Goal: Information Seeking & Learning: Learn about a topic

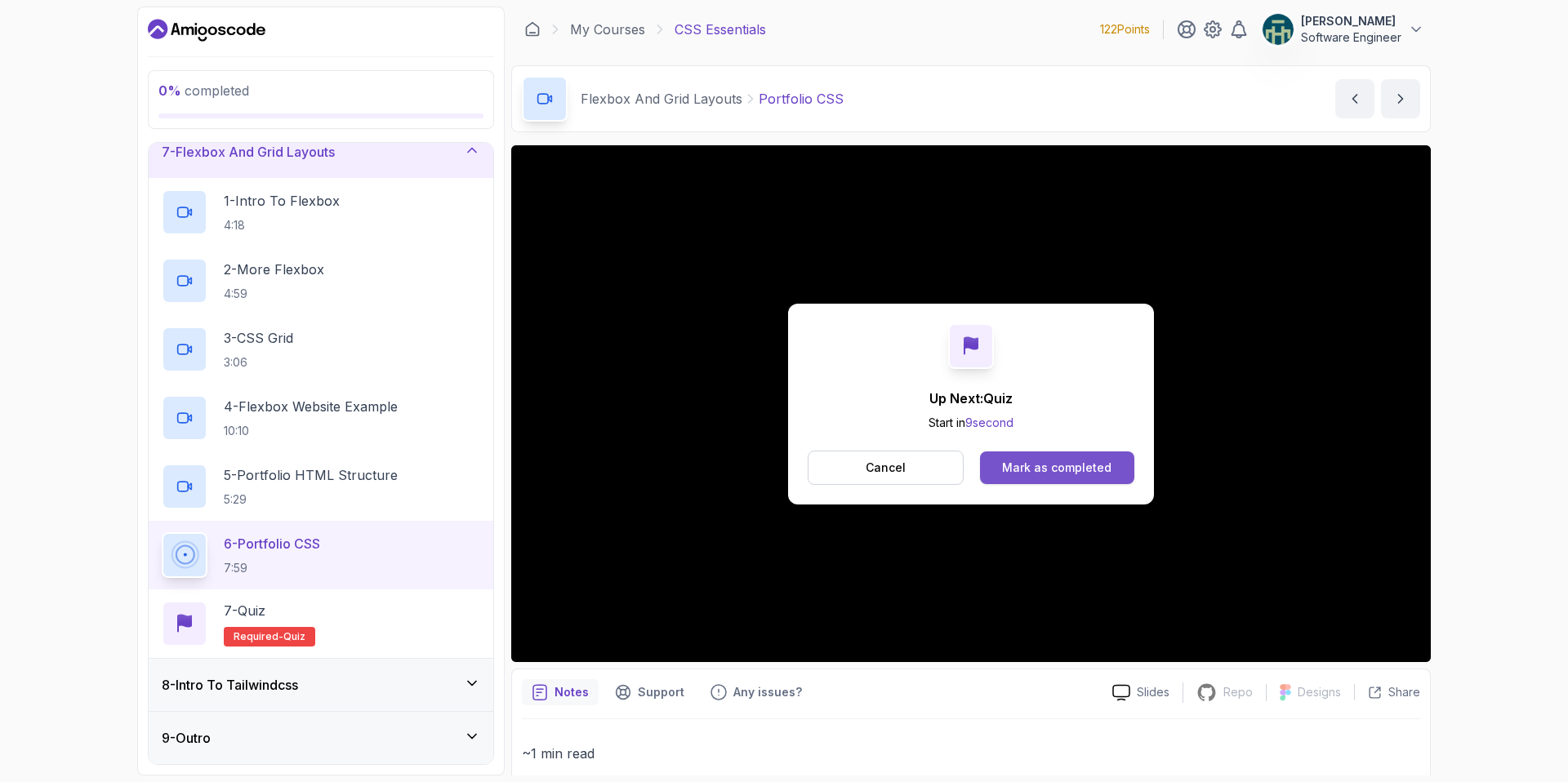
click at [1085, 478] on button "Mark as completed" at bounding box center [1056, 468] width 154 height 33
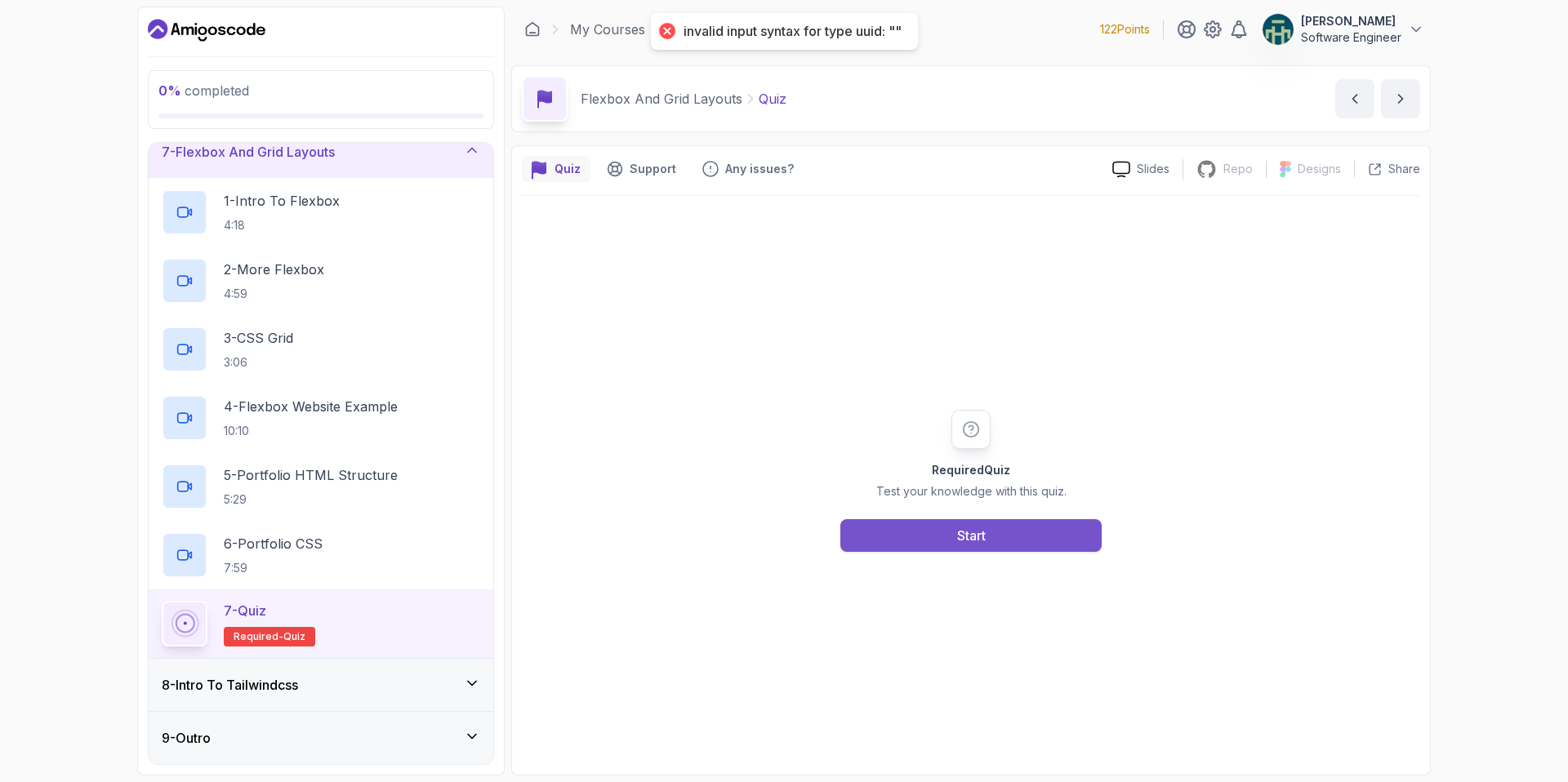
click at [959, 528] on div "Start" at bounding box center [971, 535] width 29 height 19
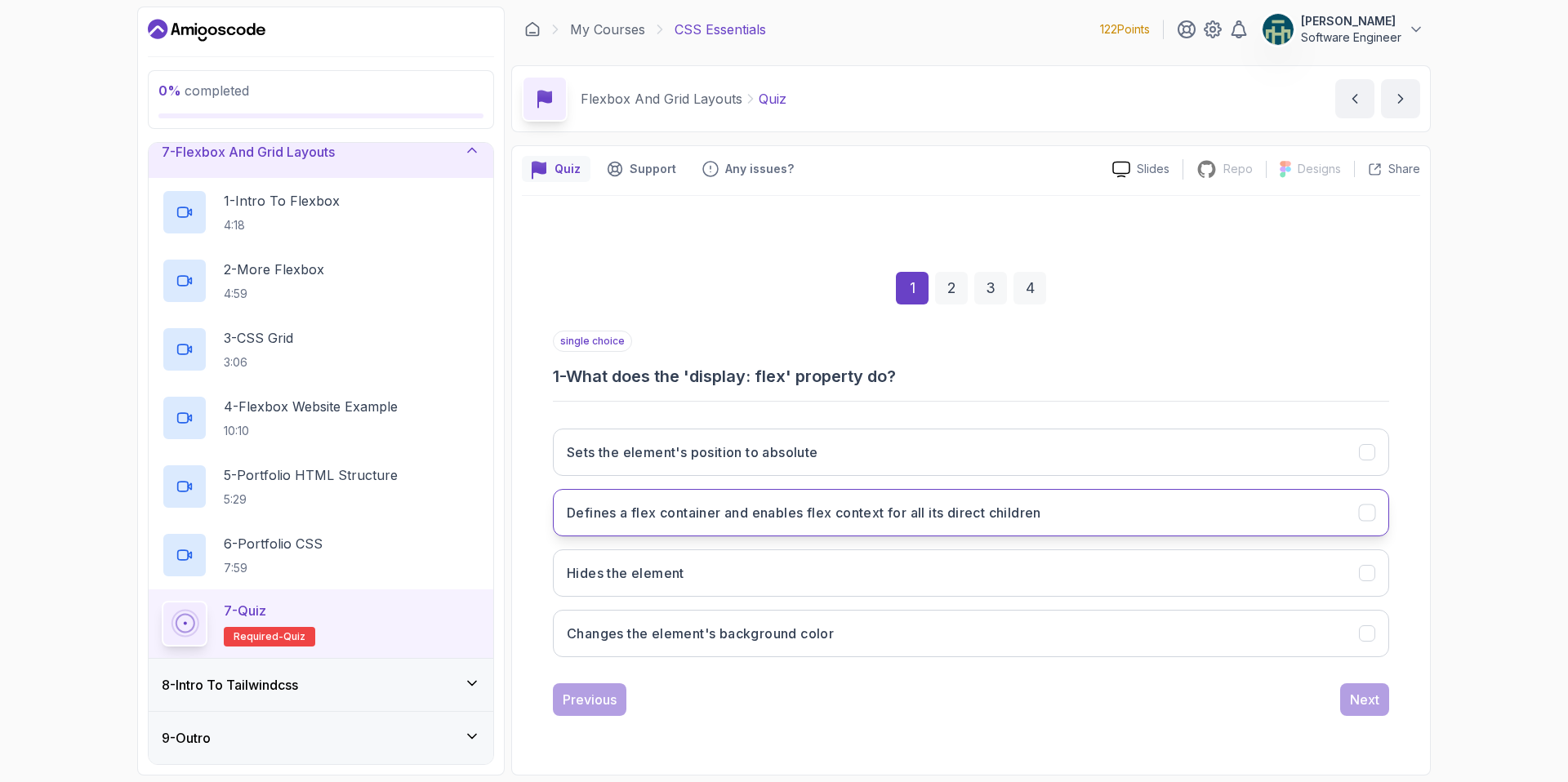
click at [1366, 512] on icon "Defines a flex container and enables flex context for all its direct children" at bounding box center [1367, 512] width 15 height 15
click at [1368, 703] on div "Next" at bounding box center [1364, 699] width 30 height 19
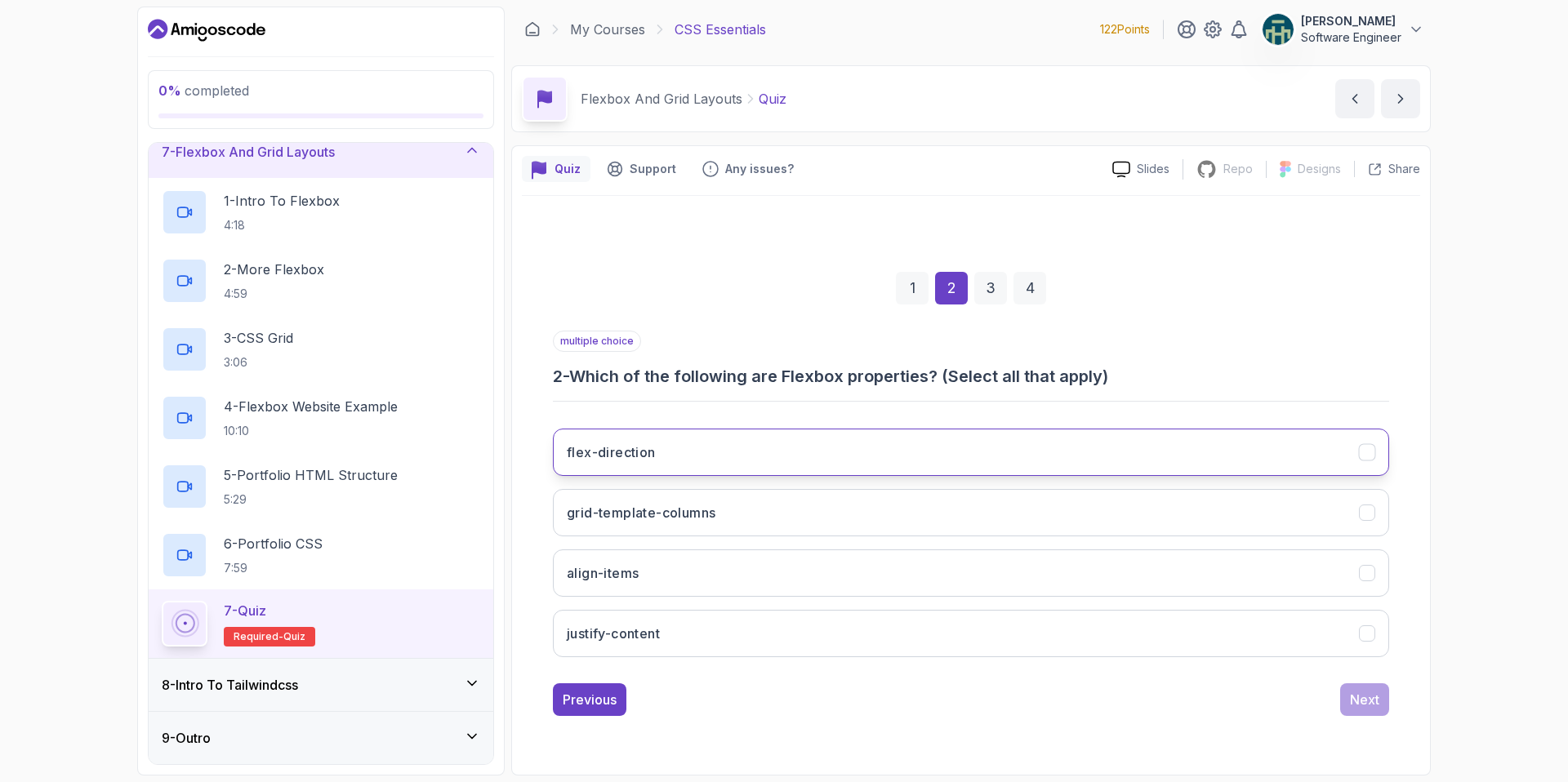
click at [1376, 453] on button "flex-direction" at bounding box center [971, 453] width 836 height 47
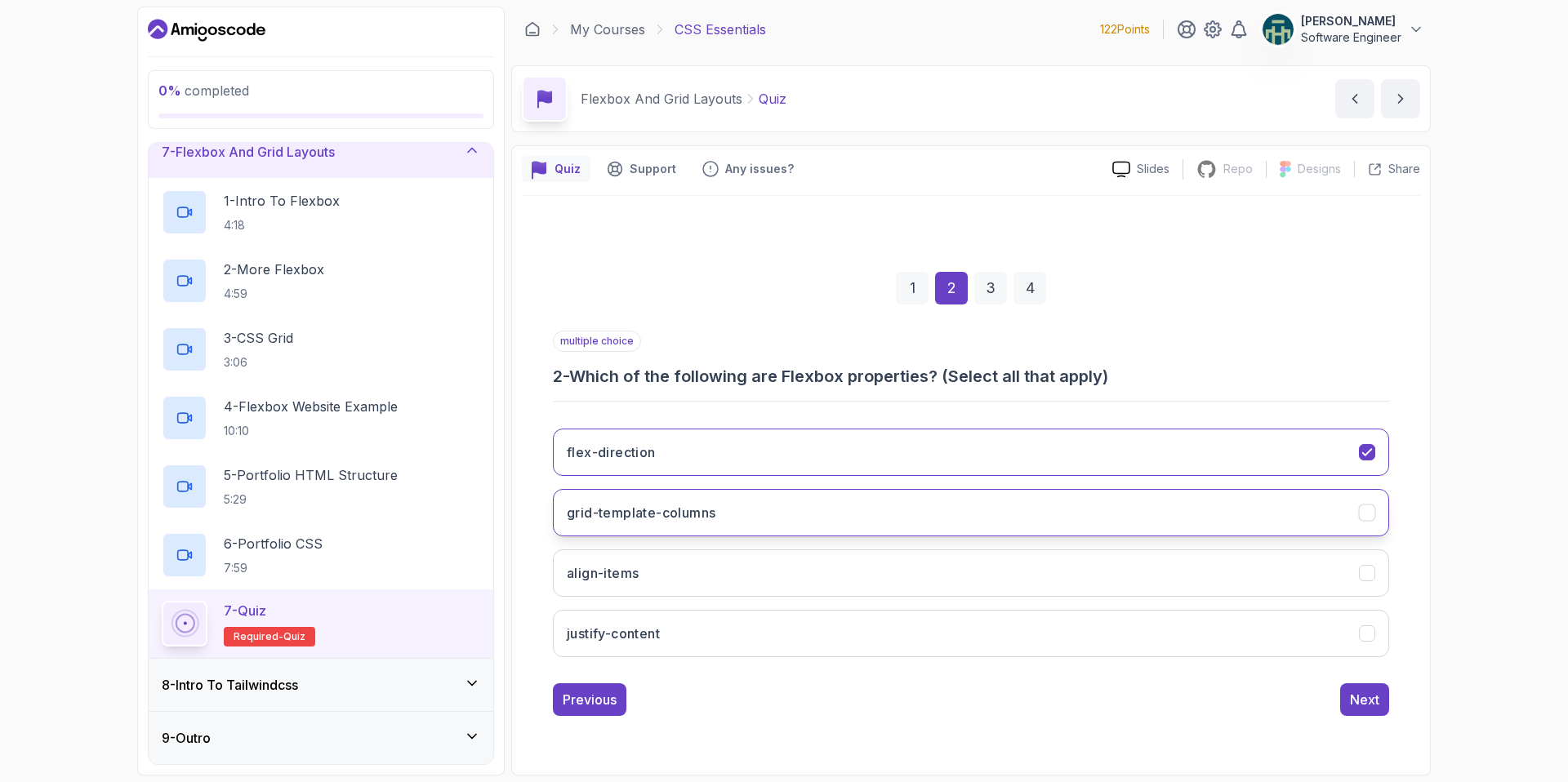
click at [1367, 505] on icon "grid-template-columns" at bounding box center [1367, 512] width 15 height 15
click at [1361, 581] on icon "align-items" at bounding box center [1367, 572] width 15 height 15
click at [1365, 628] on icon "justify-content" at bounding box center [1367, 633] width 15 height 15
click at [1367, 694] on div "Next" at bounding box center [1364, 699] width 30 height 19
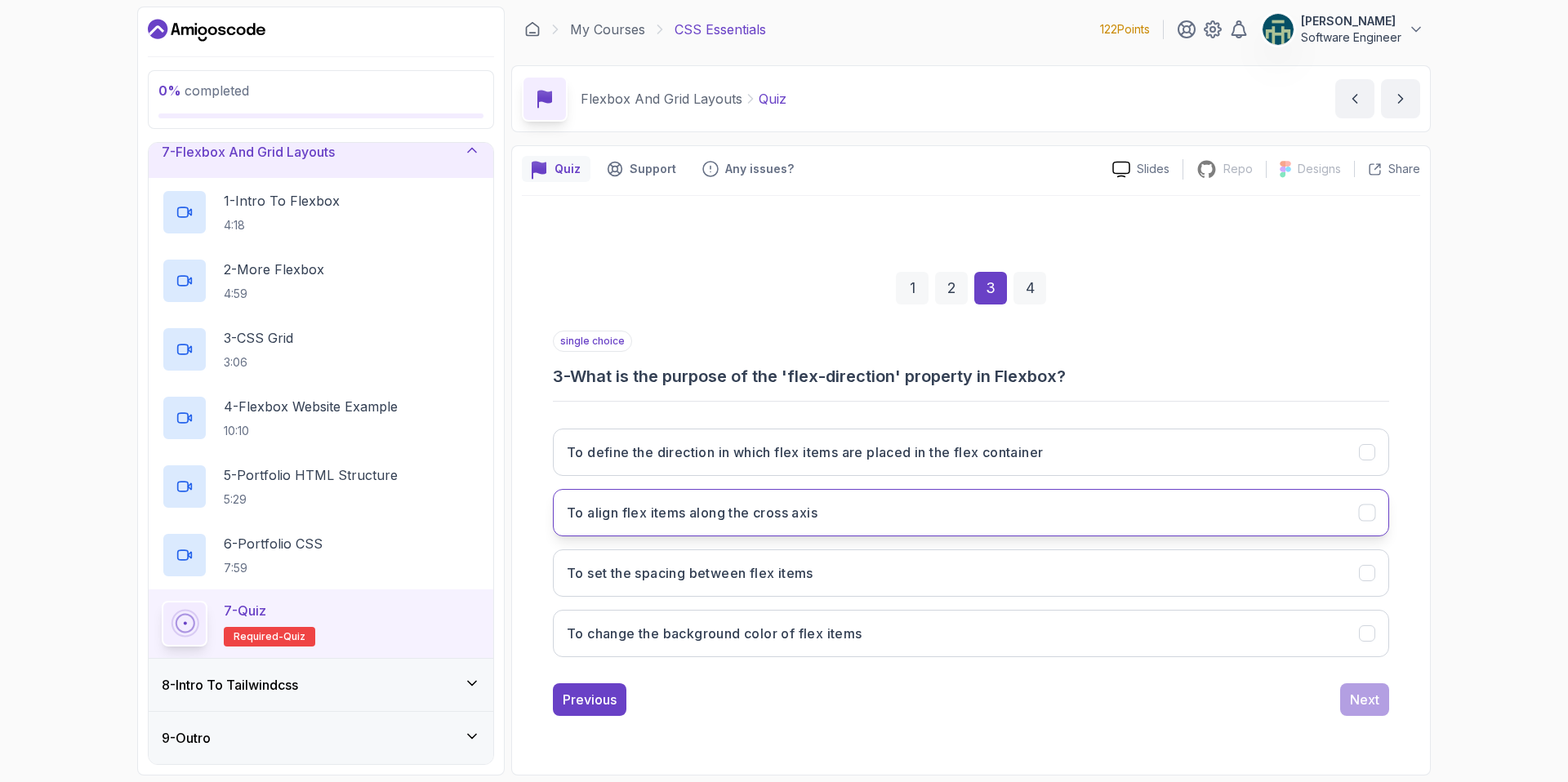
click at [1364, 512] on icon "To align flex items along the cross axis" at bounding box center [1367, 512] width 15 height 15
click at [1364, 710] on button "Next" at bounding box center [1364, 699] width 49 height 33
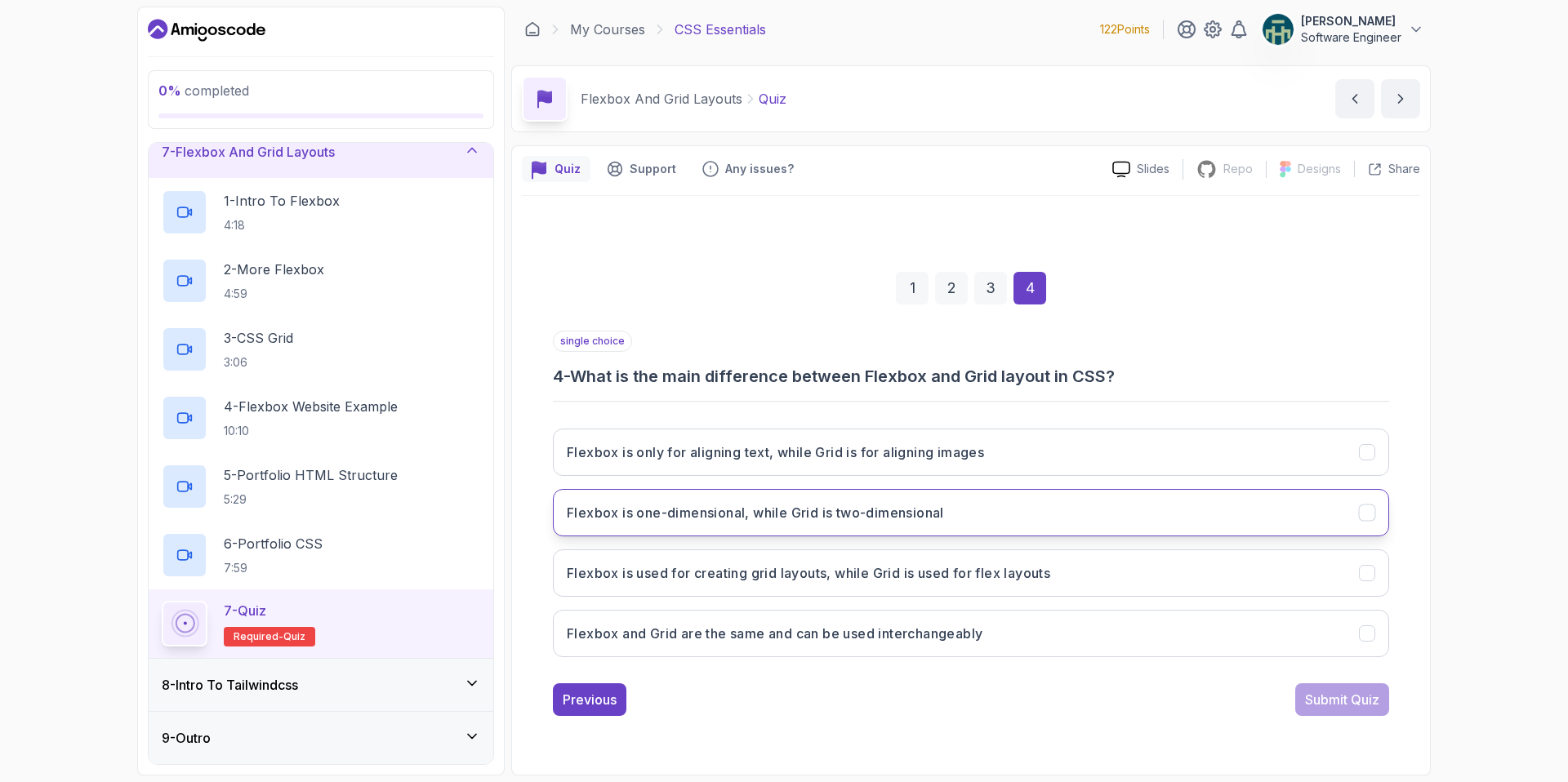
click at [1363, 507] on icon "Flexbox is one-dimensional, while Grid is two-dimensional" at bounding box center [1367, 512] width 15 height 15
click at [1337, 692] on div "Submit Quiz" at bounding box center [1342, 699] width 74 height 19
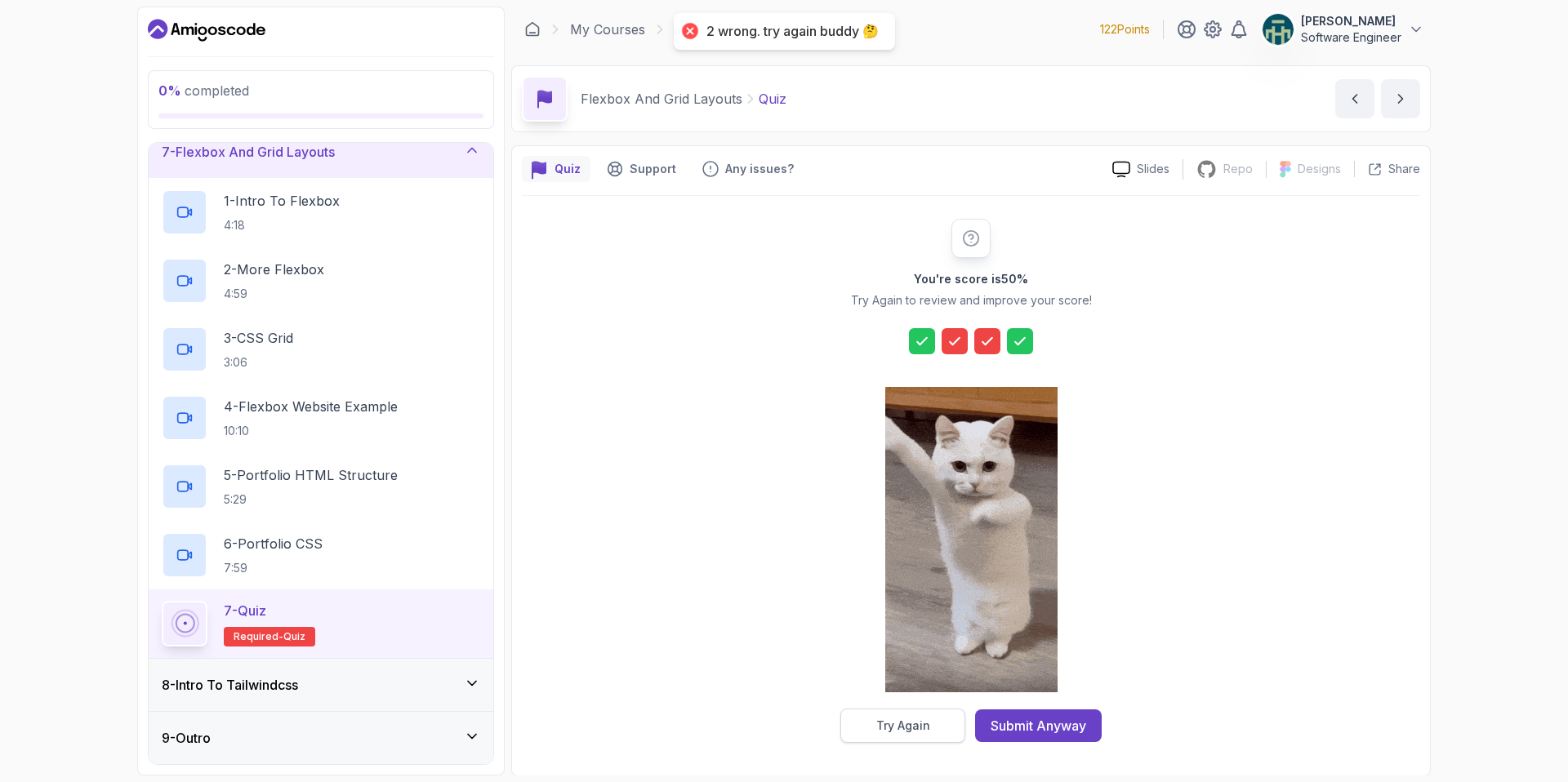
click at [926, 720] on div "Try Again" at bounding box center [903, 725] width 54 height 16
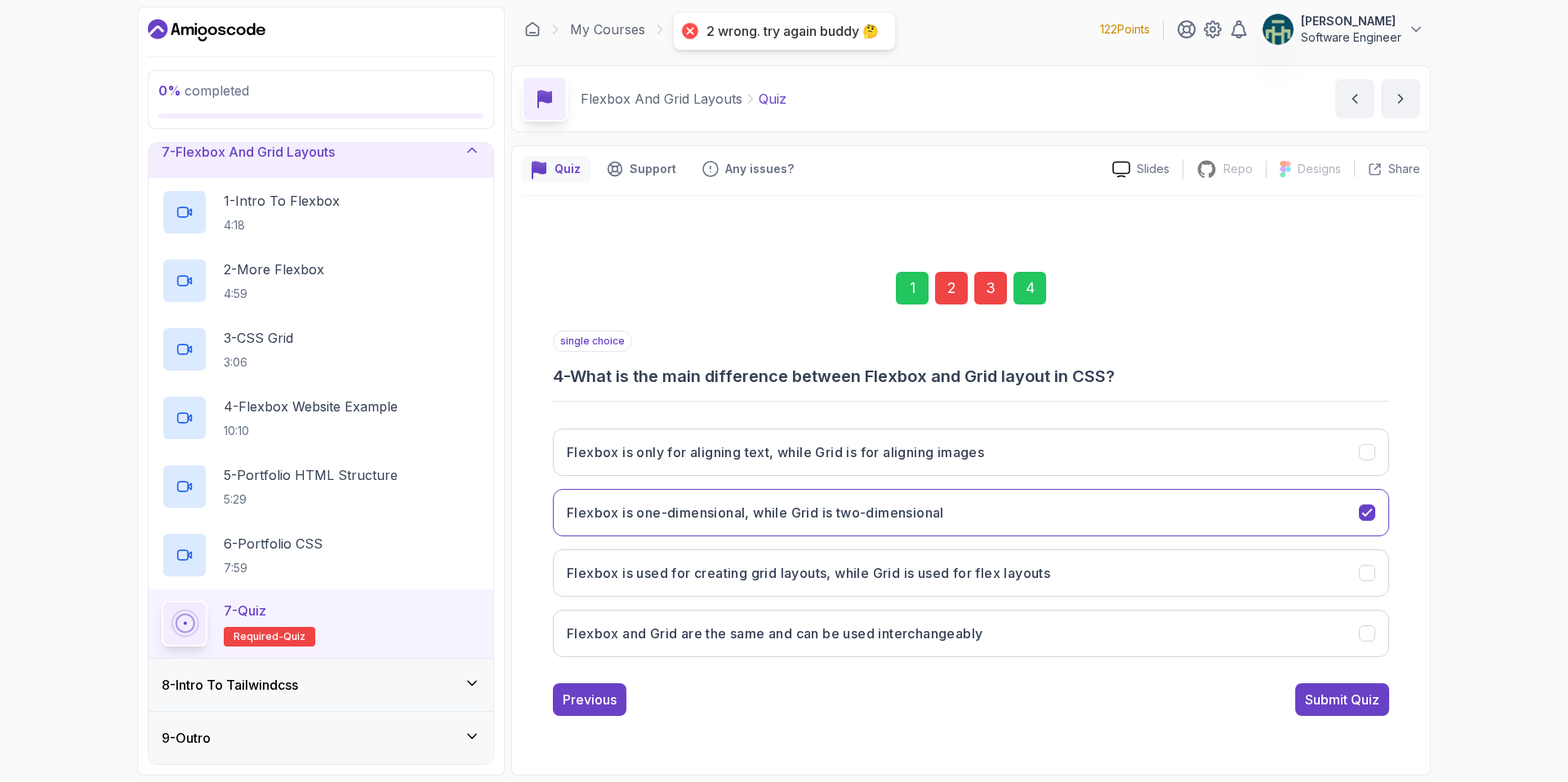
click at [948, 298] on div "2" at bounding box center [951, 288] width 33 height 33
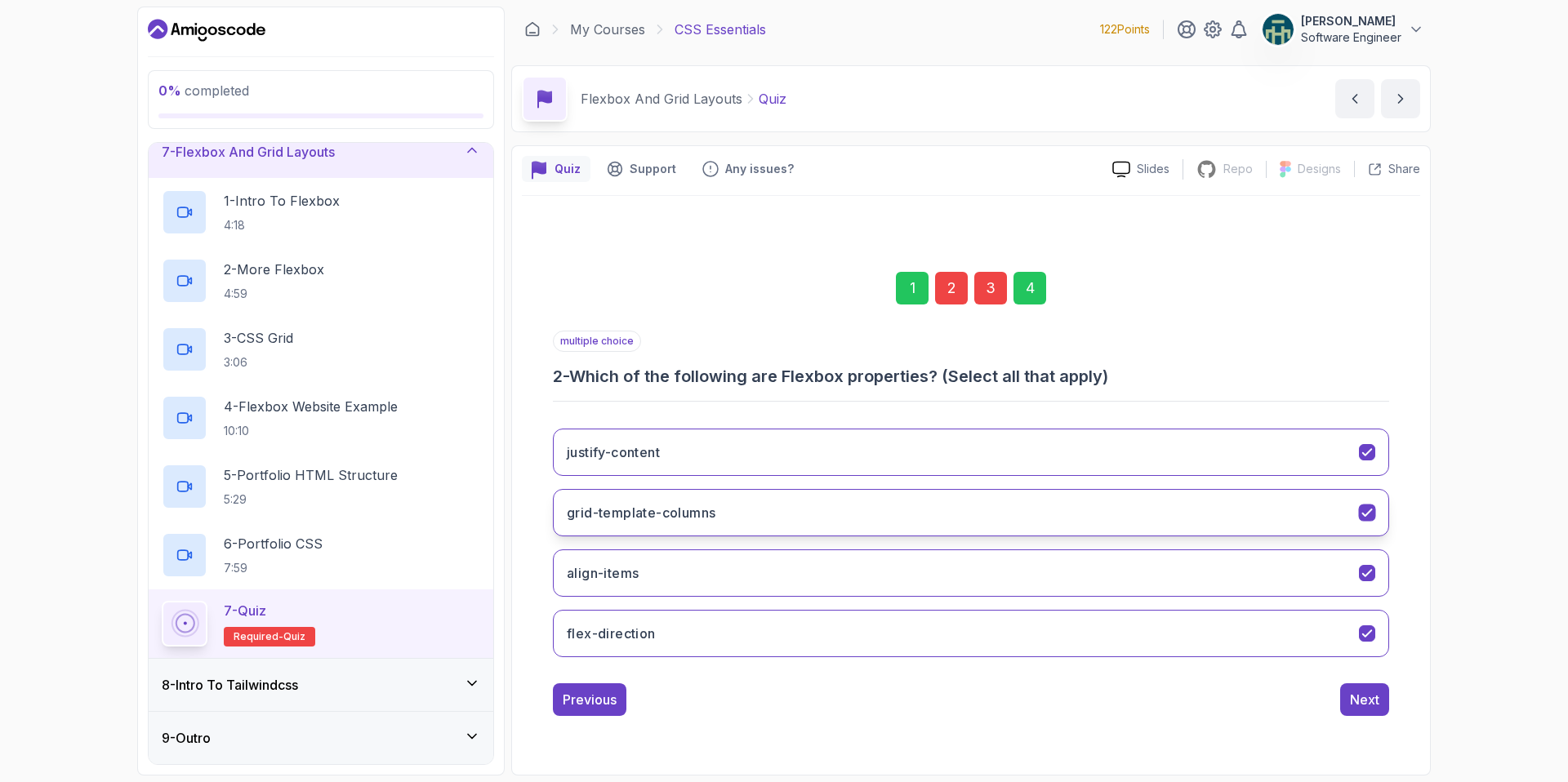
click at [1370, 512] on icon "grid-template-columns" at bounding box center [1367, 512] width 15 height 15
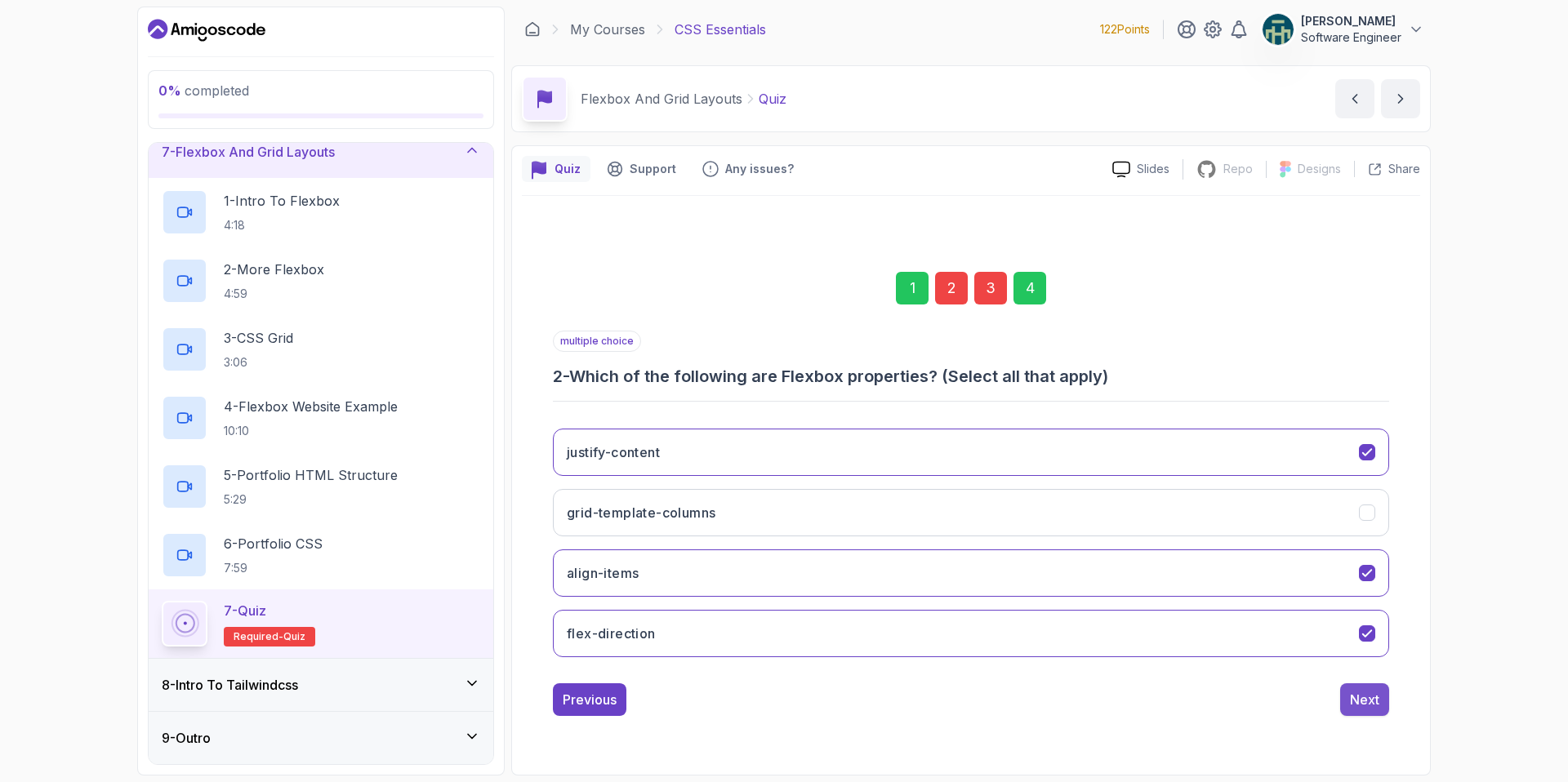
click at [1374, 710] on button "Next" at bounding box center [1364, 699] width 49 height 33
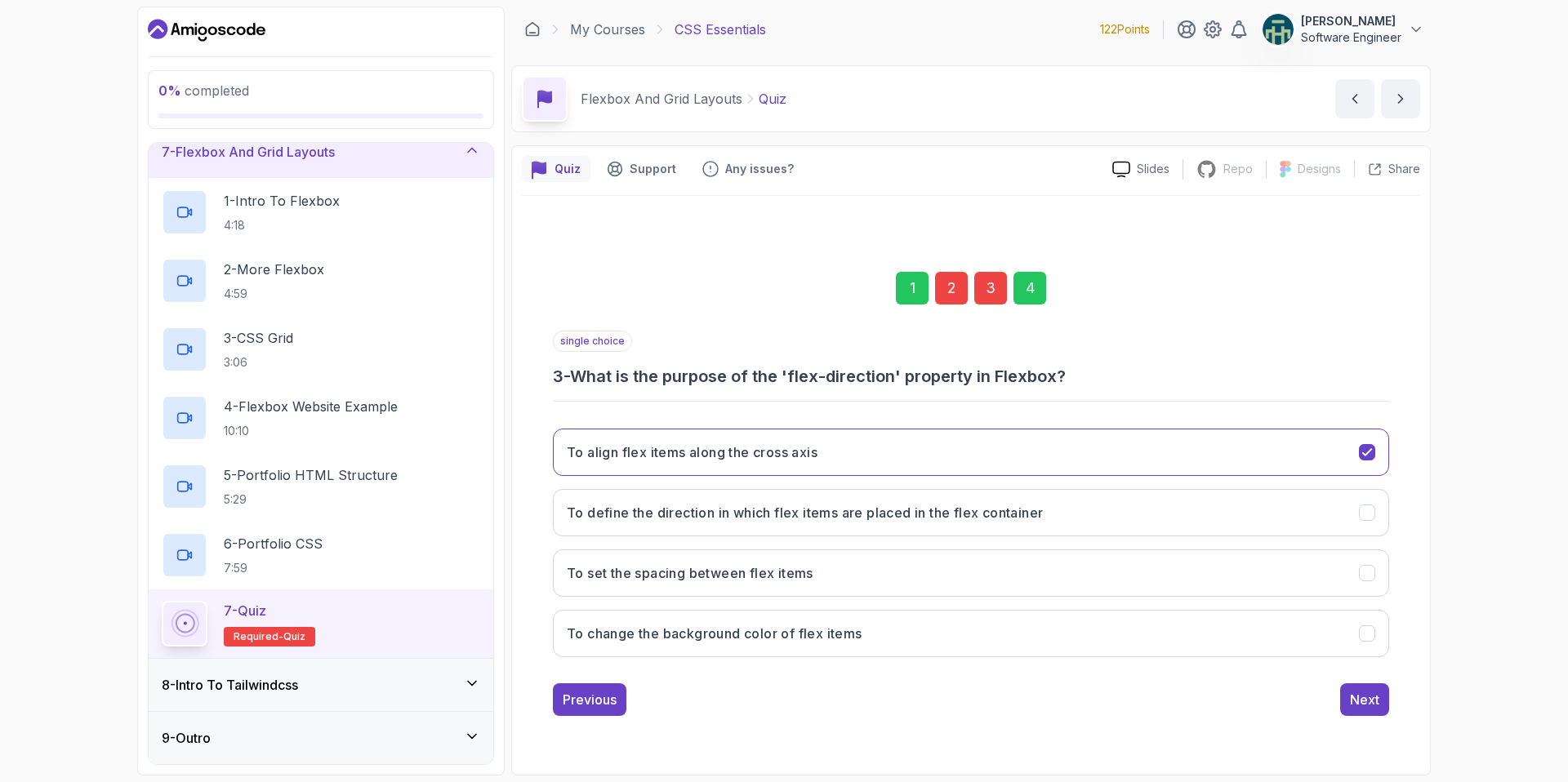
click at [1039, 295] on div "4" at bounding box center [1029, 288] width 33 height 33
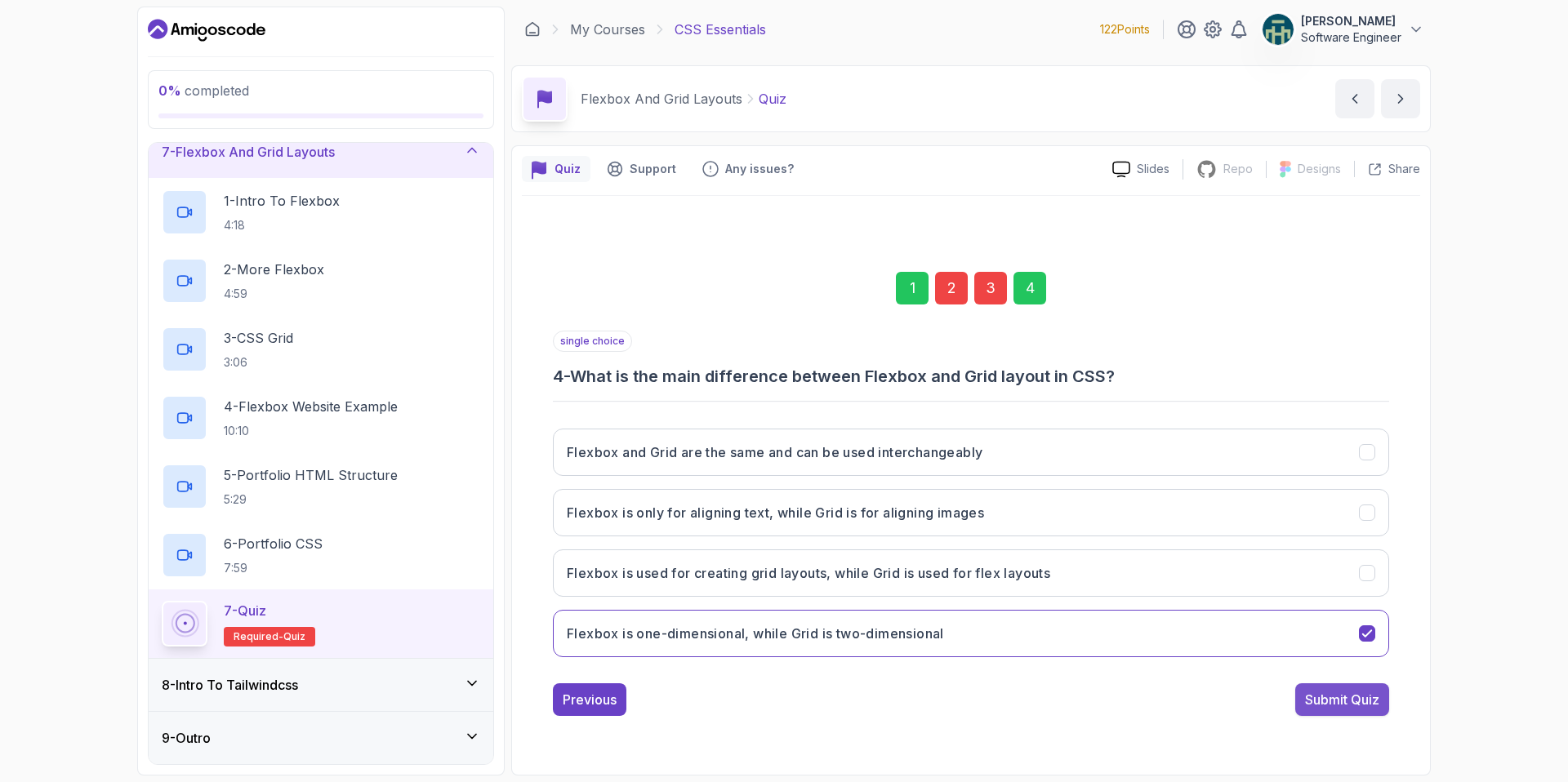
click at [1339, 704] on div "Submit Quiz" at bounding box center [1342, 699] width 74 height 19
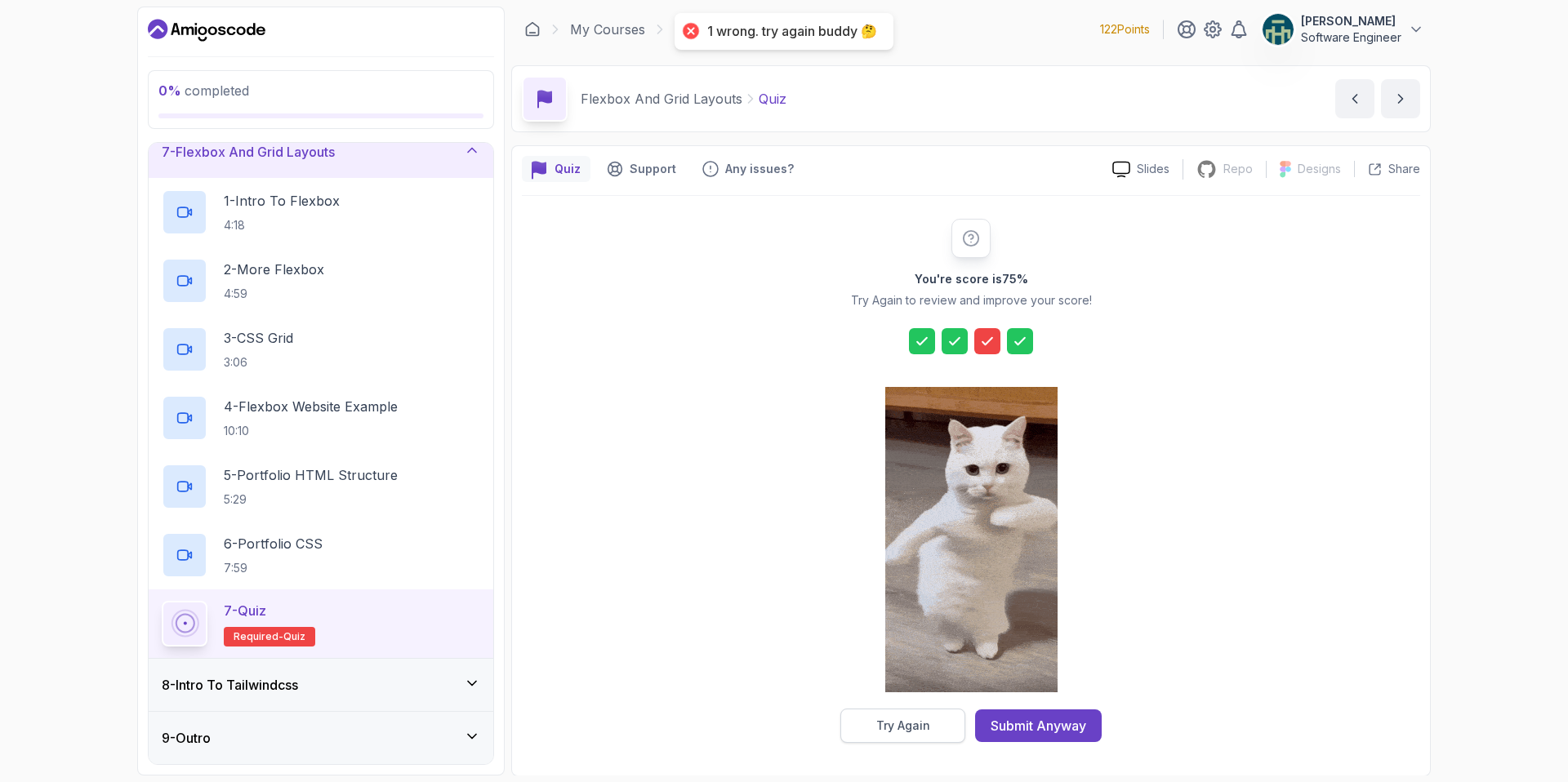
click at [918, 725] on div "Try Again" at bounding box center [903, 725] width 54 height 16
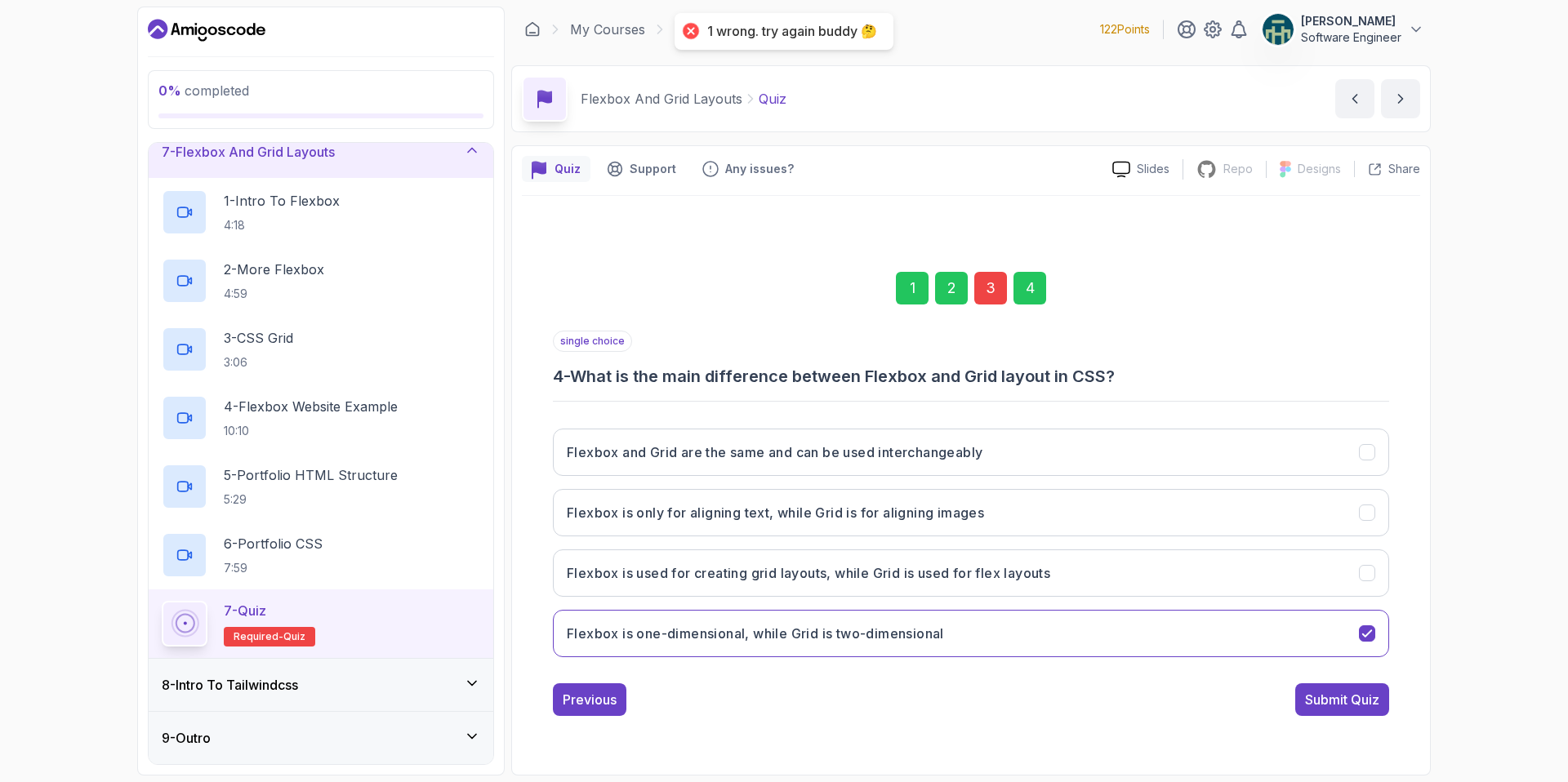
click at [993, 274] on div "3" at bounding box center [991, 288] width 33 height 33
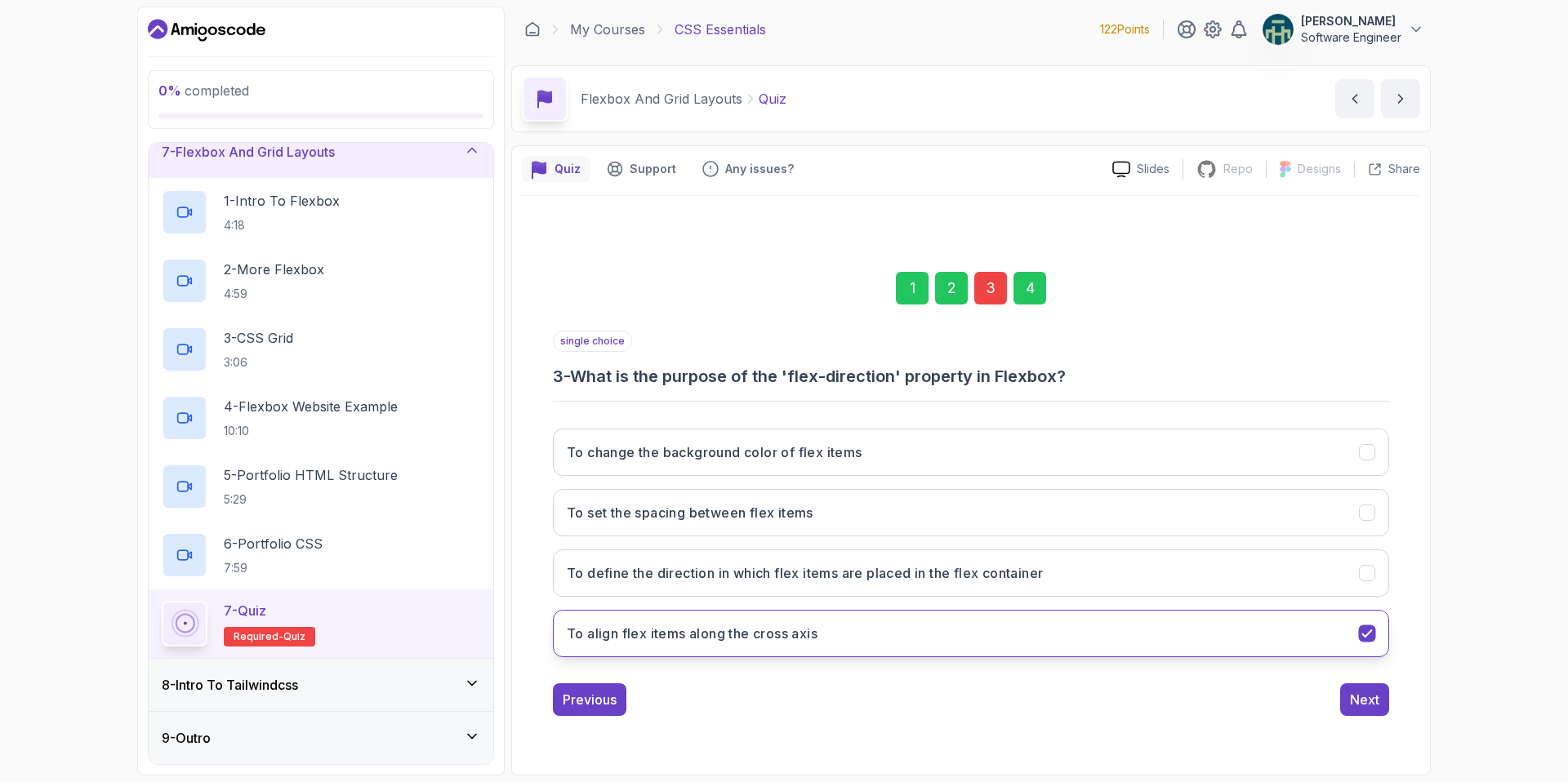
click at [1365, 626] on icon "To align flex items along the cross axis" at bounding box center [1367, 633] width 15 height 15
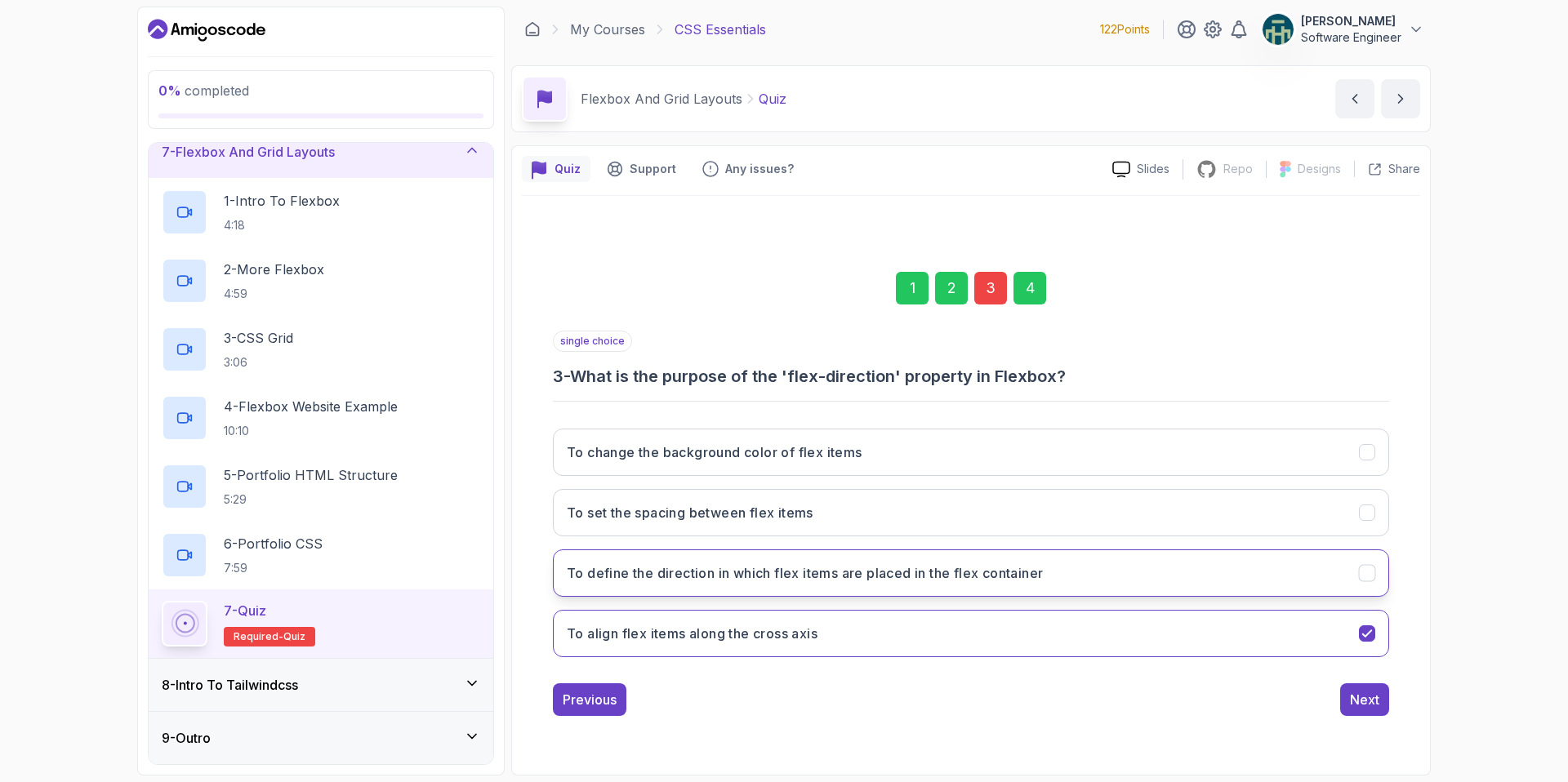
click at [1363, 575] on icon "To define the direction in which flex items are placed in the flex container" at bounding box center [1367, 573] width 9 height 7
click at [1367, 688] on button "Next" at bounding box center [1364, 699] width 49 height 33
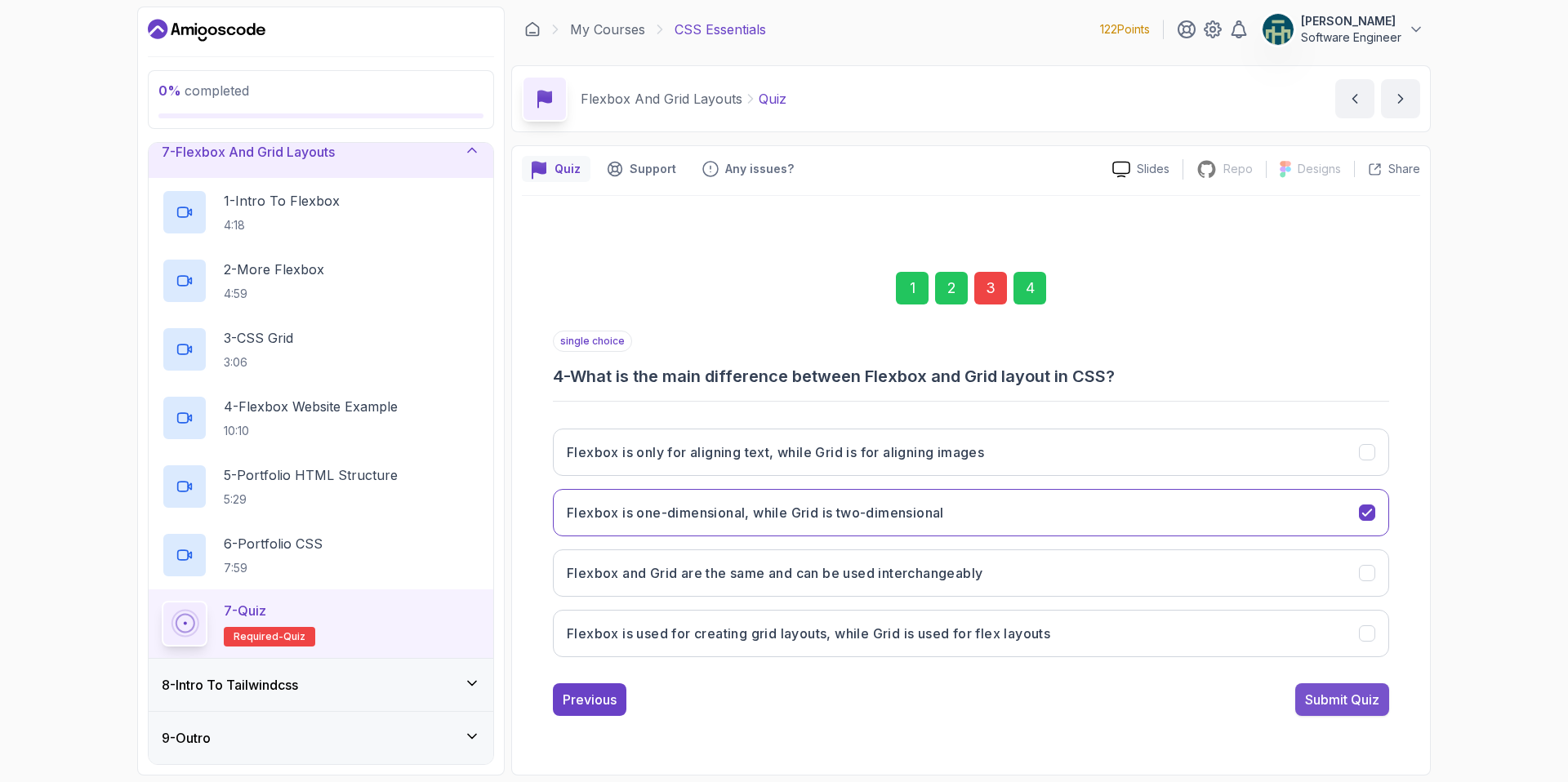
click at [1361, 701] on div "Submit Quiz" at bounding box center [1342, 699] width 74 height 19
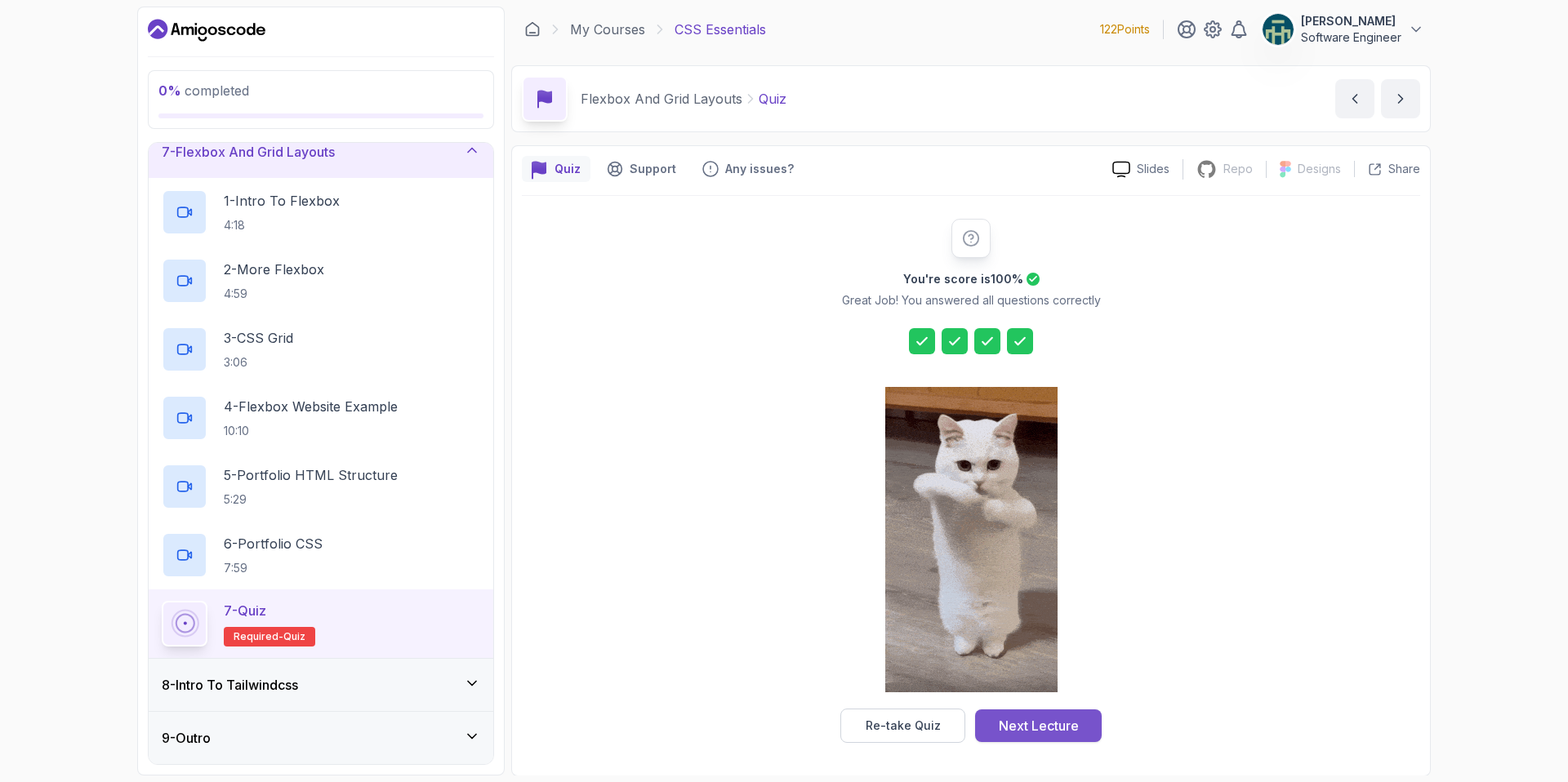
click at [1058, 732] on div "Next Lecture" at bounding box center [1039, 725] width 80 height 19
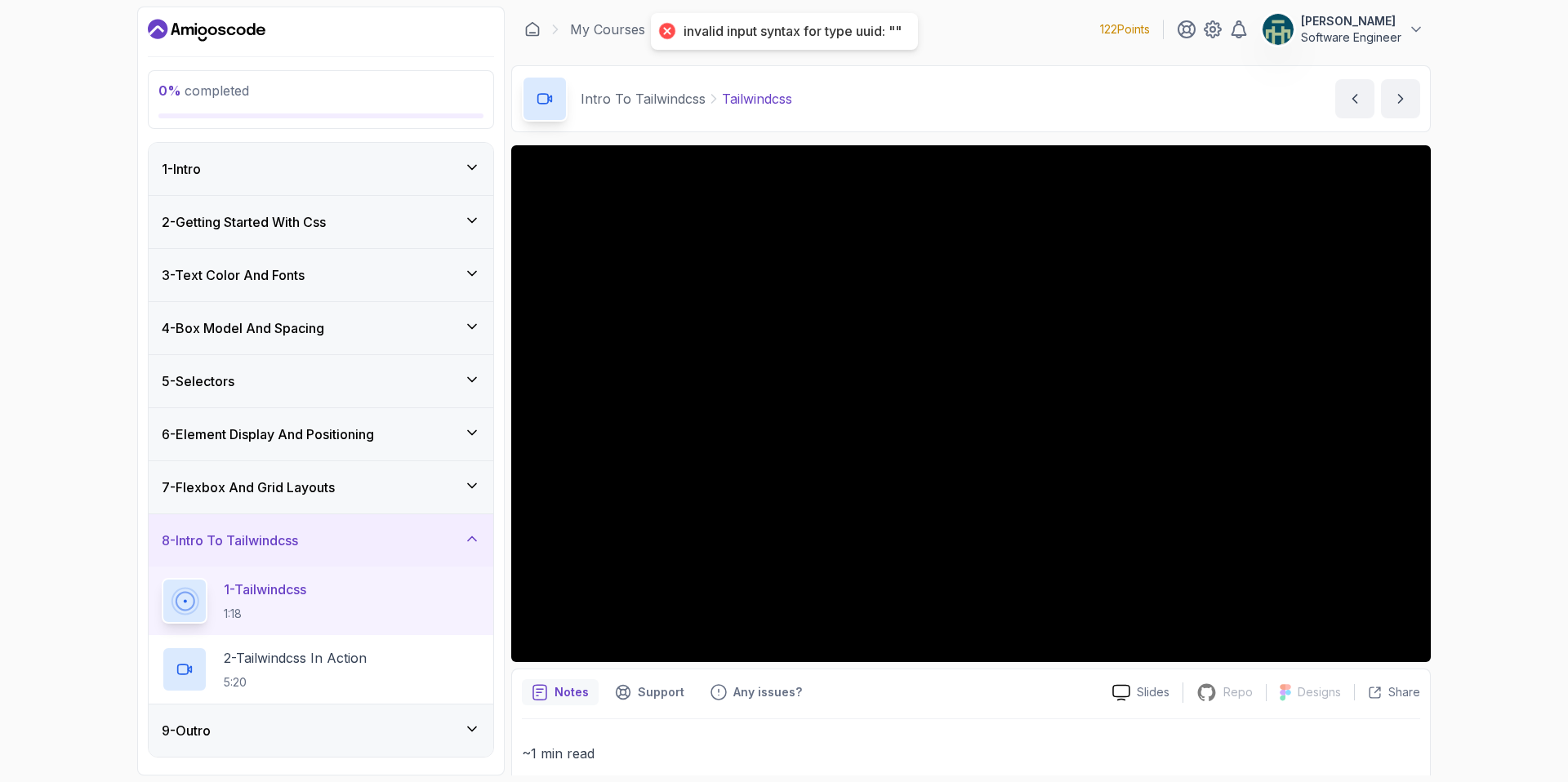
click at [464, 731] on icon at bounding box center [471, 728] width 16 height 16
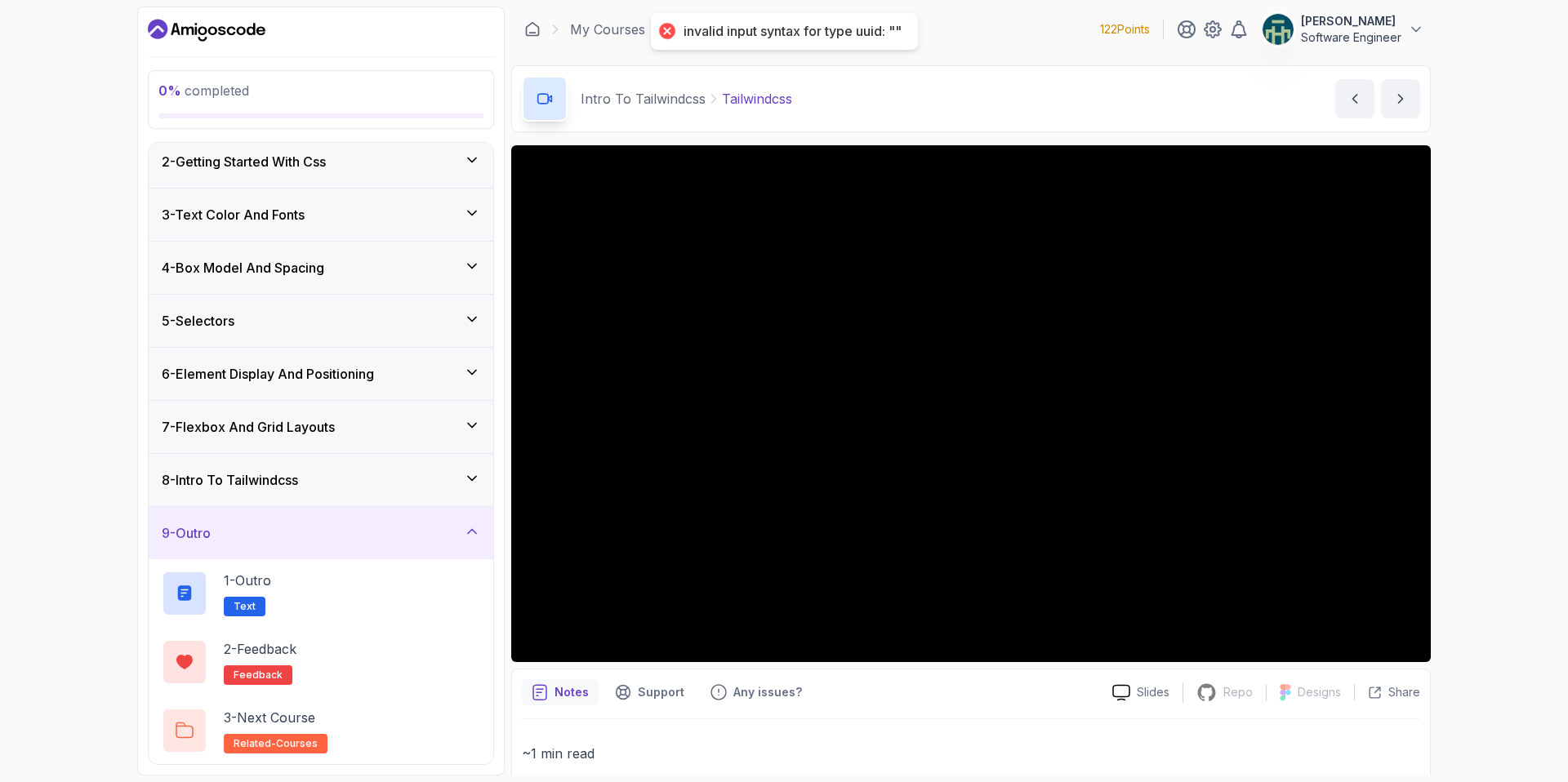
scroll to position [62, 0]
click at [468, 539] on div "9 - Outro" at bounding box center [321, 532] width 319 height 19
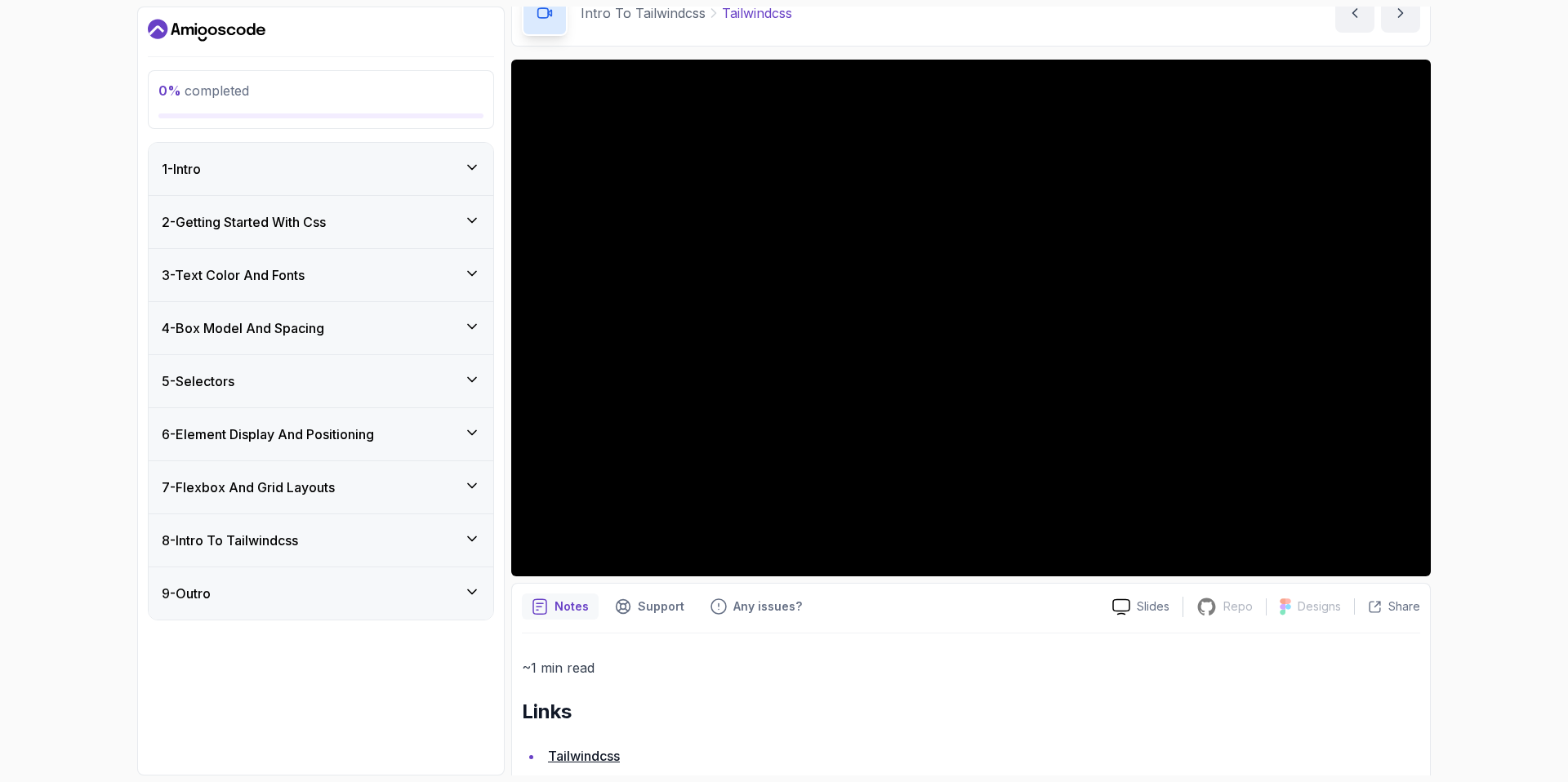
scroll to position [0, 0]
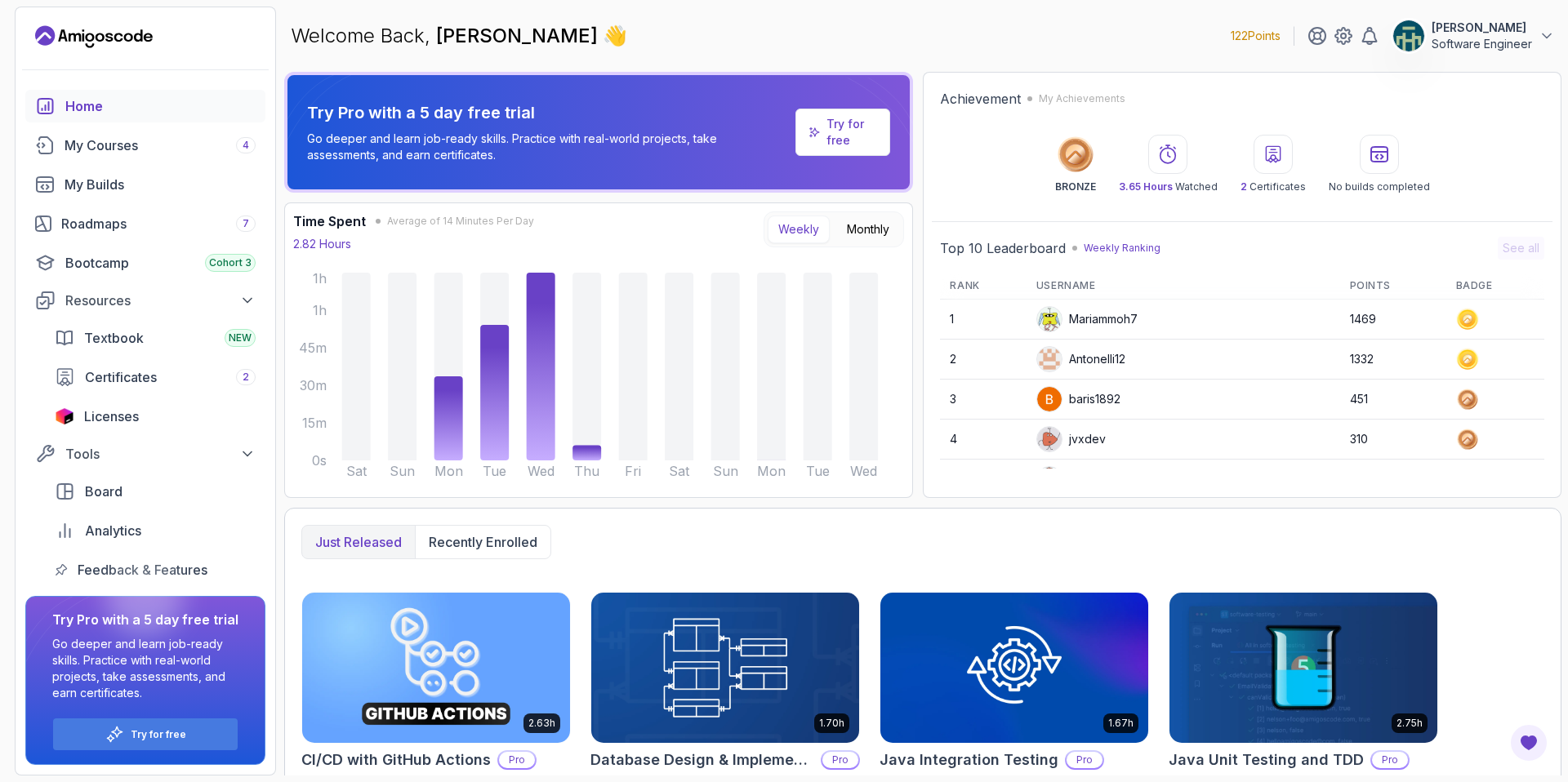
click at [93, 94] on link "Home" at bounding box center [145, 106] width 240 height 33
click at [124, 142] on div "My Courses 4" at bounding box center [160, 145] width 191 height 19
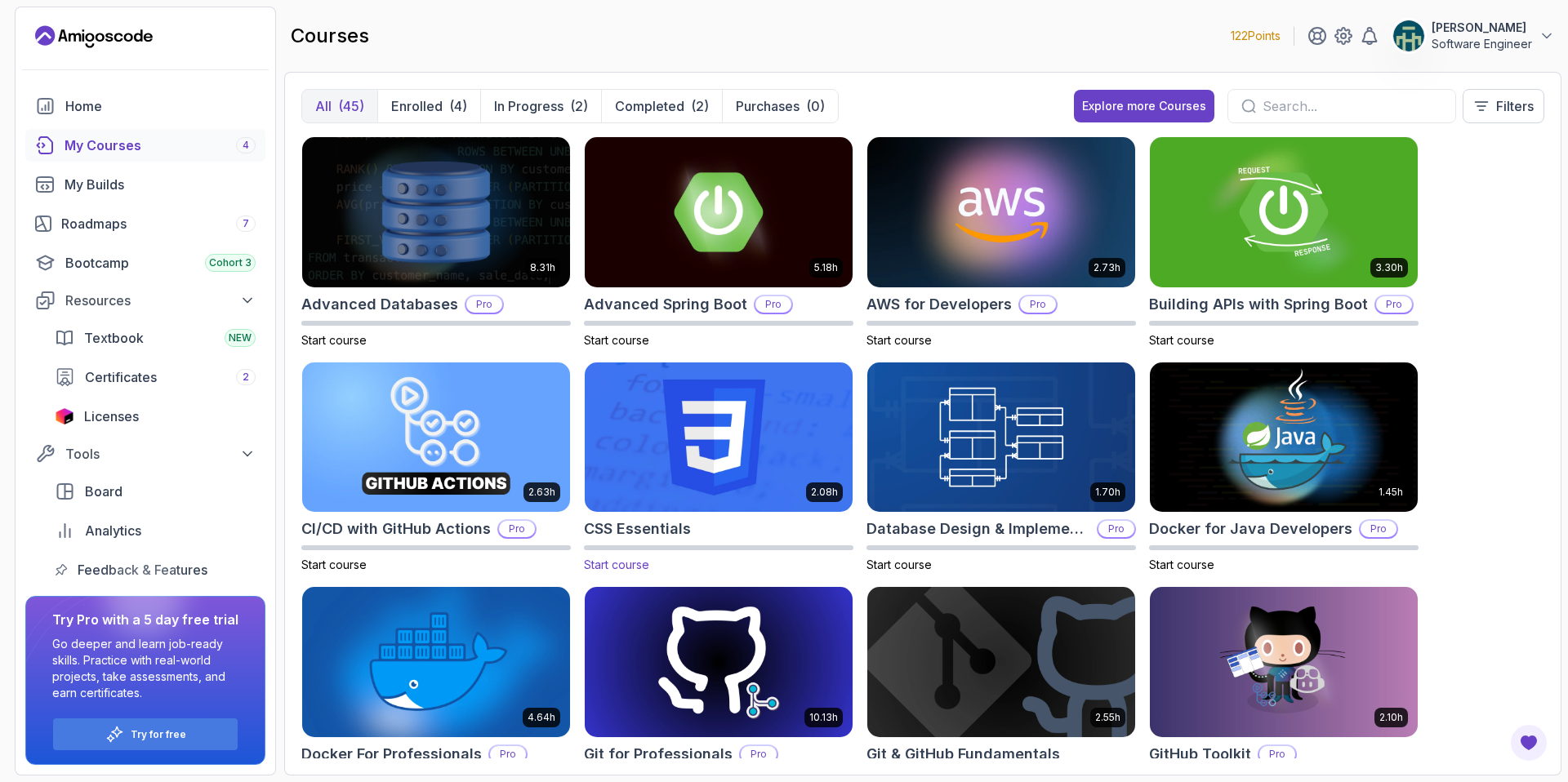
click at [776, 395] on img at bounding box center [718, 437] width 281 height 158
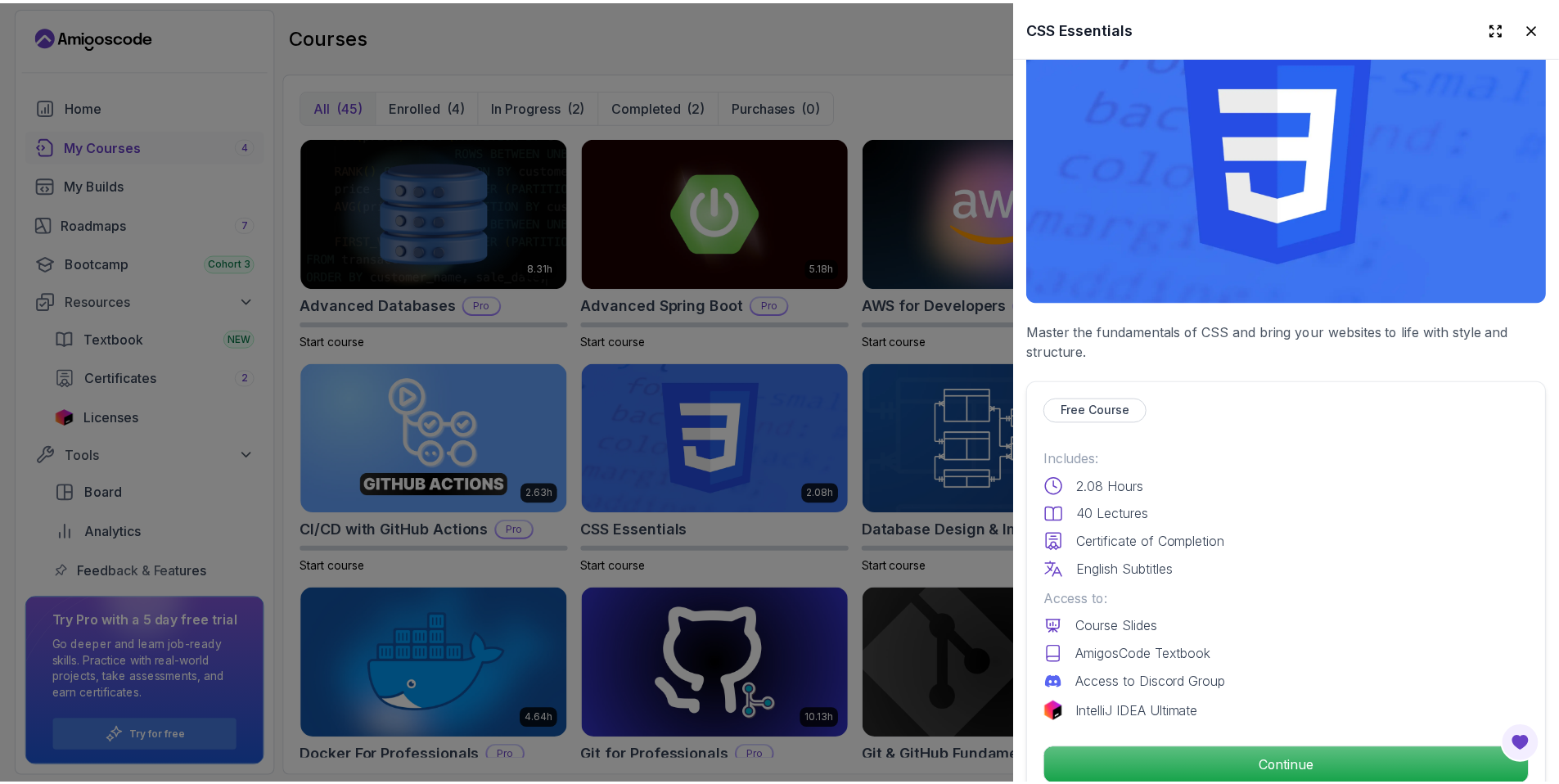
scroll to position [364, 0]
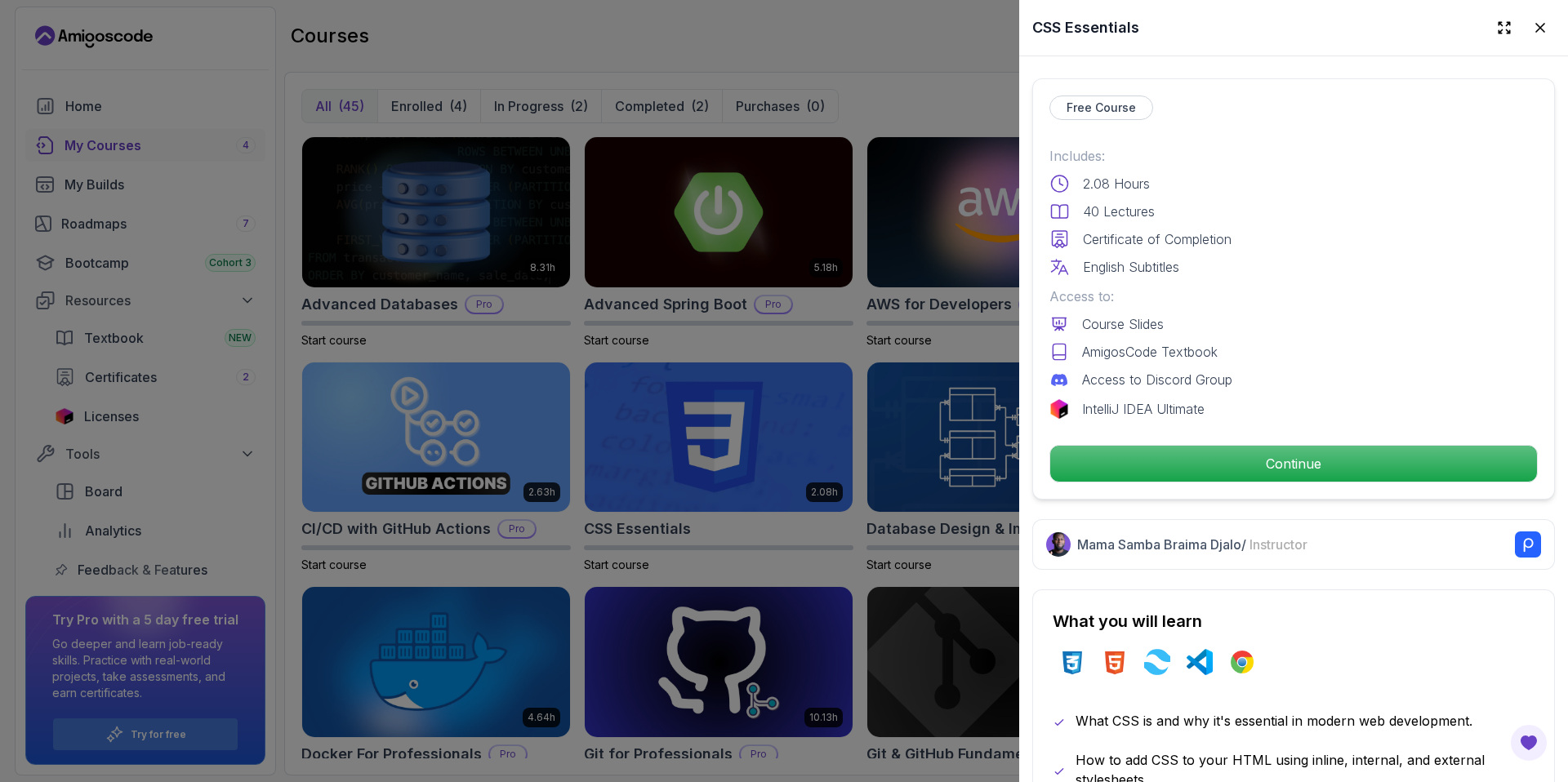
click at [1097, 99] on p "Free Course" at bounding box center [1101, 107] width 69 height 16
click at [1371, 287] on p "Access to:" at bounding box center [1293, 296] width 488 height 19
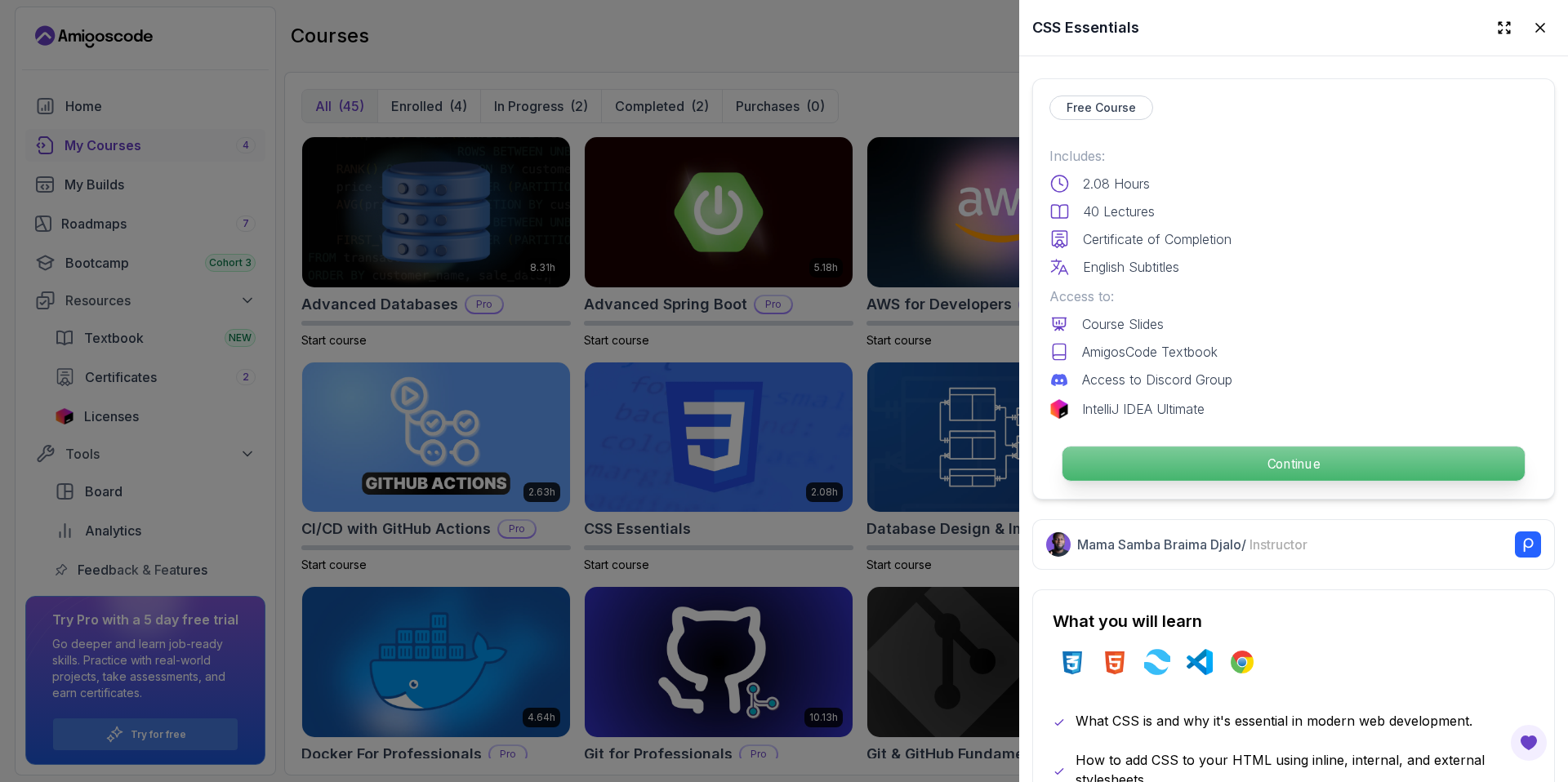
click at [1312, 471] on p "Continue" at bounding box center [1293, 463] width 462 height 35
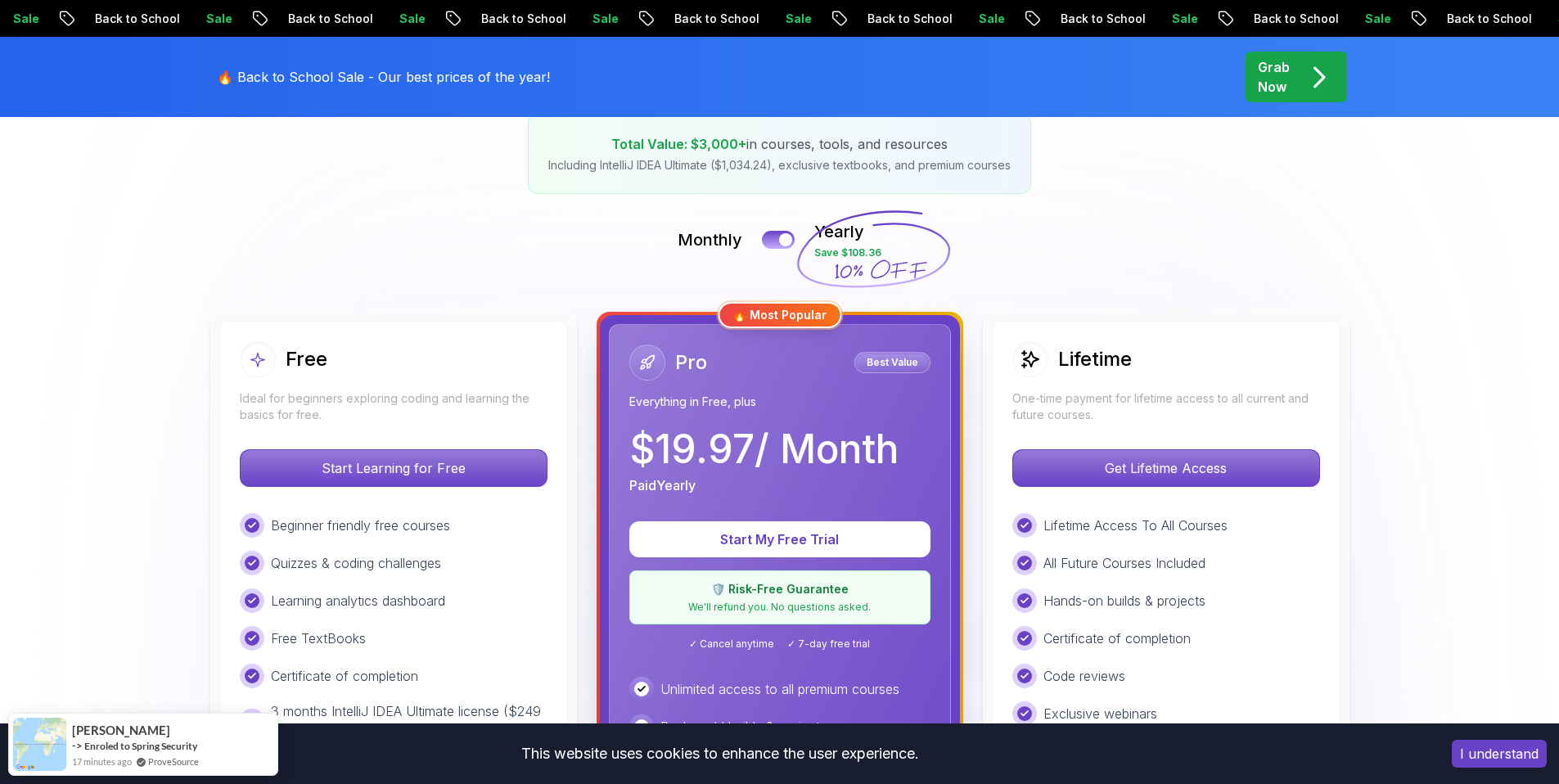
scroll to position [339, 0]
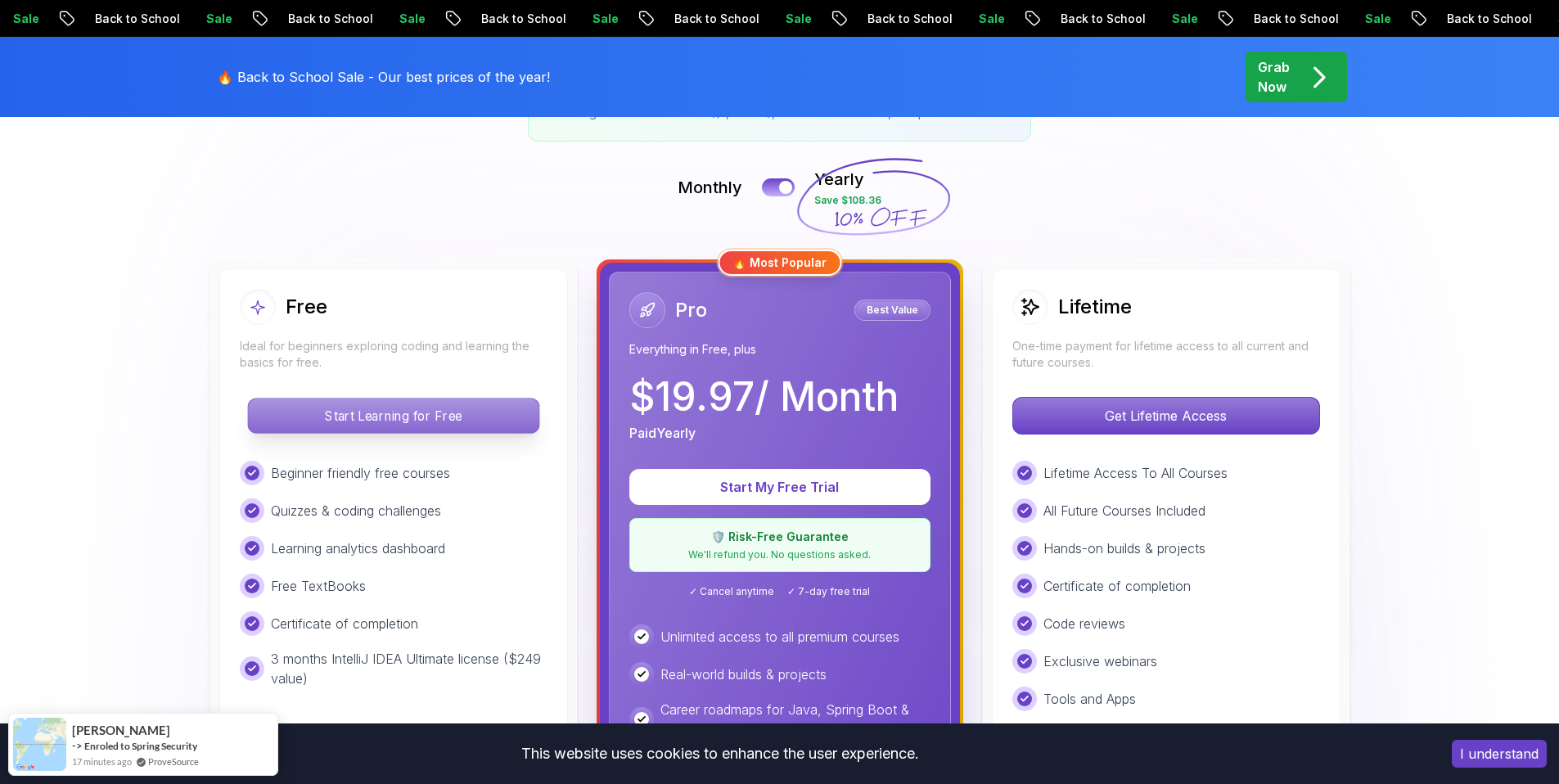
click at [455, 427] on p "Start Learning for Free" at bounding box center [393, 416] width 291 height 35
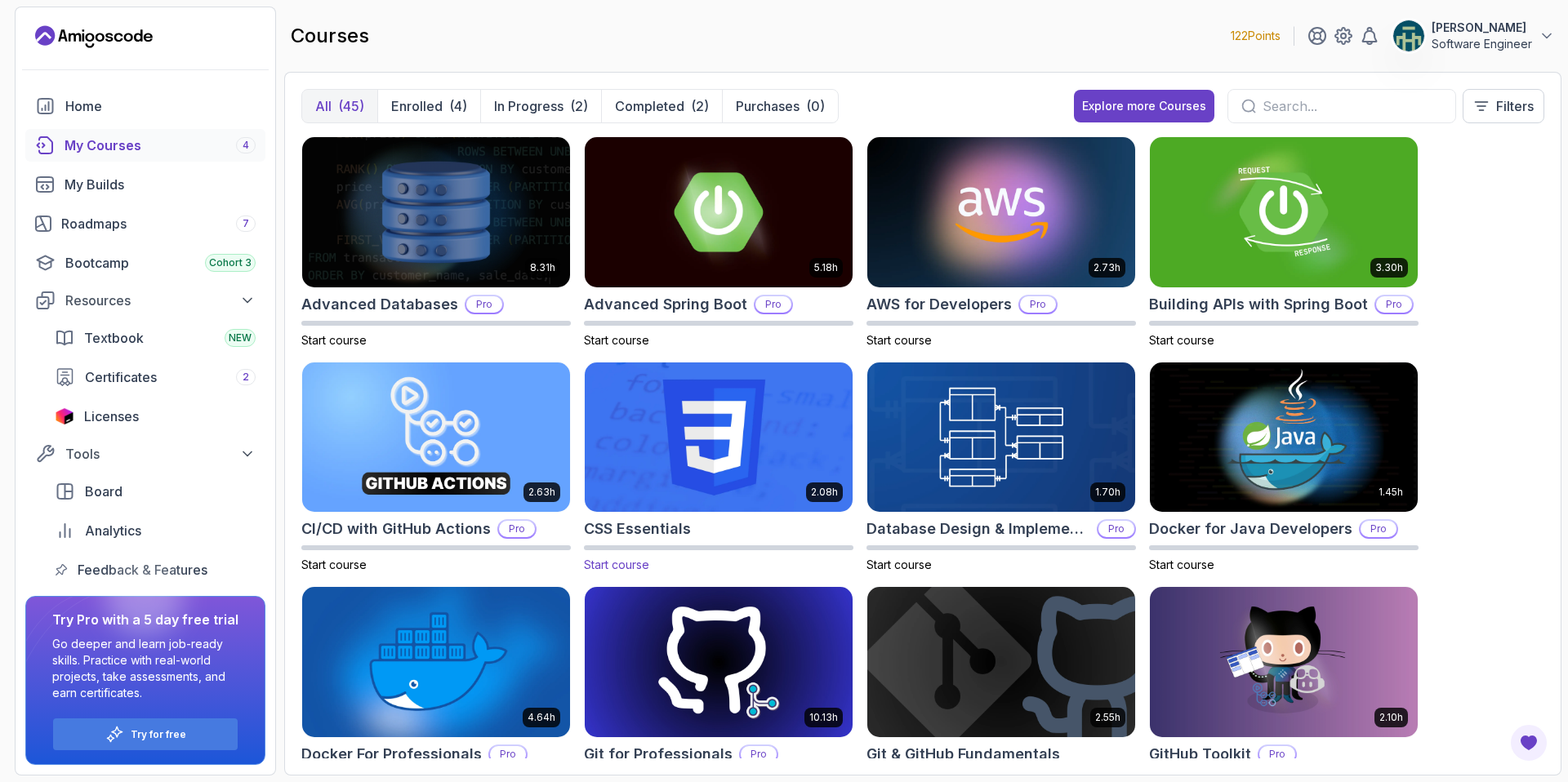
click at [784, 442] on img at bounding box center [718, 437] width 281 height 158
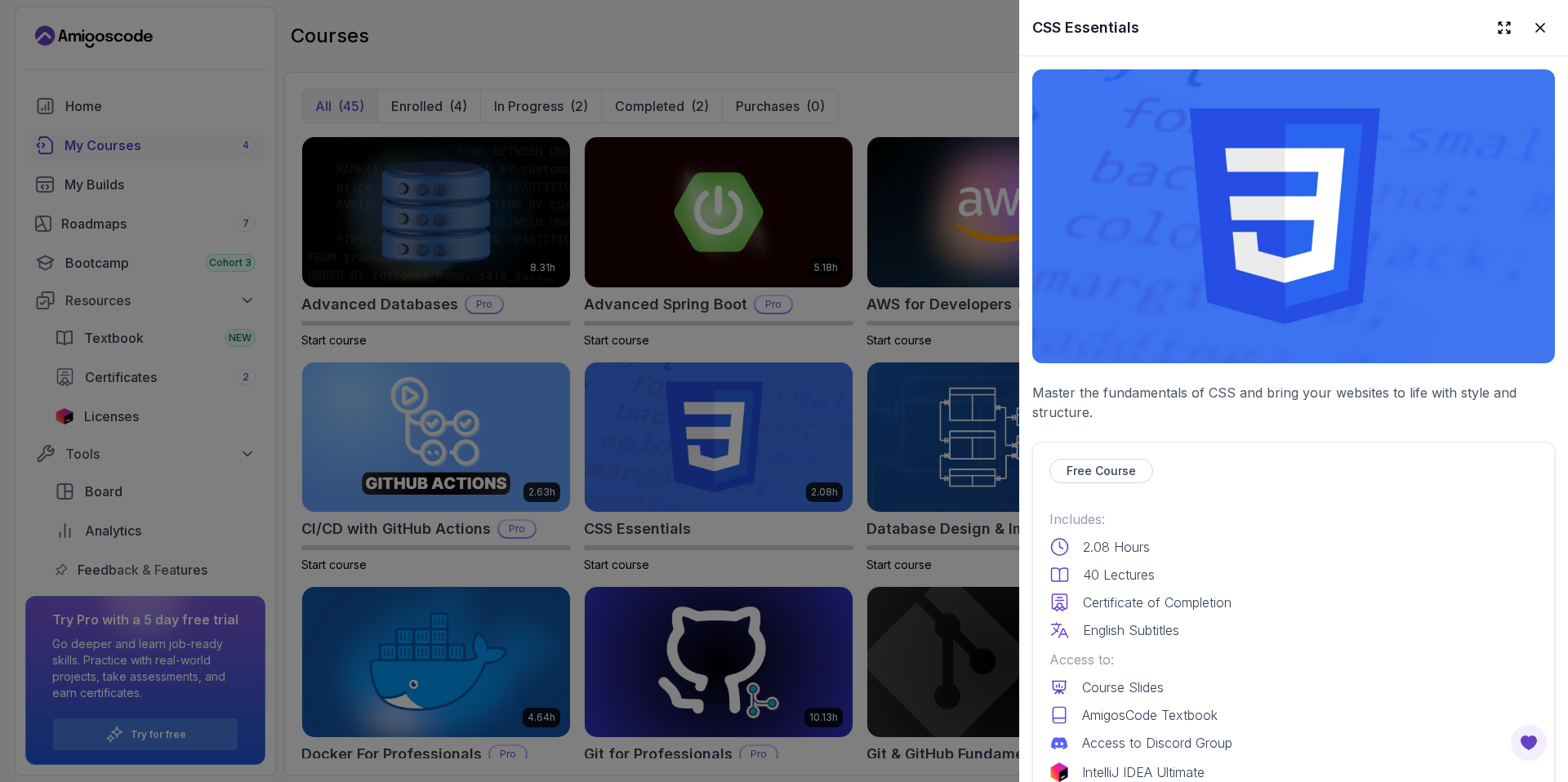
drag, startPoint x: 1486, startPoint y: 28, endPoint x: 1463, endPoint y: 51, distance: 32.5
click at [1496, 28] on icon at bounding box center [1503, 27] width 16 height 16
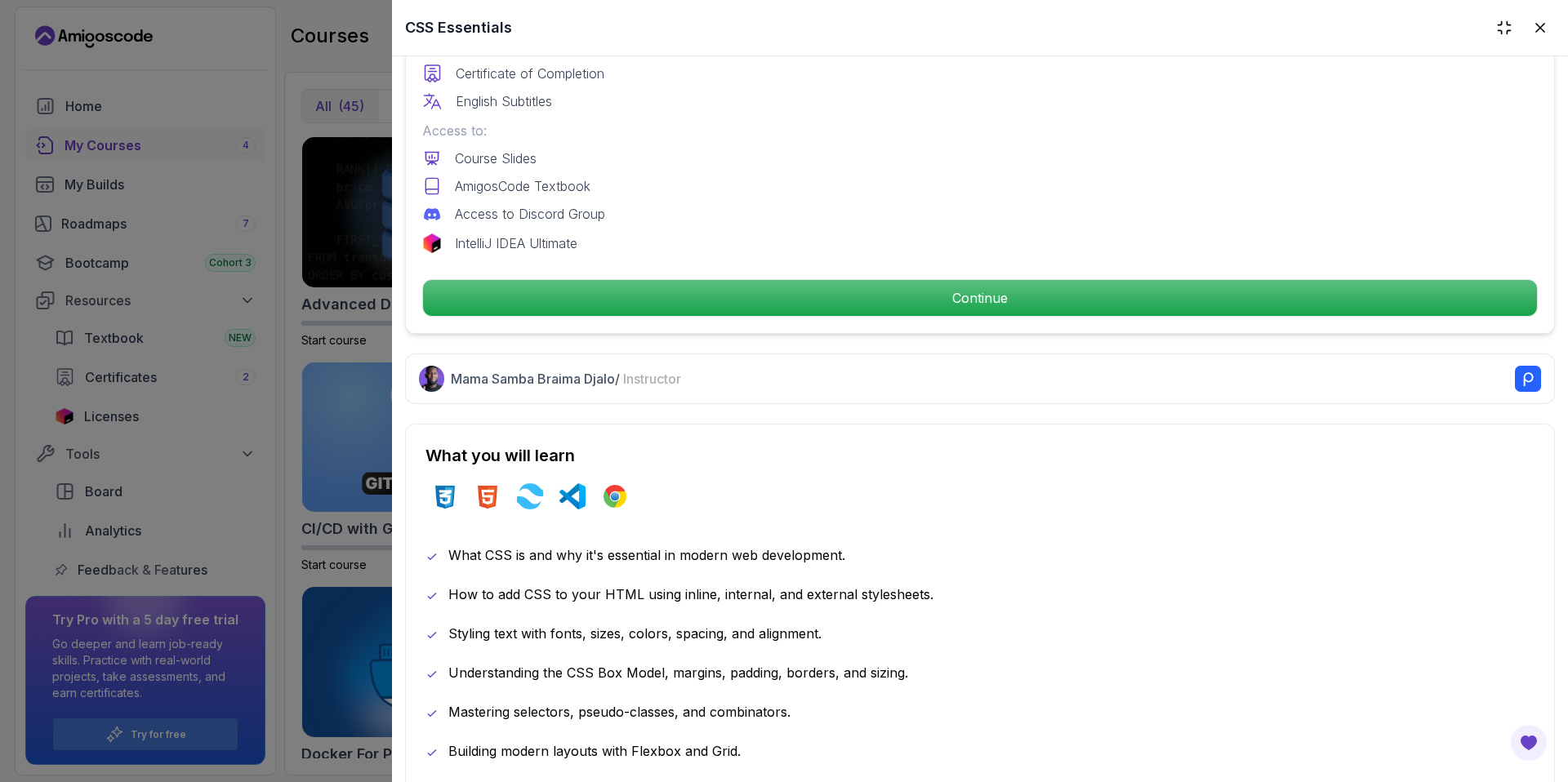
scroll to position [1151, 0]
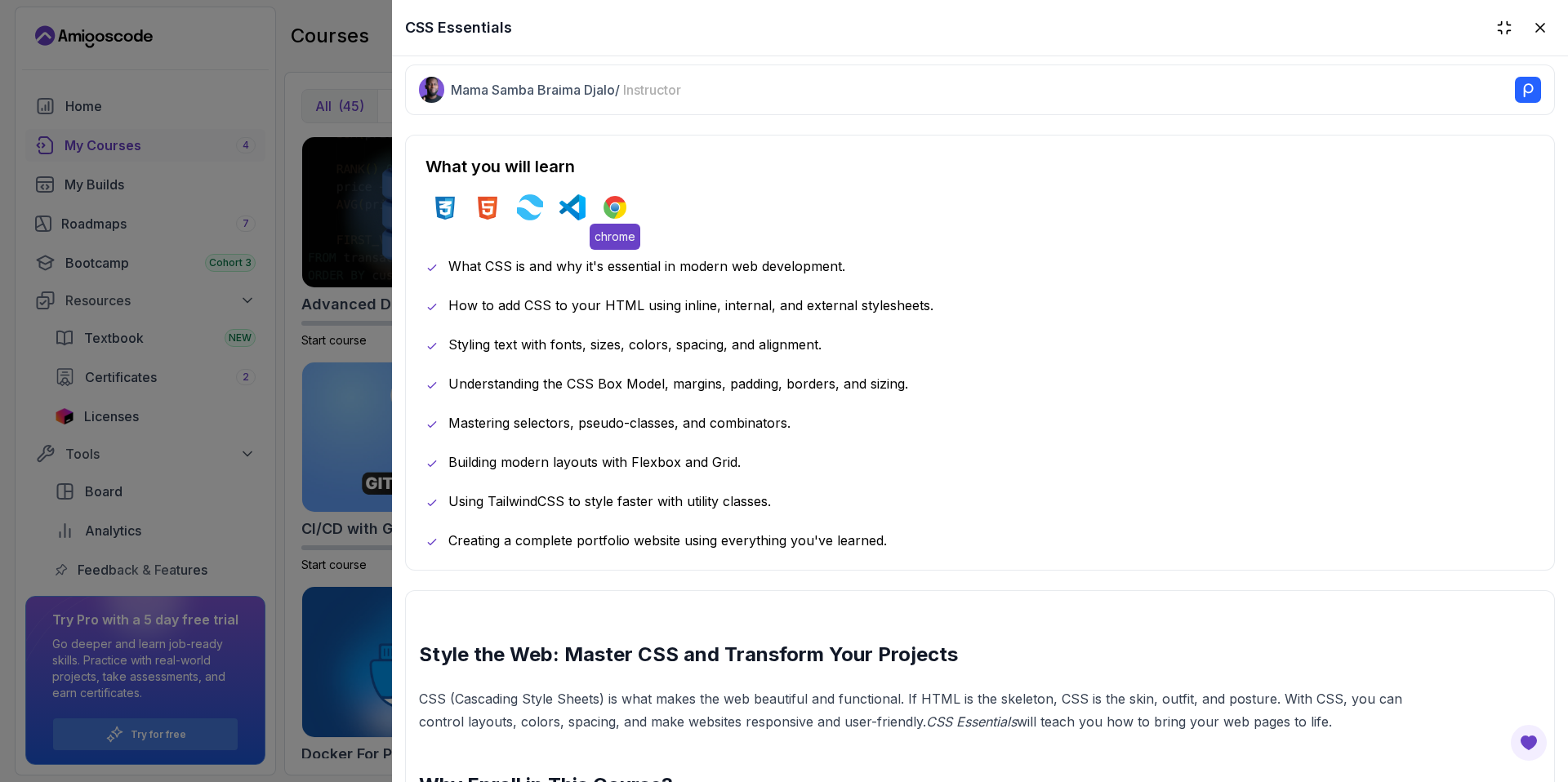
click at [609, 196] on img at bounding box center [615, 207] width 26 height 26
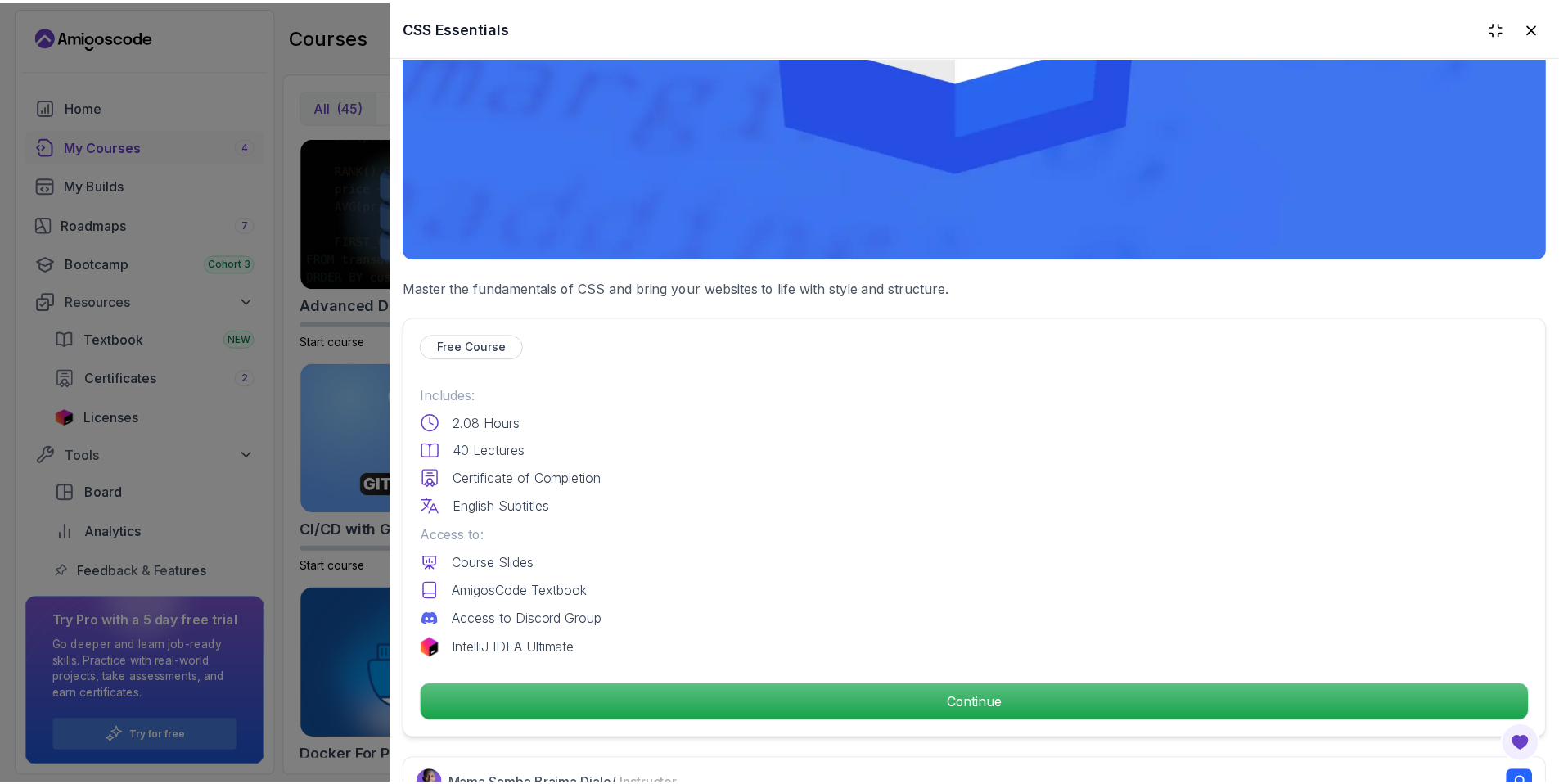
scroll to position [483, 0]
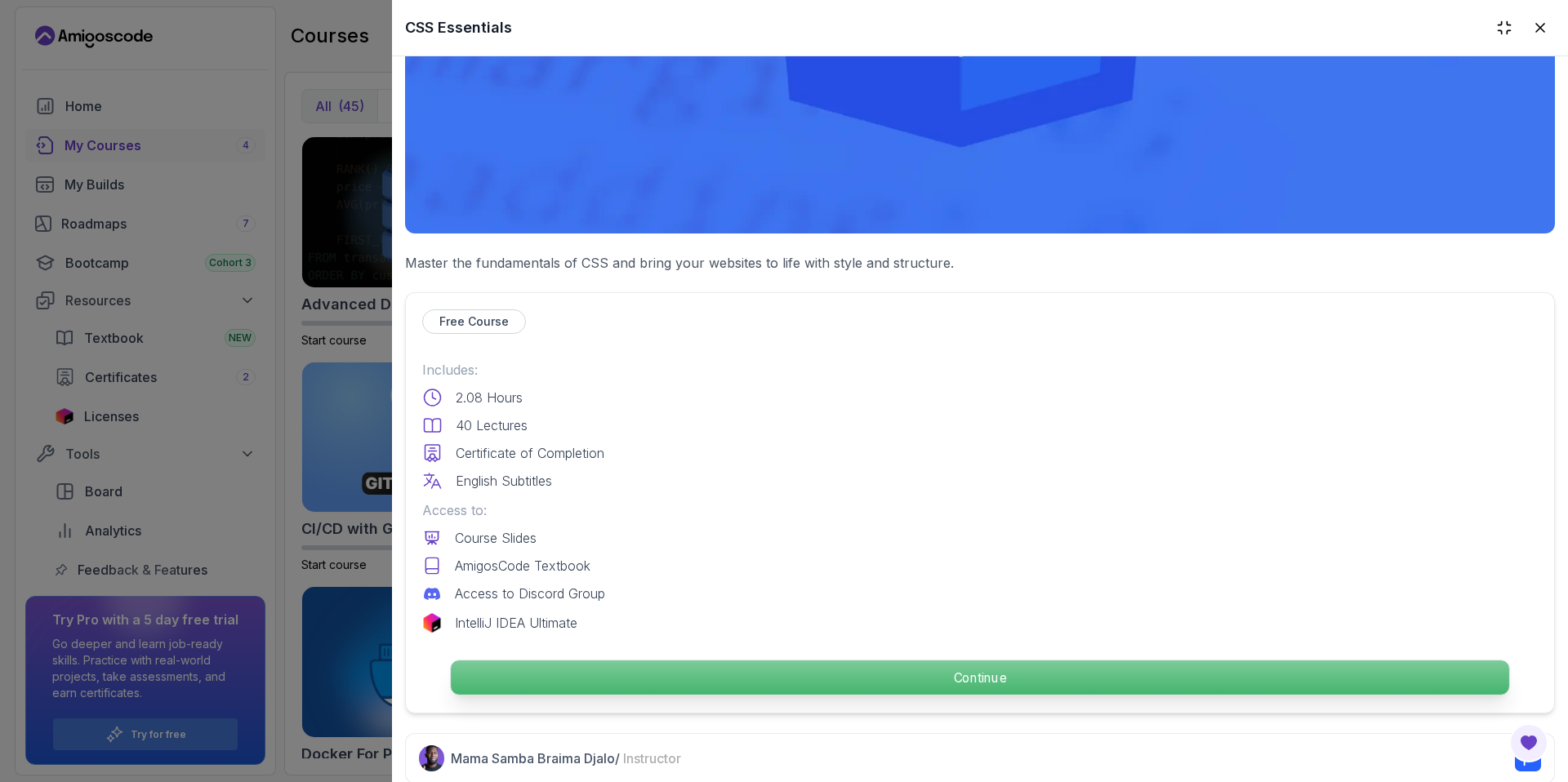
click at [965, 661] on p "Continue" at bounding box center [980, 678] width 1058 height 35
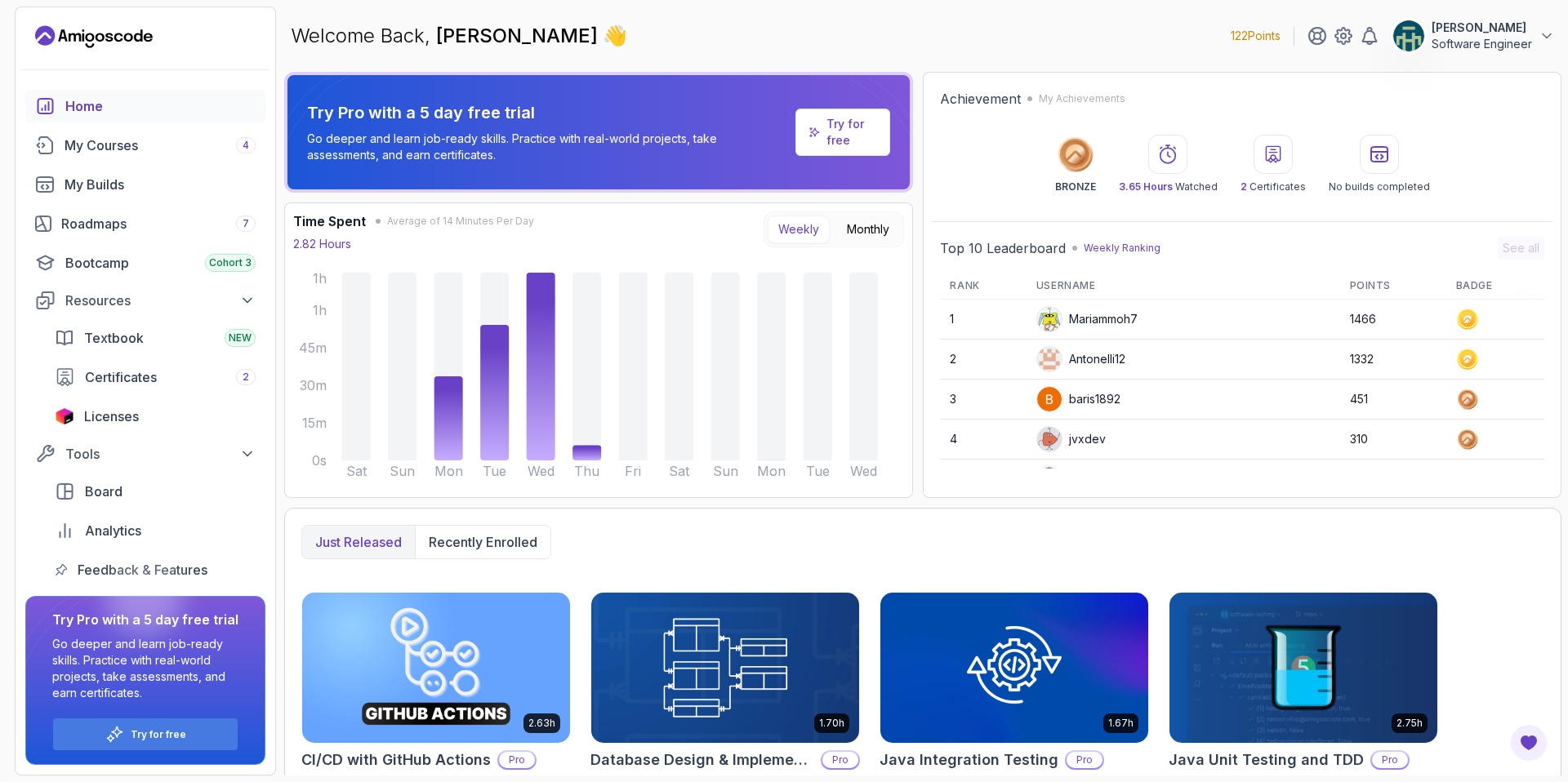
click at [1538, 45] on button "Vladica Ivic Software Engineer" at bounding box center [1473, 35] width 163 height 33
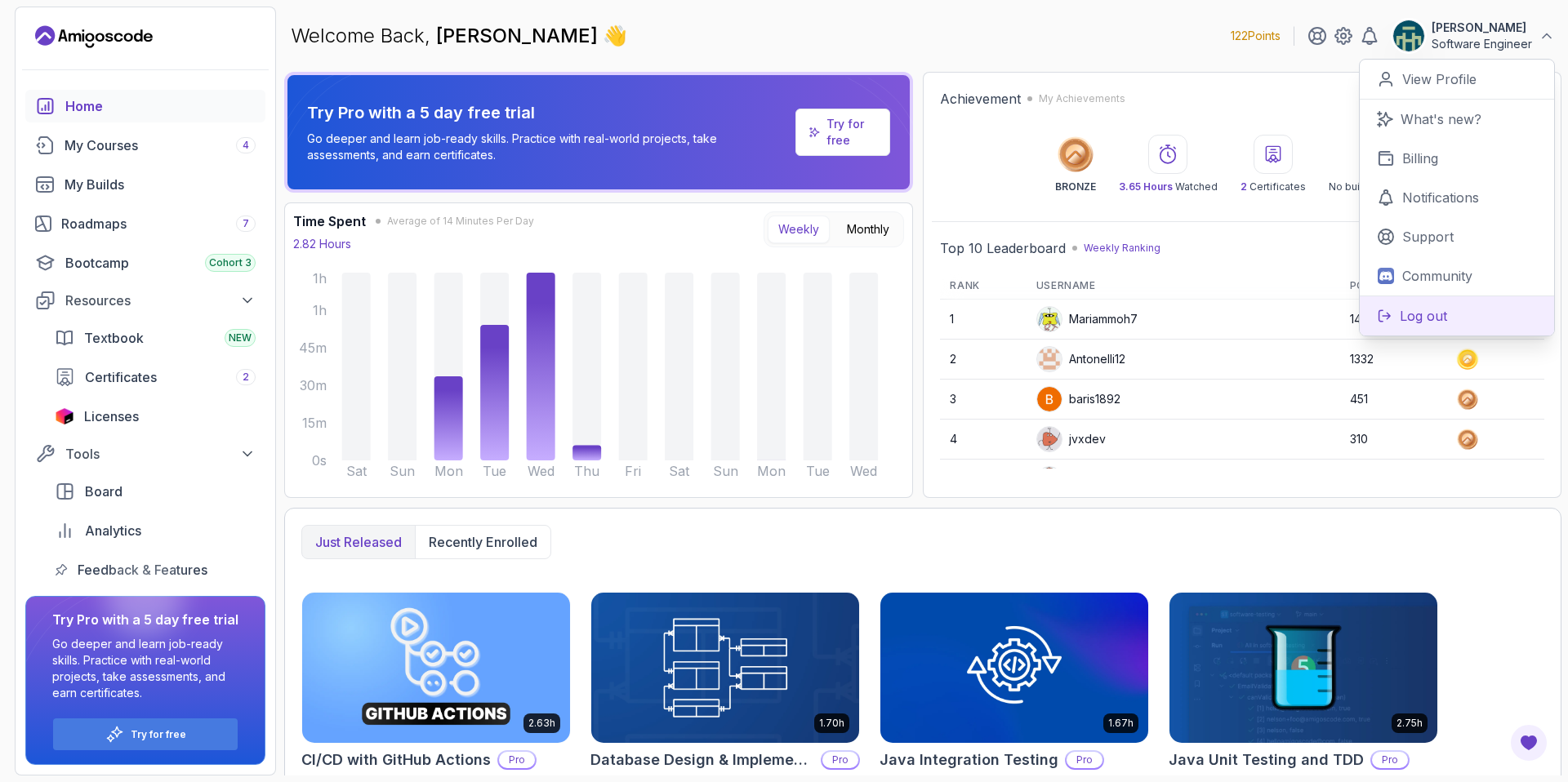
click at [1442, 308] on p "Log out" at bounding box center [1423, 315] width 47 height 19
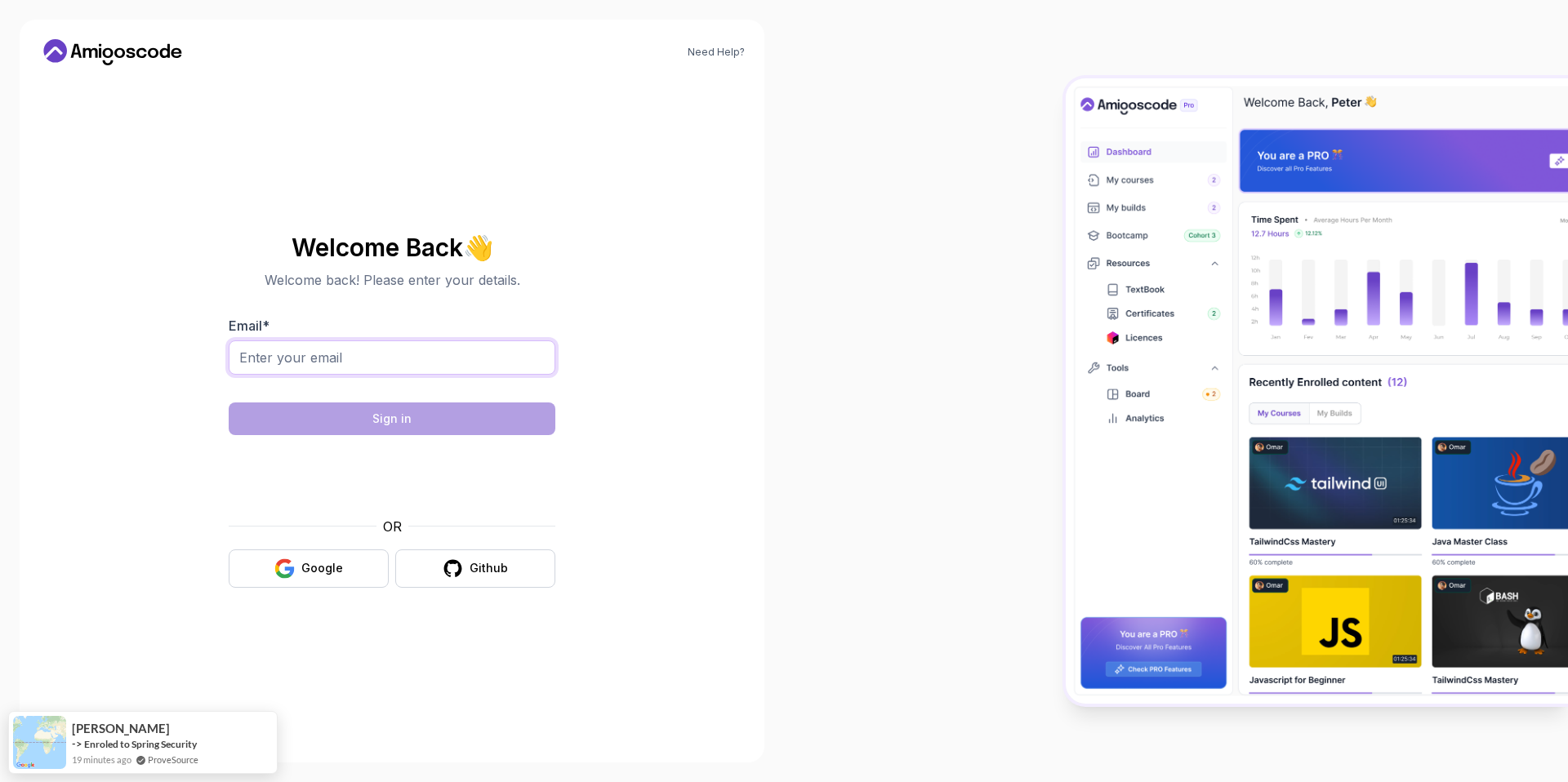
click at [417, 362] on input "Email *" at bounding box center [391, 357] width 326 height 35
type input "ivicvladica@gmail.com"
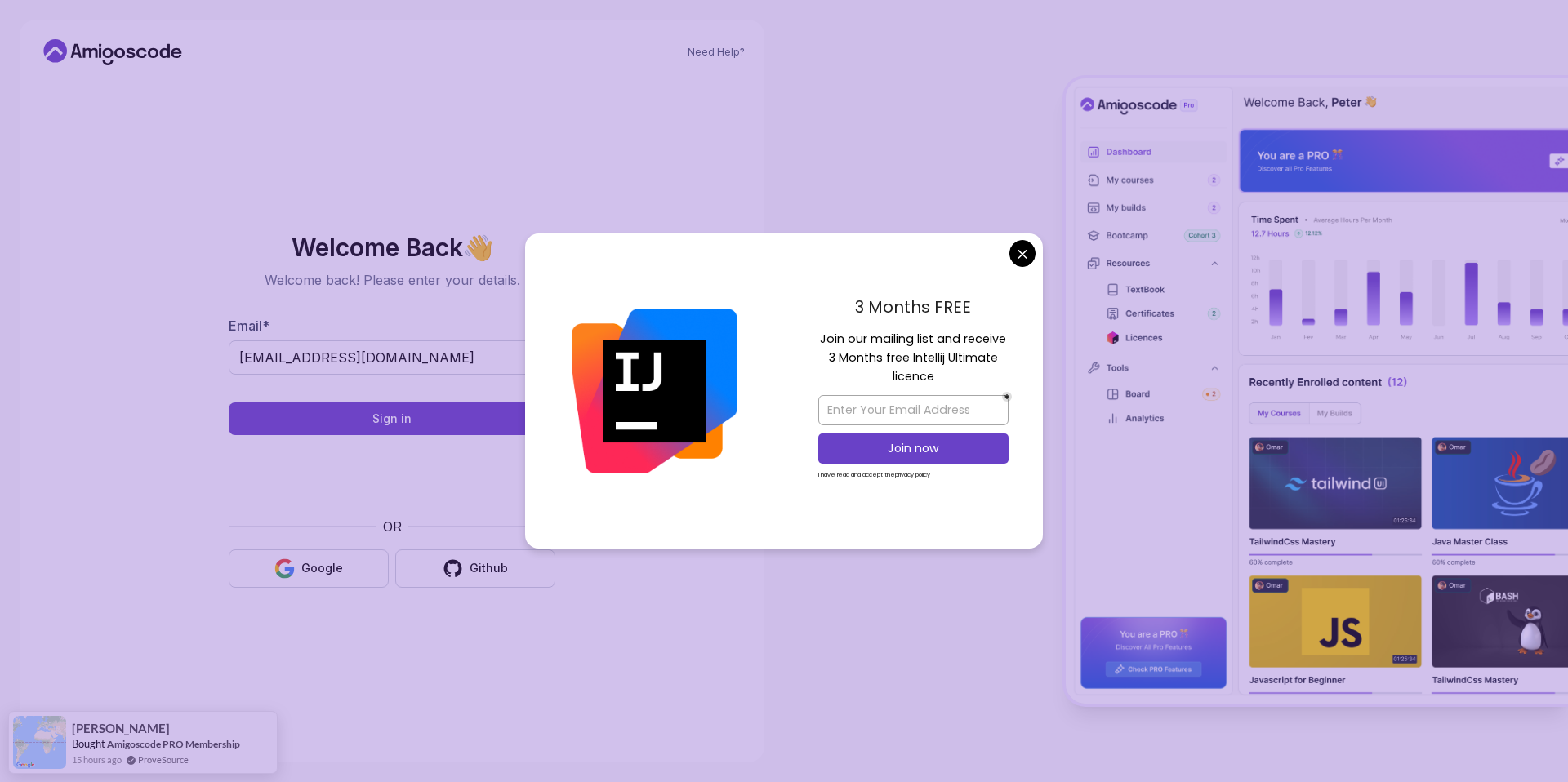
click at [1018, 254] on body "Need Help? Welcome Back 👋 Welcome back! Please enter your details. Email * ivic…" at bounding box center [784, 391] width 1568 height 782
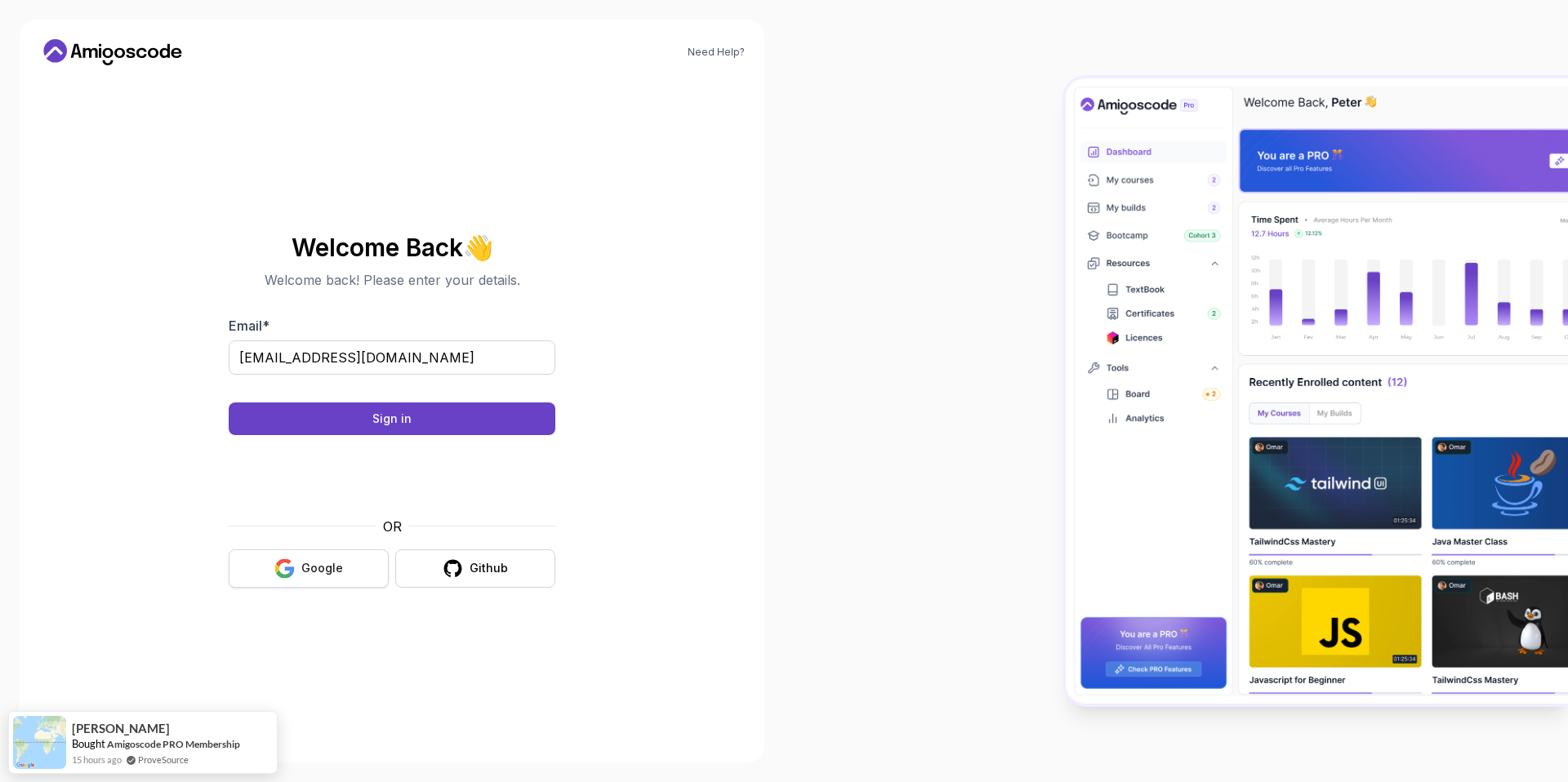
click at [295, 572] on icon "button" at bounding box center [284, 569] width 20 height 20
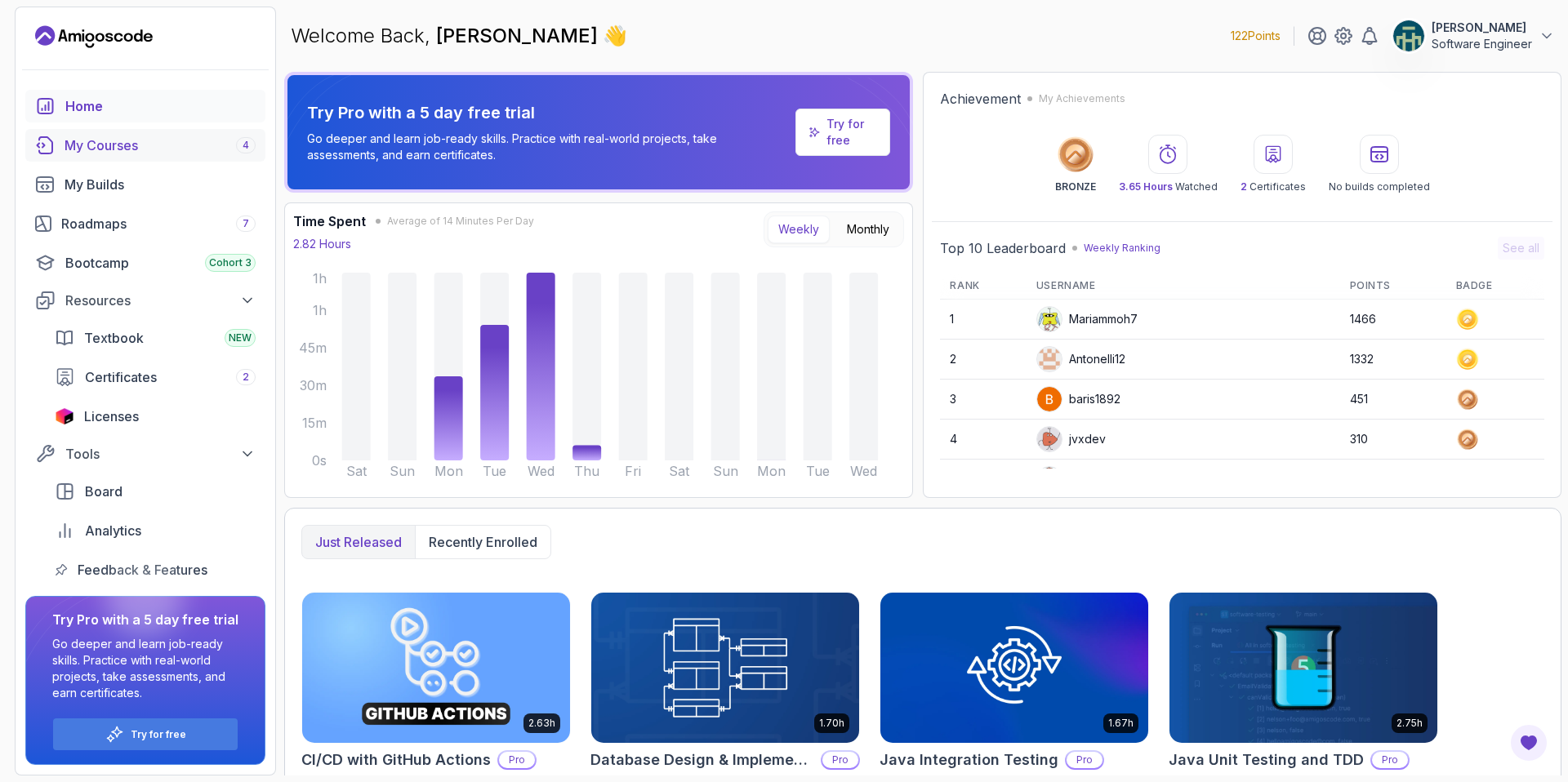
click at [168, 158] on link "My Courses 4" at bounding box center [145, 145] width 240 height 33
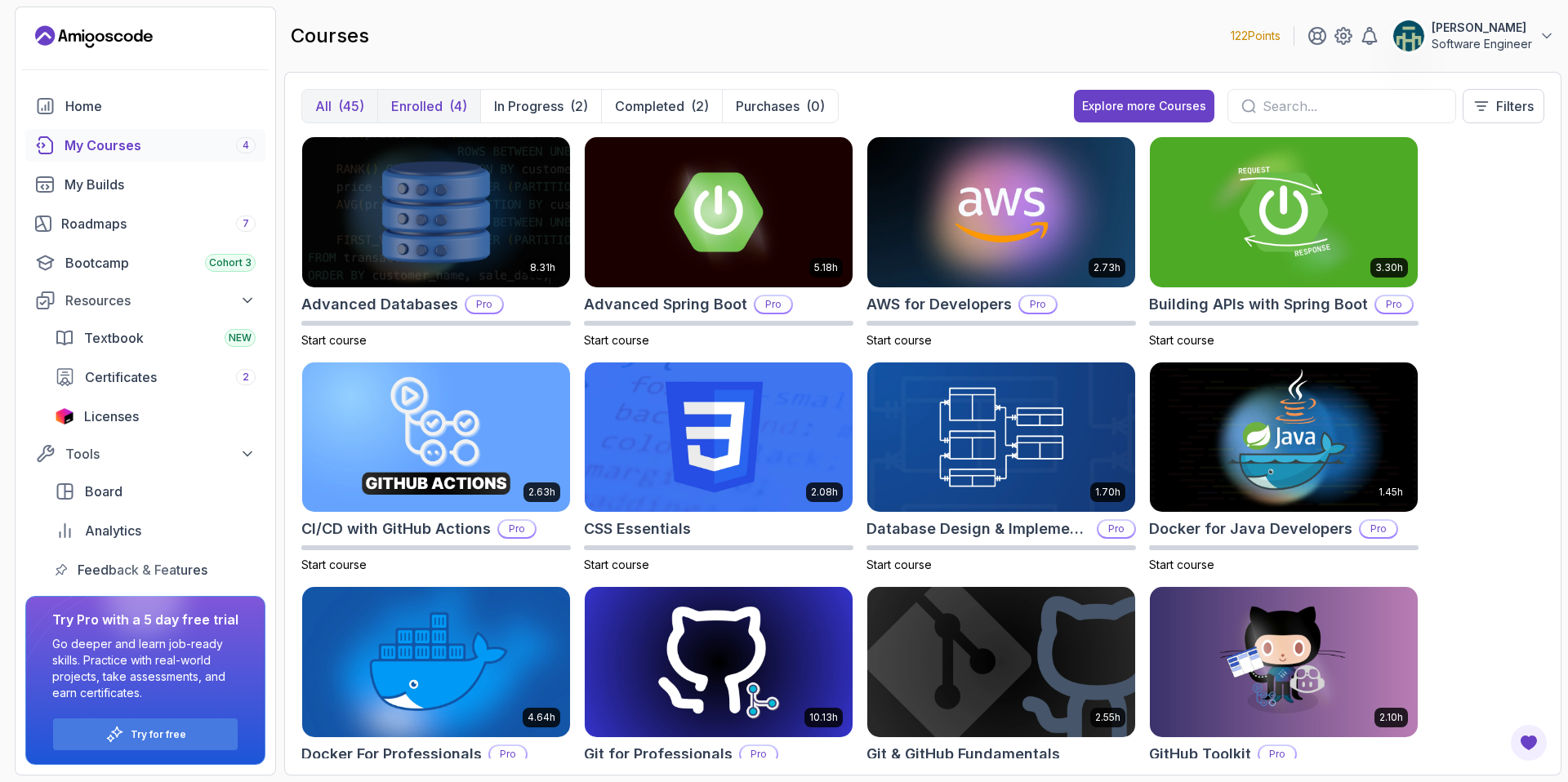
click at [444, 102] on button "Enrolled (4)" at bounding box center [428, 106] width 103 height 33
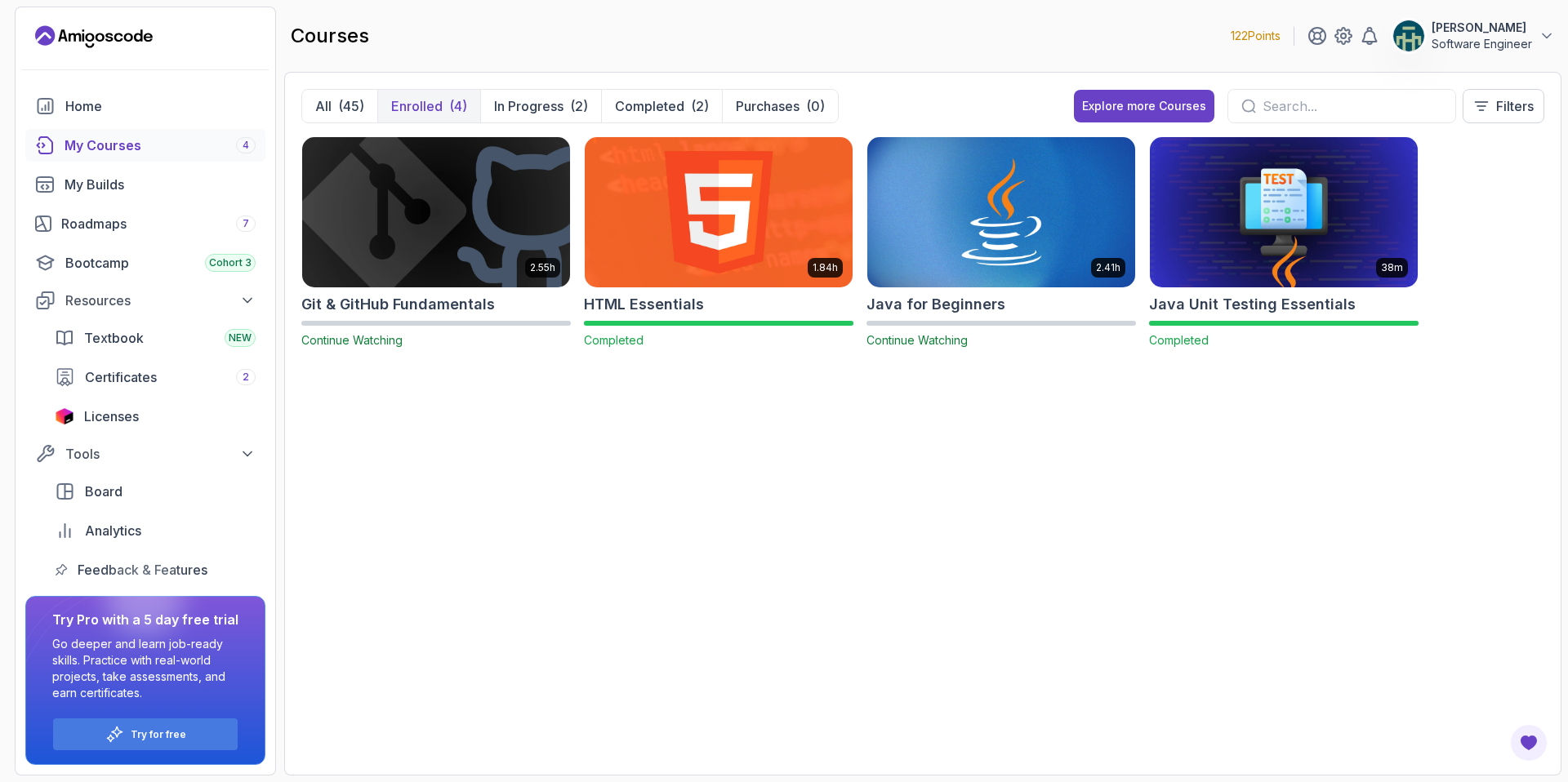
click at [715, 222] on img at bounding box center [718, 212] width 281 height 158
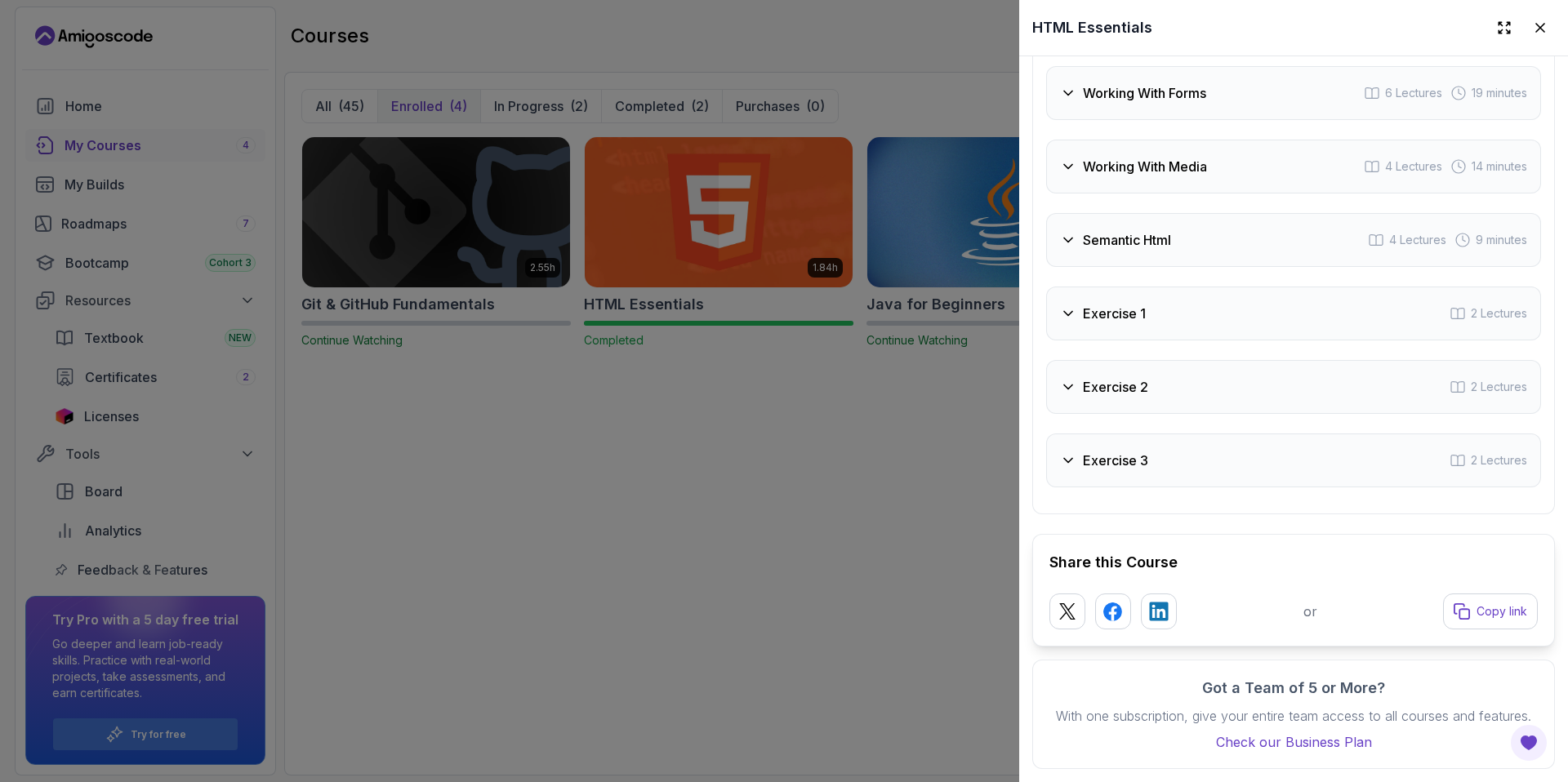
scroll to position [3056, 0]
click at [1235, 436] on div "Exercise 3 2 Lectures" at bounding box center [1293, 460] width 495 height 54
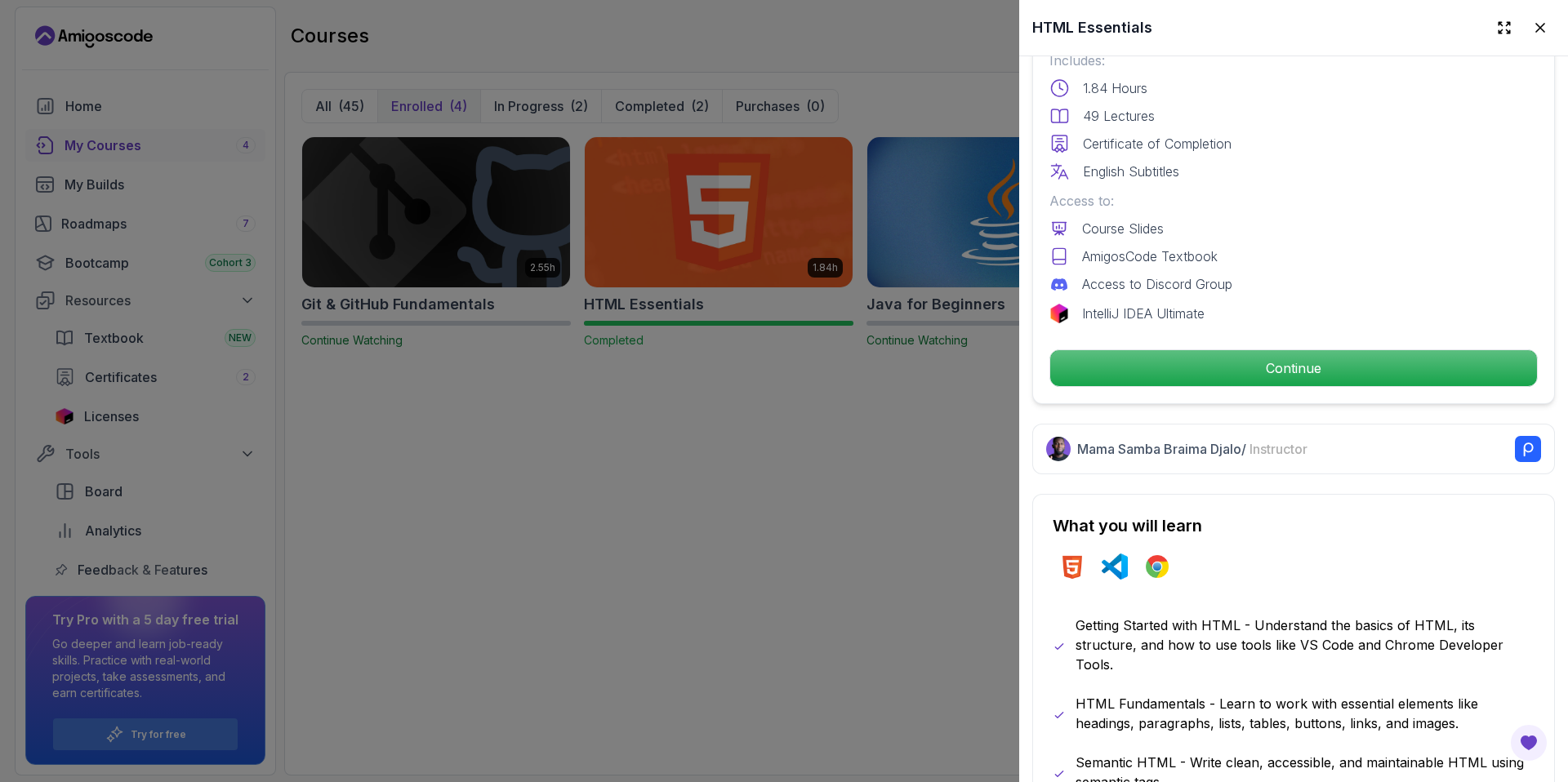
scroll to position [390, 0]
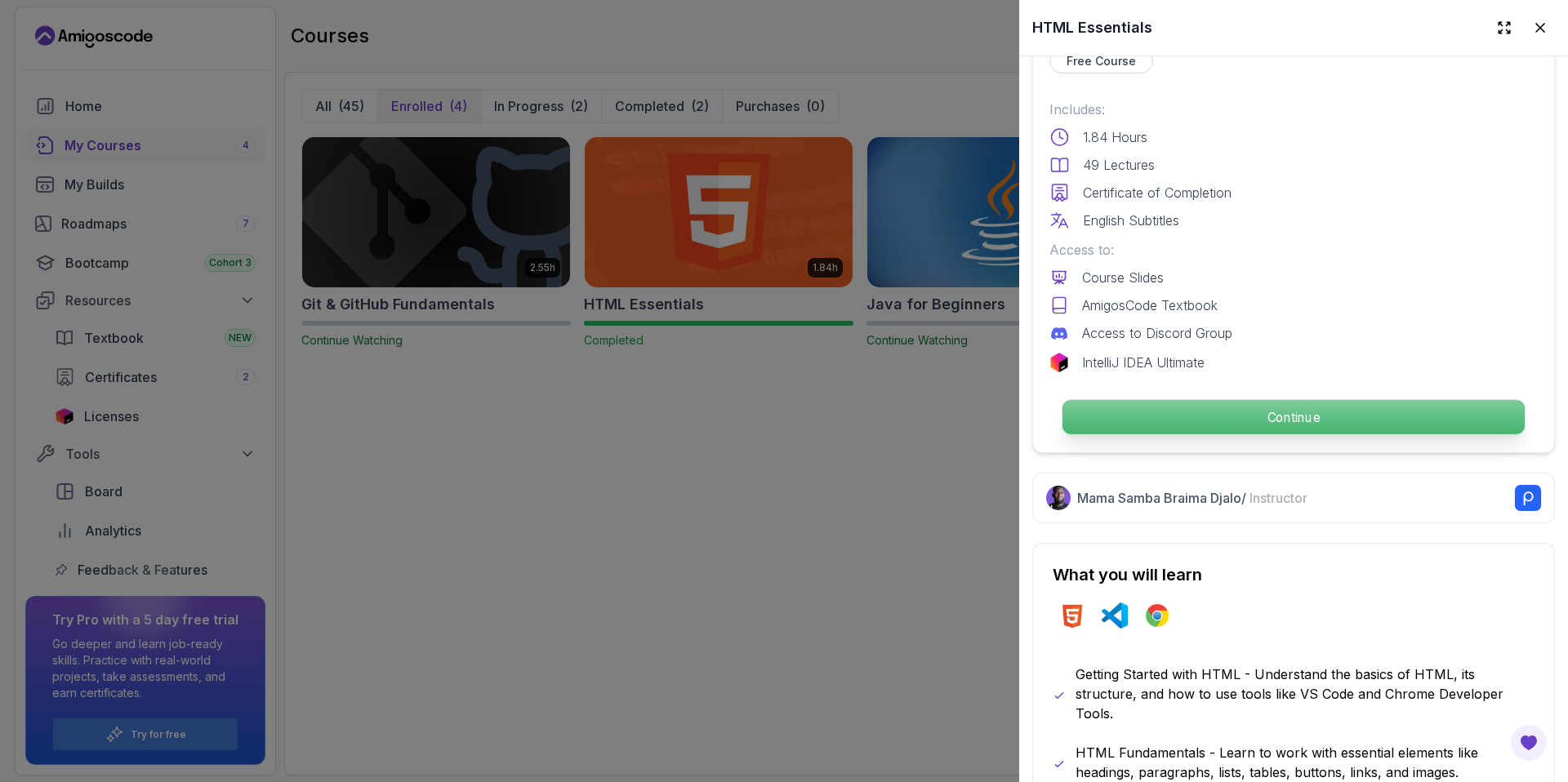
click at [1238, 412] on p "Continue" at bounding box center [1293, 417] width 462 height 35
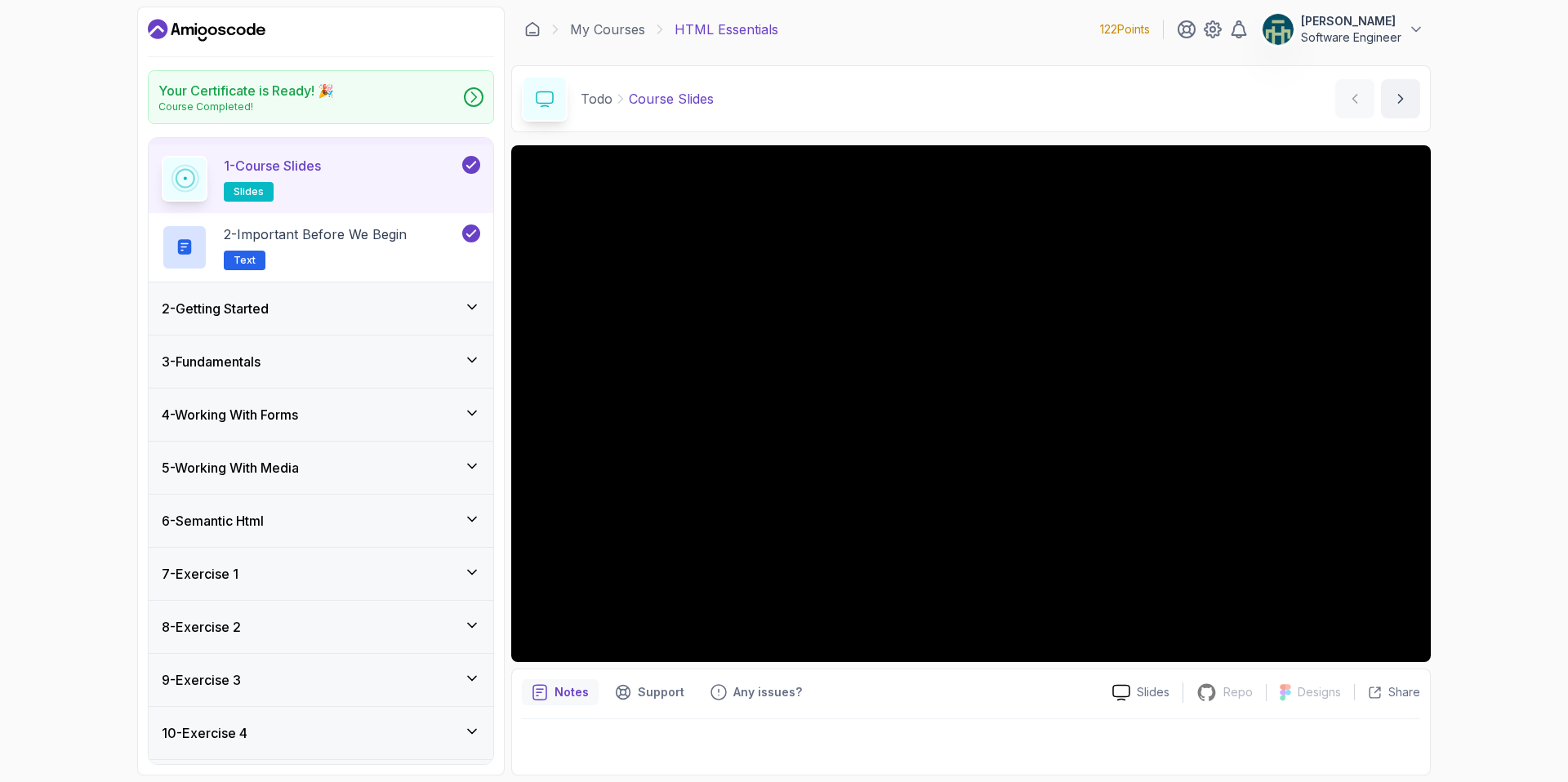
scroll to position [94, 0]
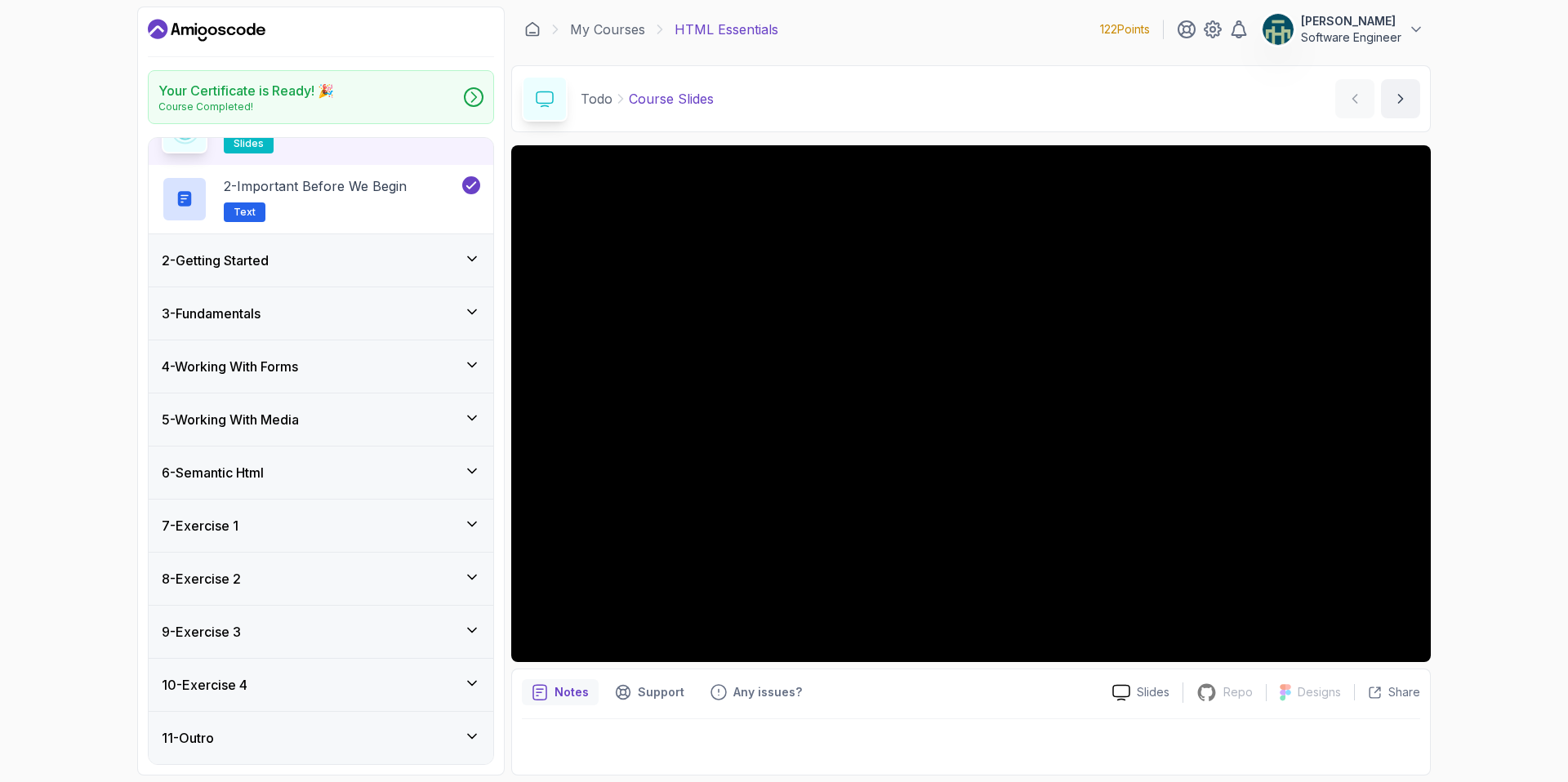
drag, startPoint x: 310, startPoint y: 745, endPoint x: 325, endPoint y: 736, distance: 17.5
click at [310, 745] on div "11 - Outro" at bounding box center [321, 737] width 319 height 19
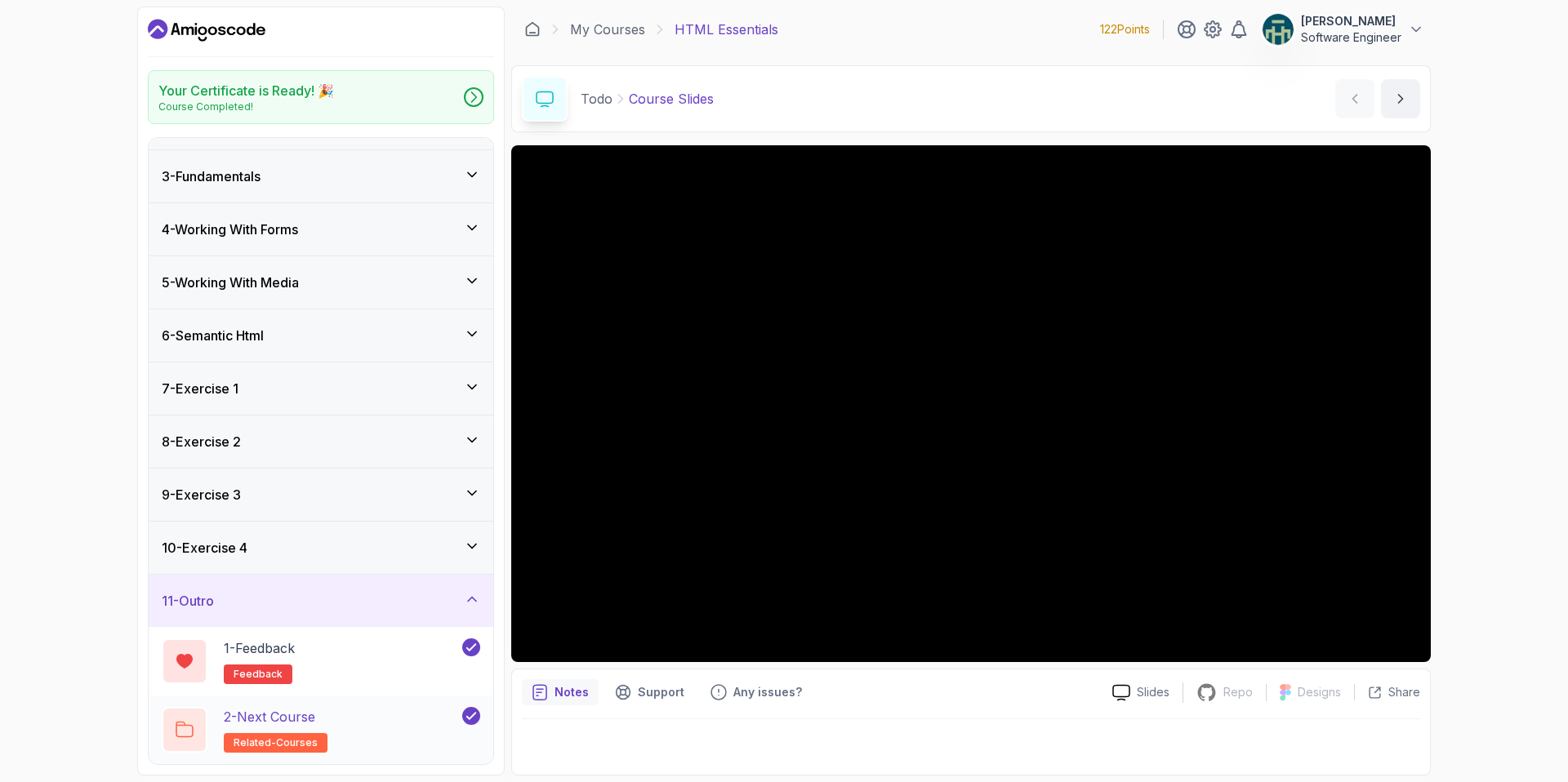
click at [379, 718] on div "2 - Next Course related-courses" at bounding box center [310, 730] width 298 height 46
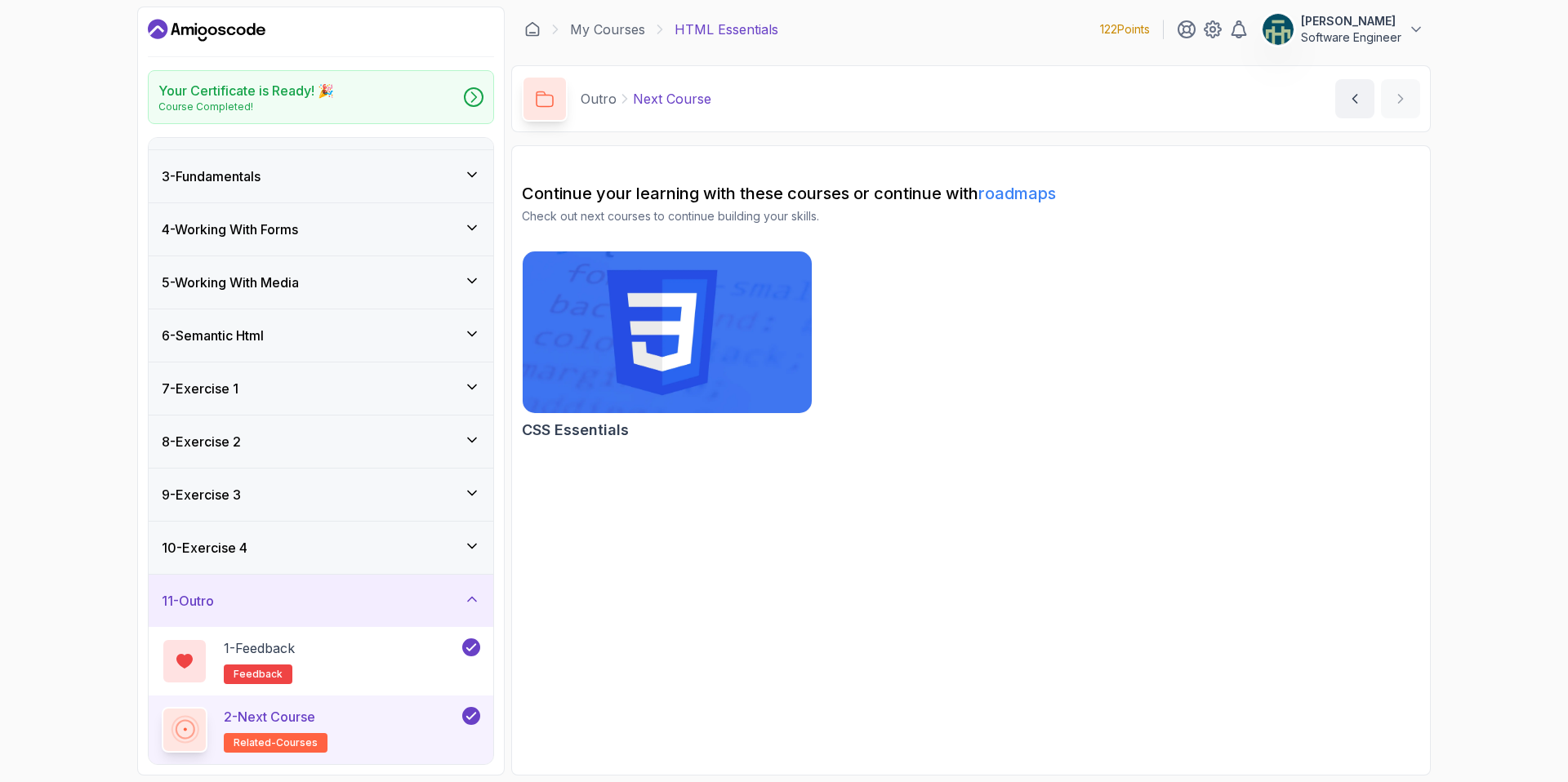
click at [617, 340] on img at bounding box center [667, 331] width 303 height 169
click at [675, 373] on img at bounding box center [667, 331] width 303 height 169
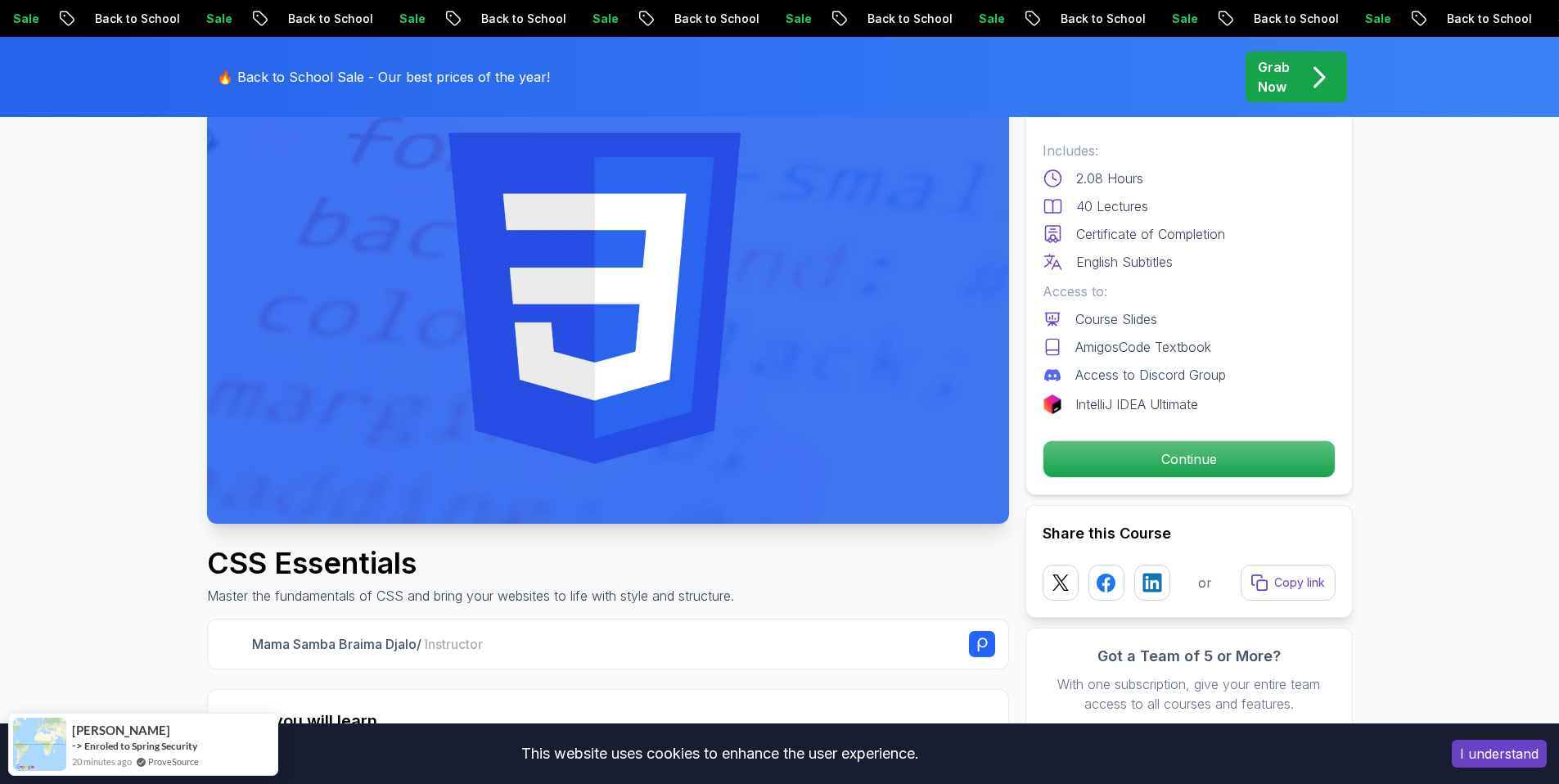
scroll to position [215, 0]
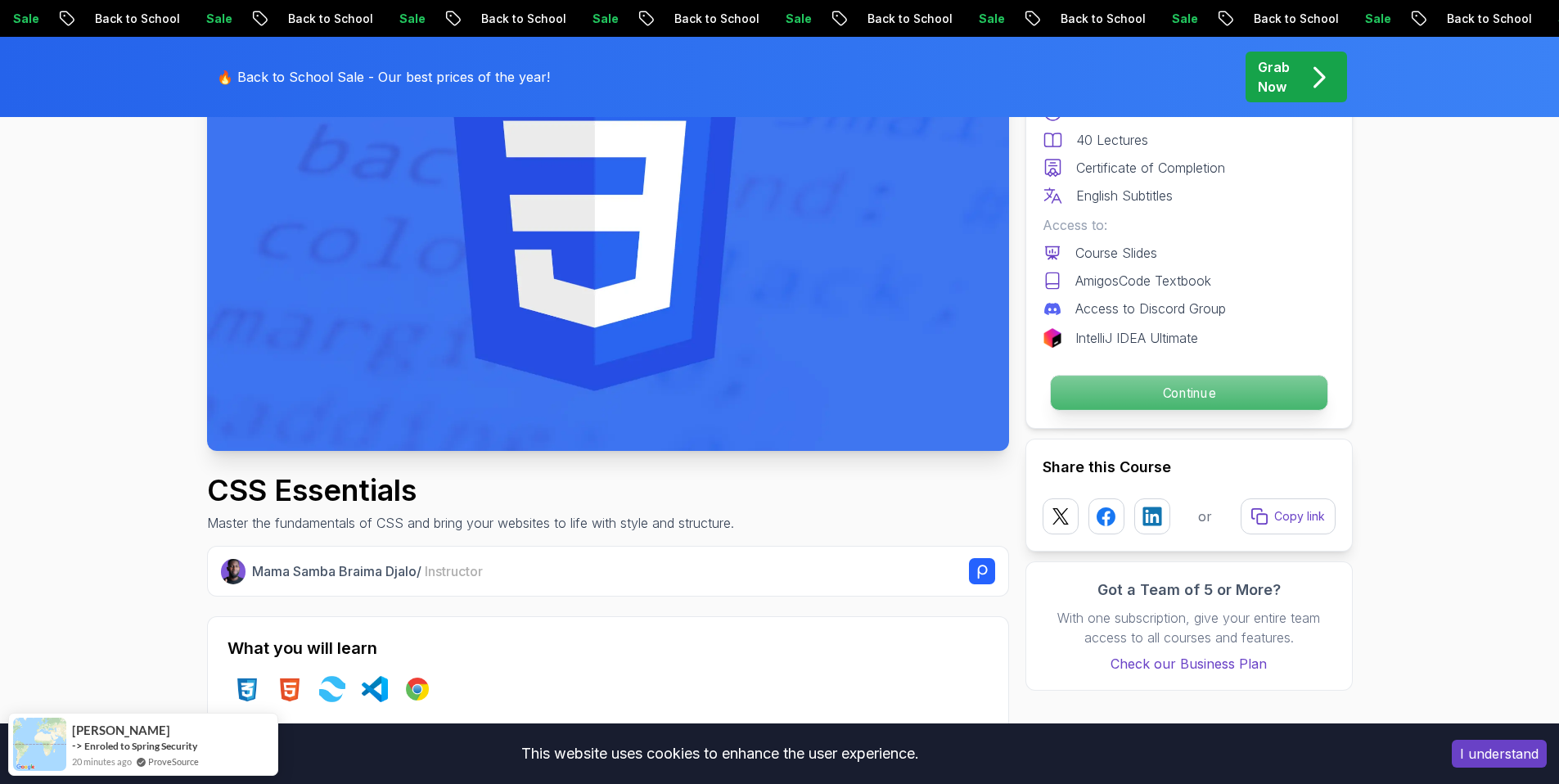
click at [1206, 401] on p "Continue" at bounding box center [1188, 393] width 276 height 35
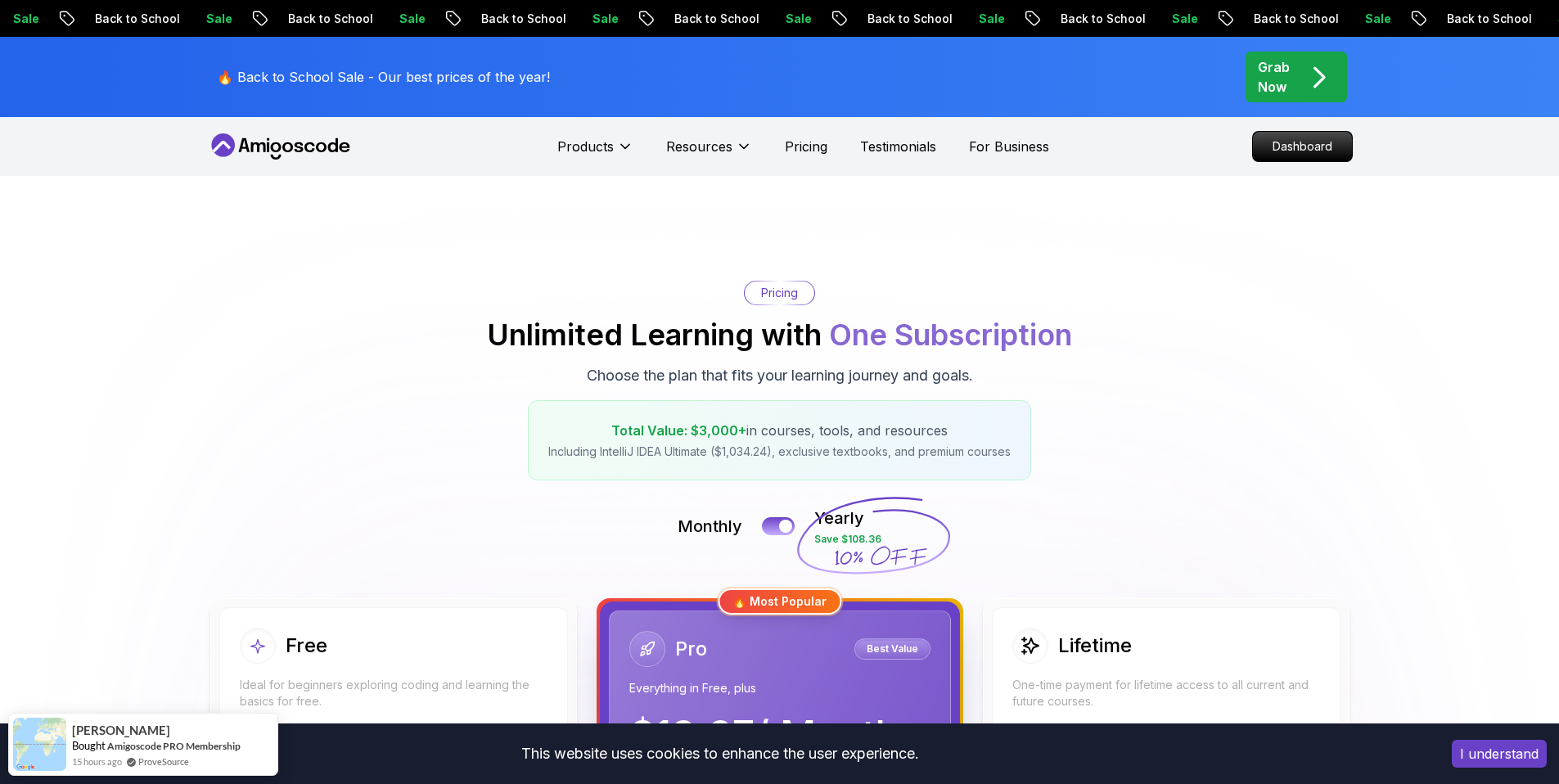
scroll to position [2684, 0]
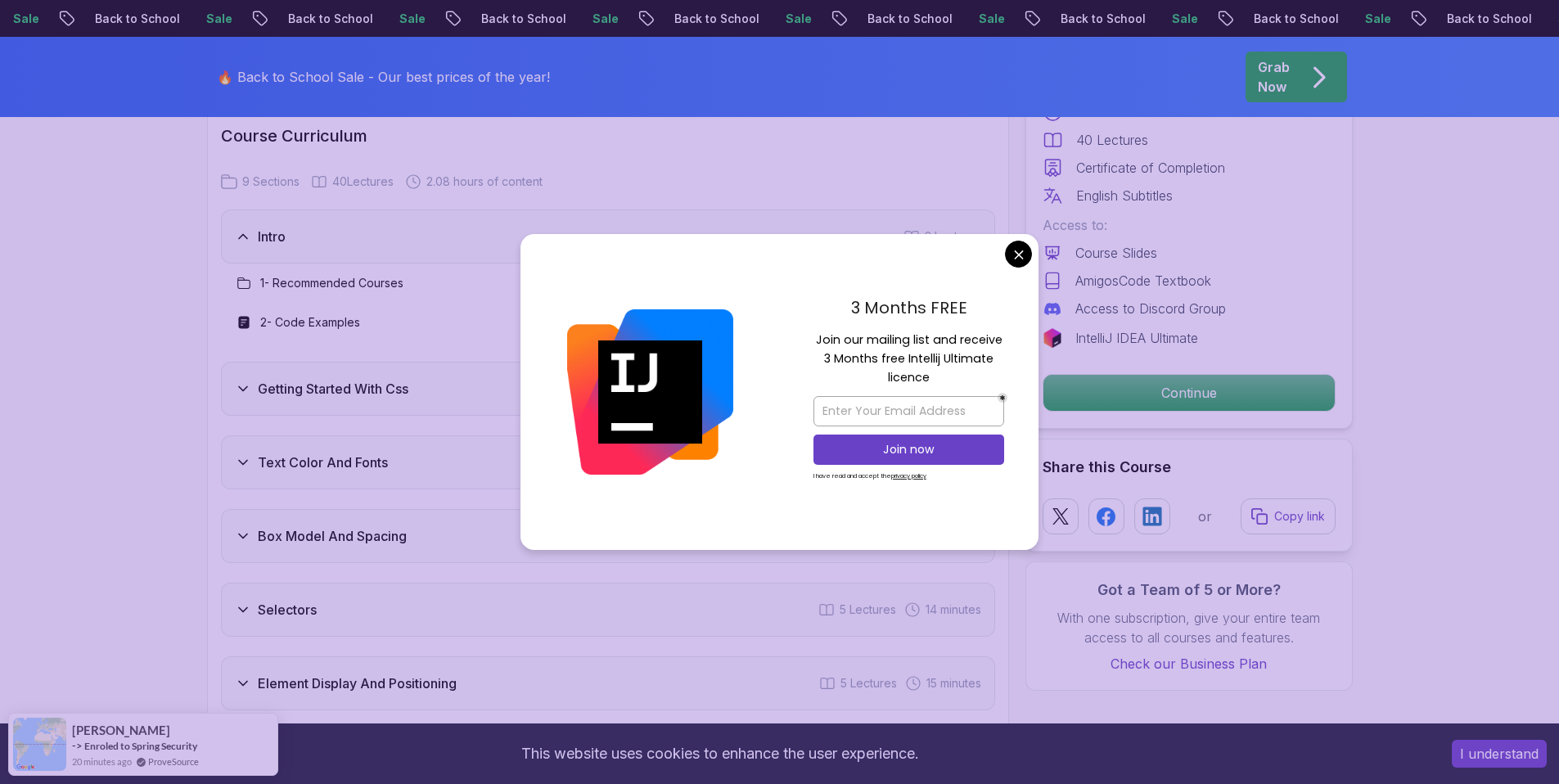
scroll to position [2900, 0]
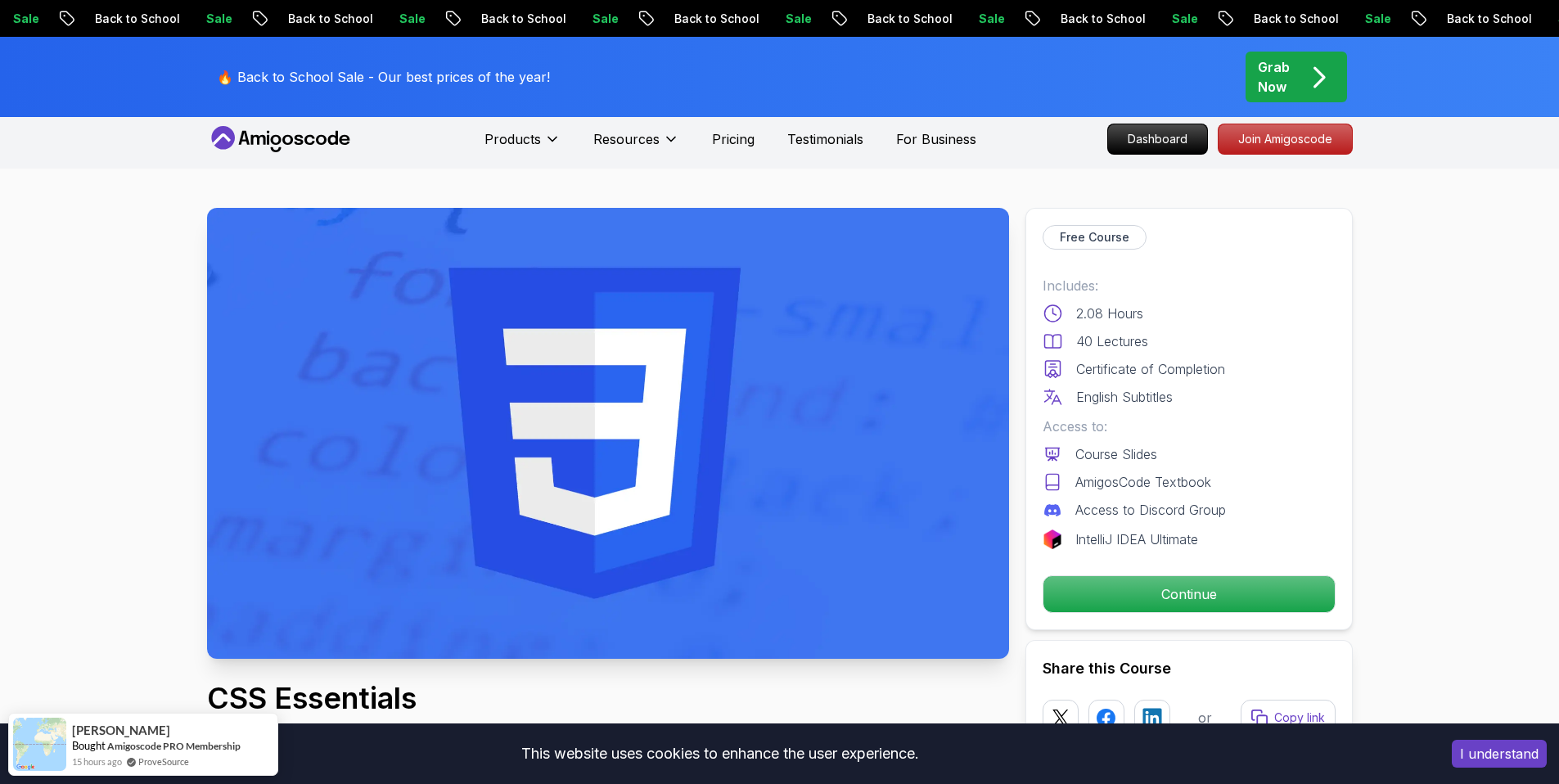
scroll to position [0, 0]
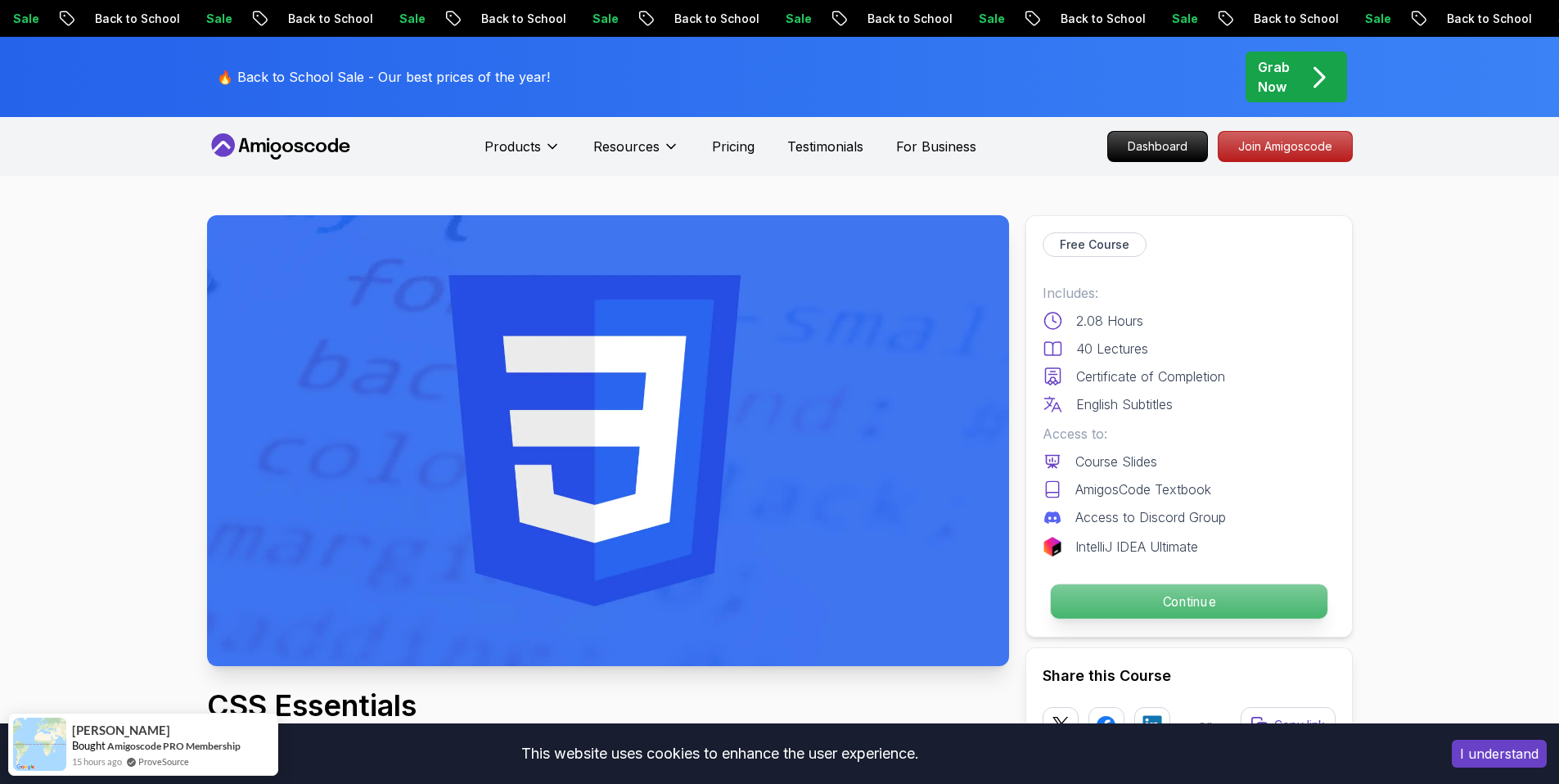
click at [1182, 611] on p "Continue" at bounding box center [1188, 602] width 276 height 35
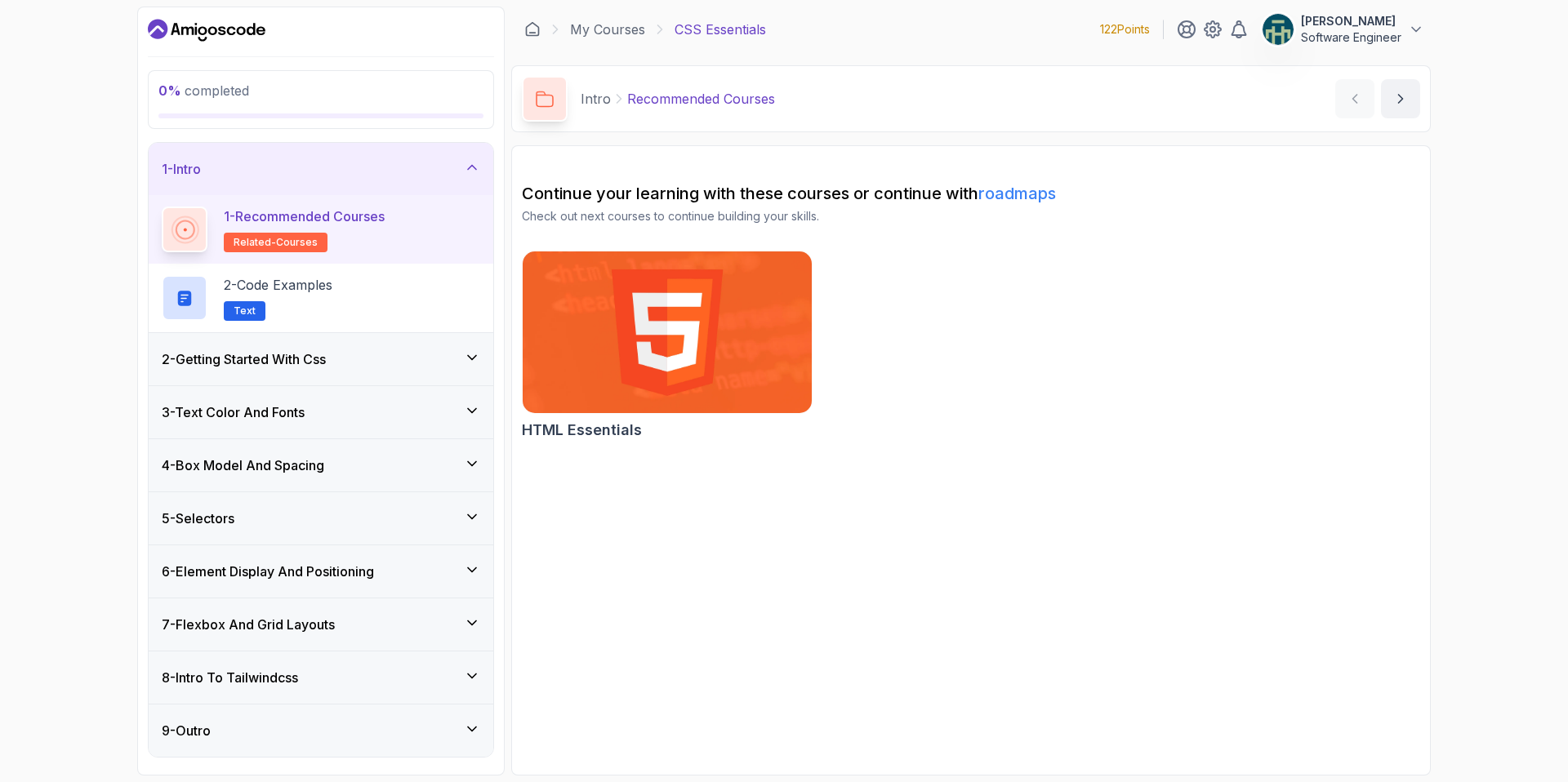
click at [317, 344] on div "2 - Getting Started With Css" at bounding box center [320, 359] width 345 height 52
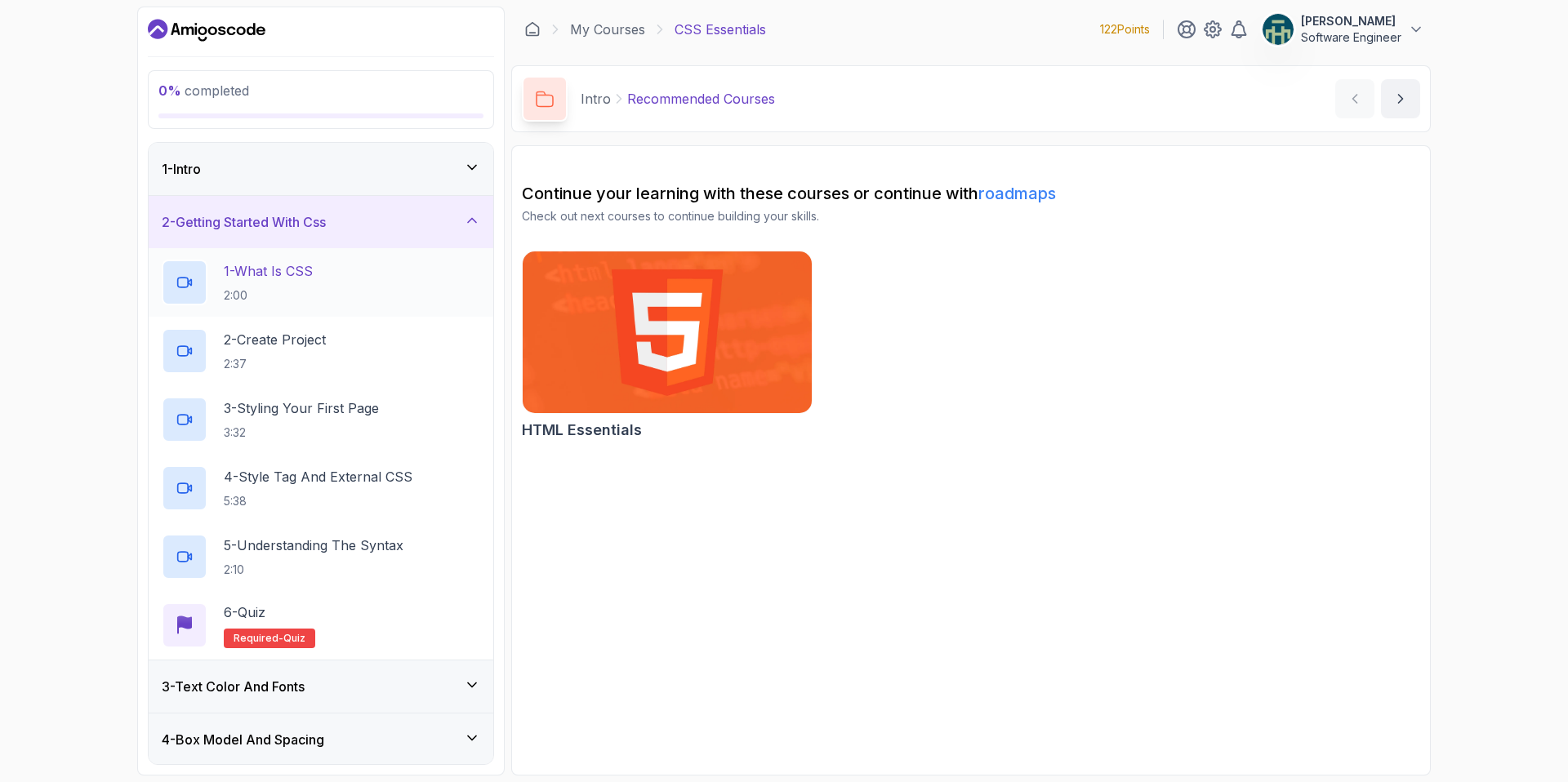
click at [402, 293] on div "1 - What Is CSS 2:00" at bounding box center [321, 282] width 319 height 46
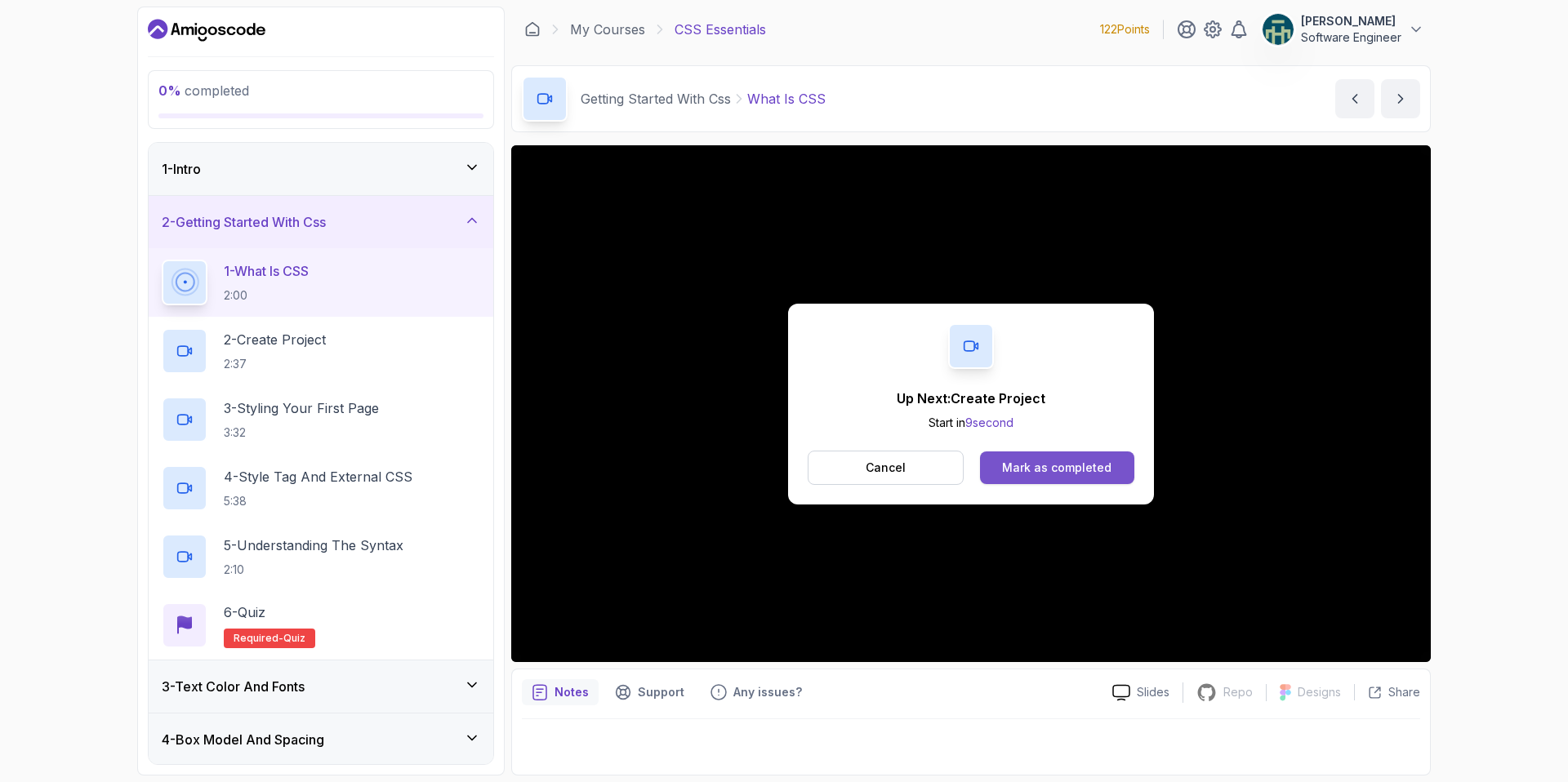
click at [1064, 471] on div "Mark as completed" at bounding box center [1056, 467] width 110 height 16
